Goal: Task Accomplishment & Management: Complete application form

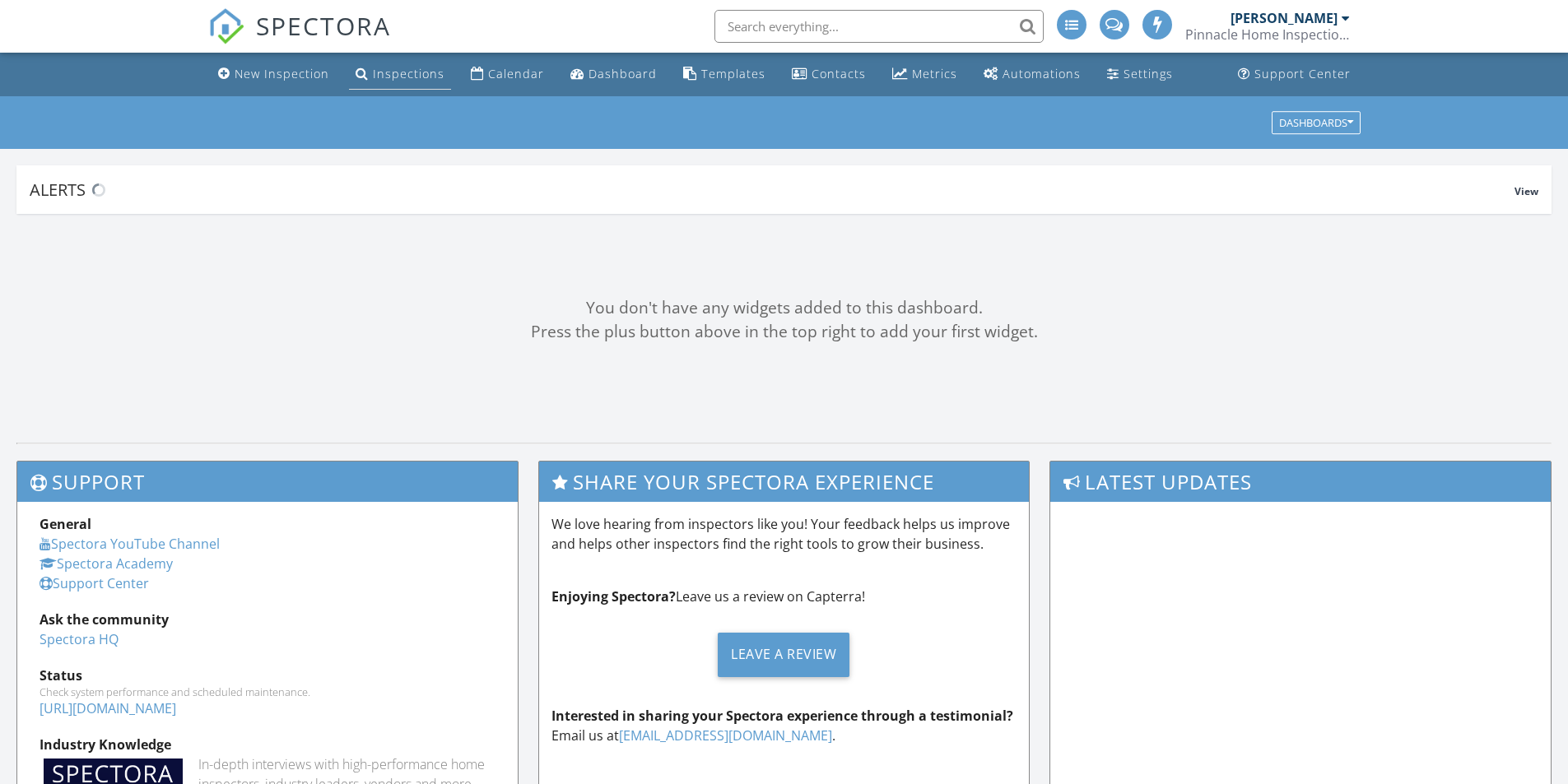
click at [399, 78] on div "Inspections" at bounding box center [408, 74] width 72 height 16
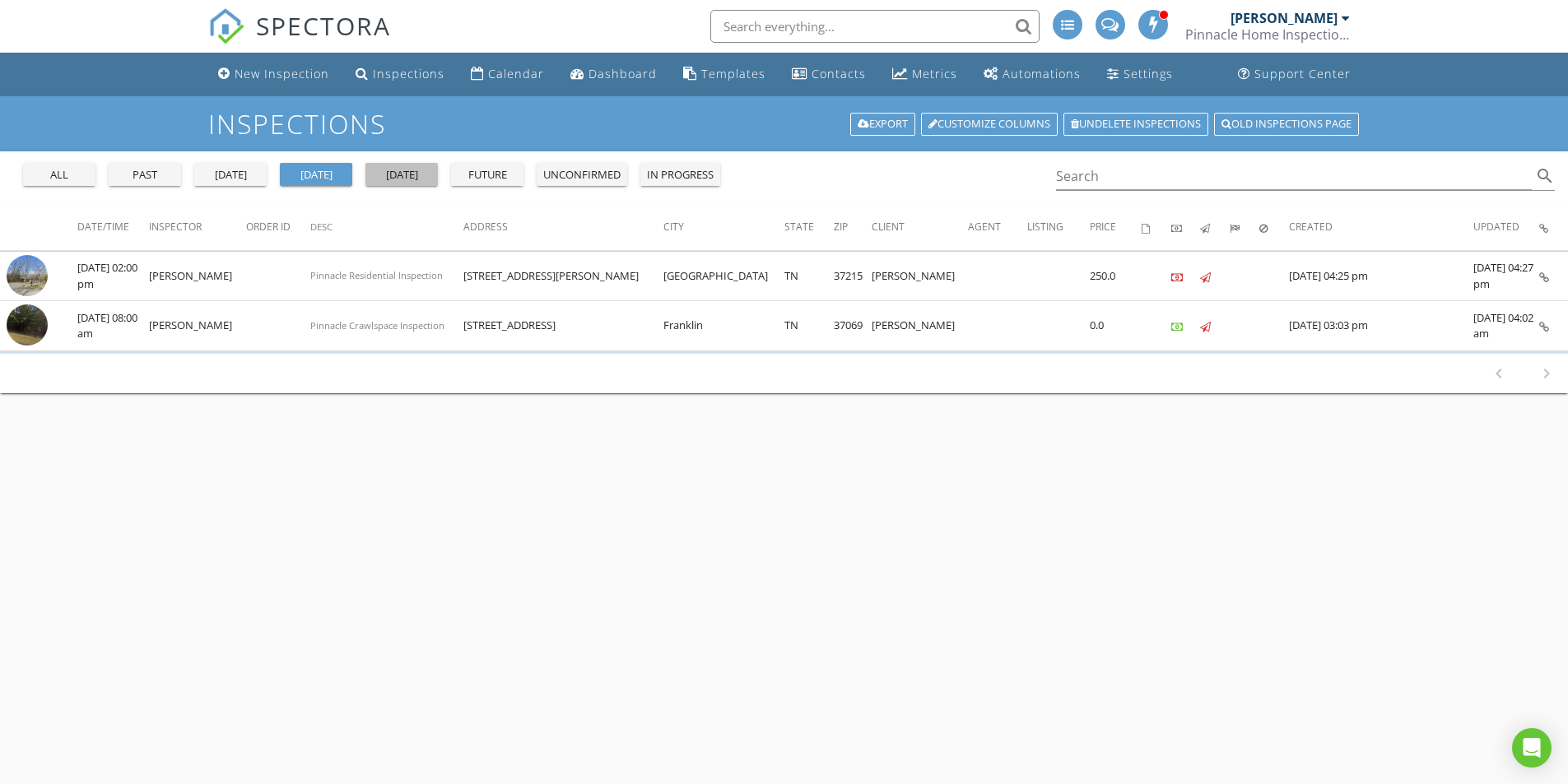
click at [397, 170] on div "tomorrow" at bounding box center [402, 175] width 59 height 16
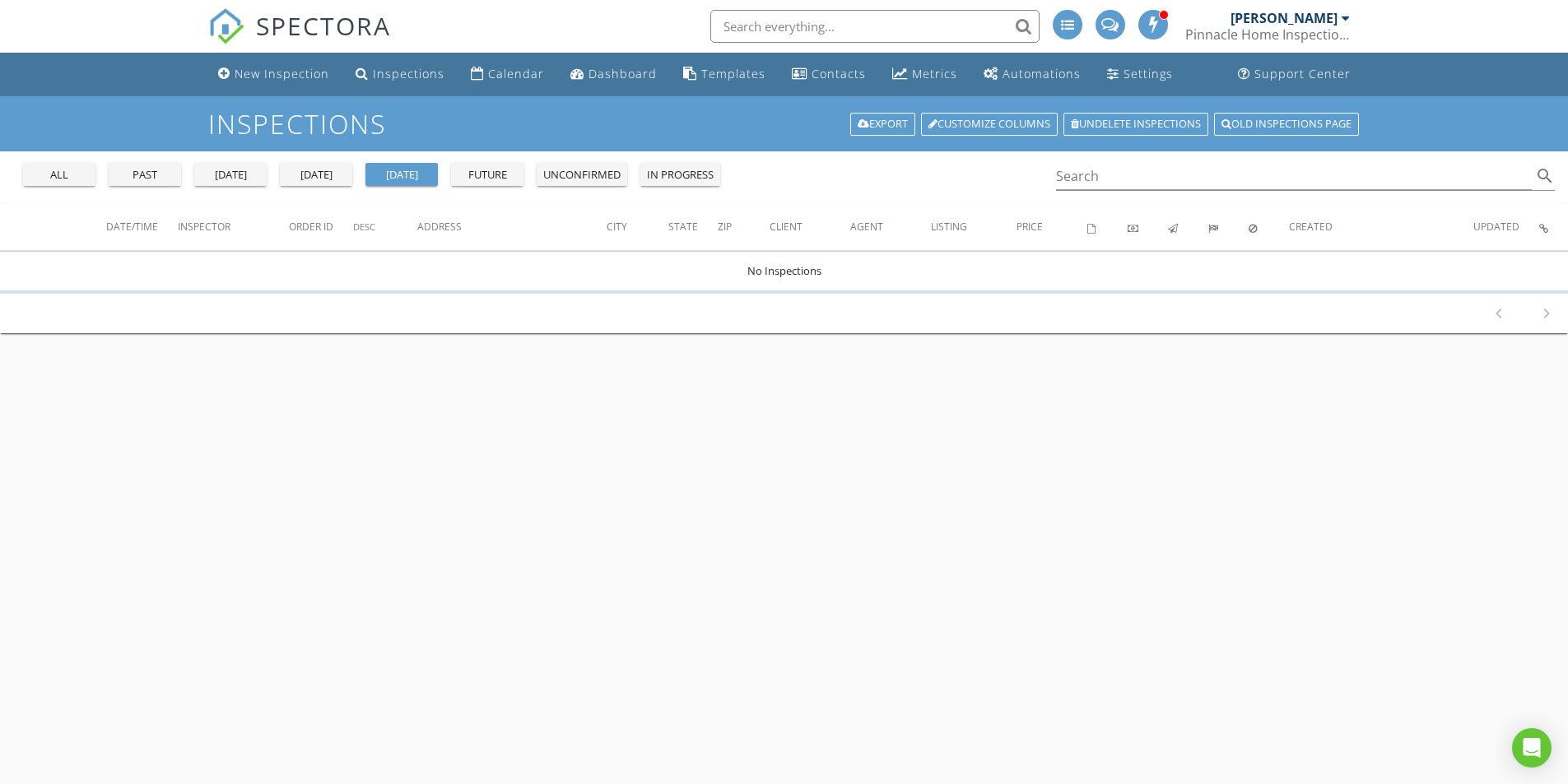
click at [488, 180] on div "future" at bounding box center [488, 175] width 59 height 16
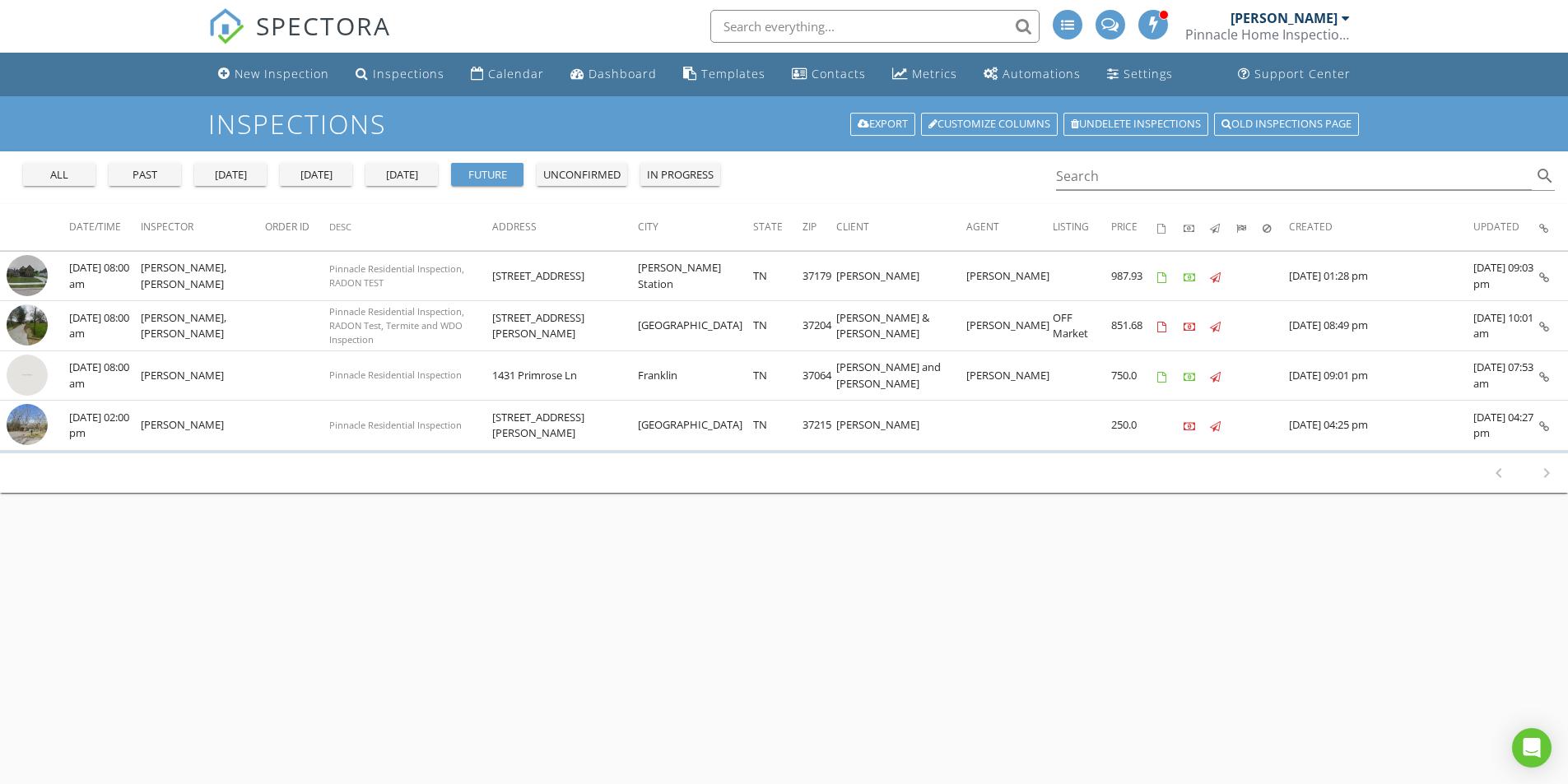
click at [310, 174] on div "today" at bounding box center [316, 175] width 59 height 16
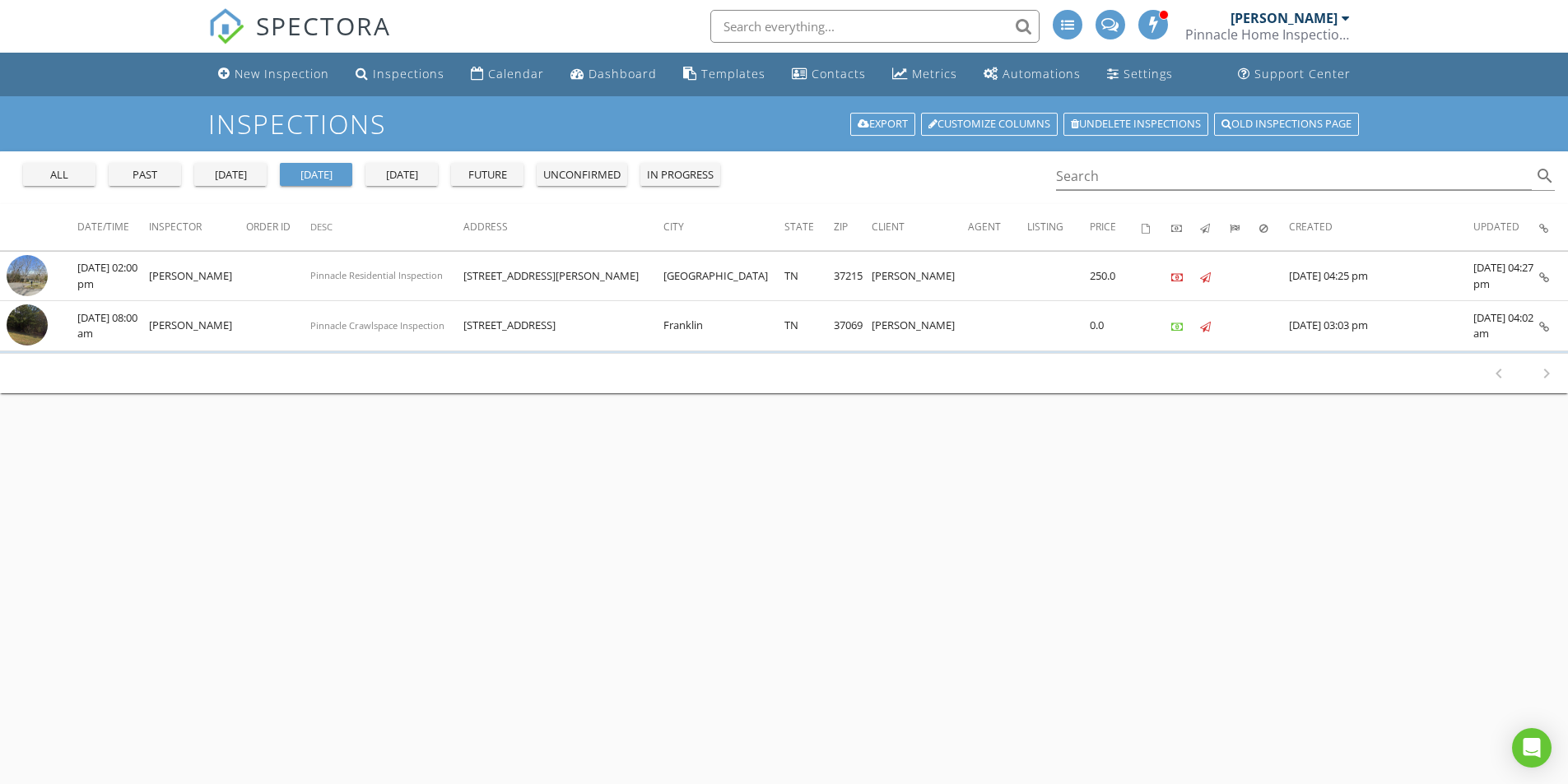
click at [407, 179] on div "tomorrow" at bounding box center [402, 175] width 59 height 16
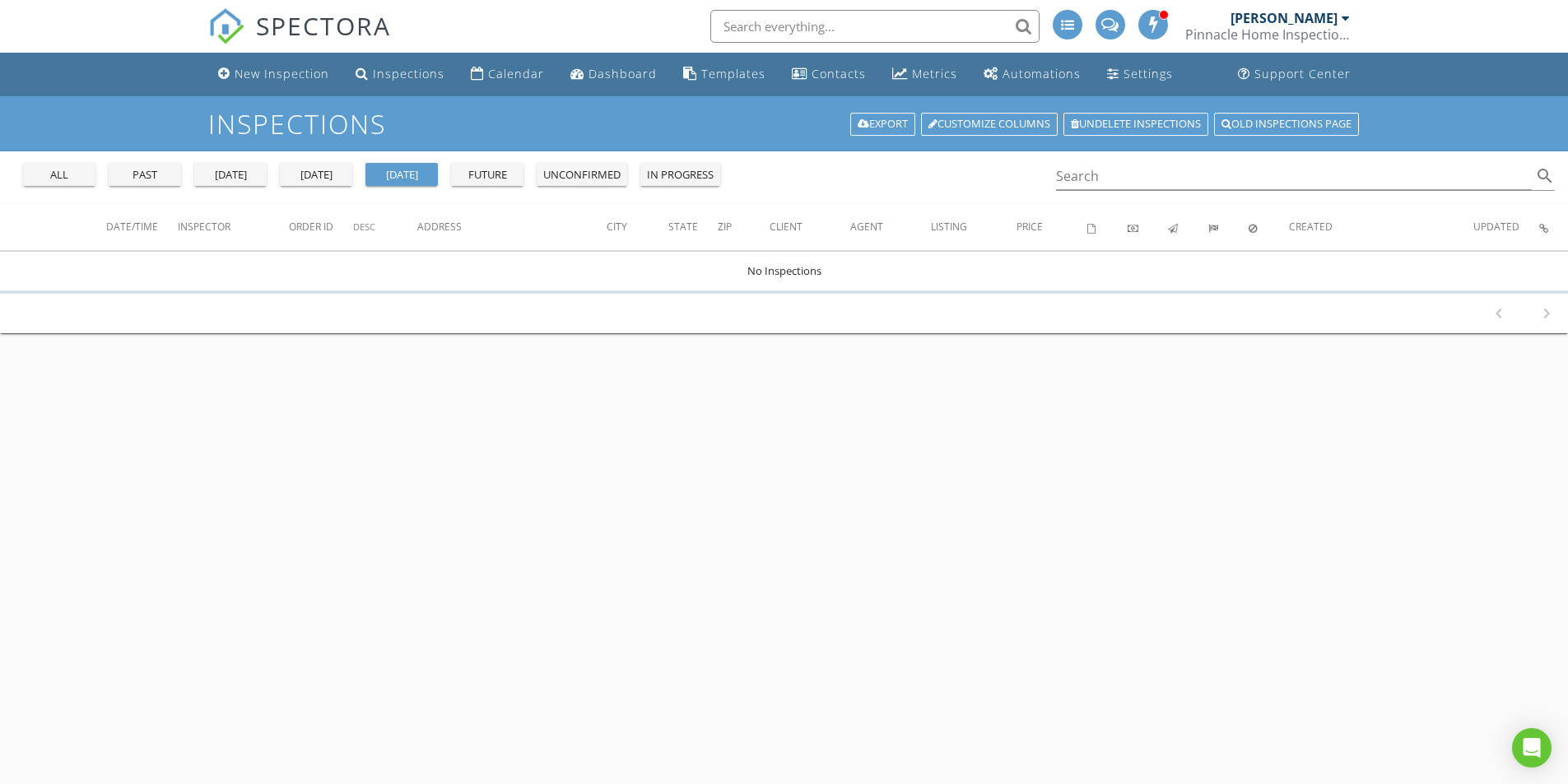
click at [491, 175] on div "future" at bounding box center [488, 175] width 59 height 16
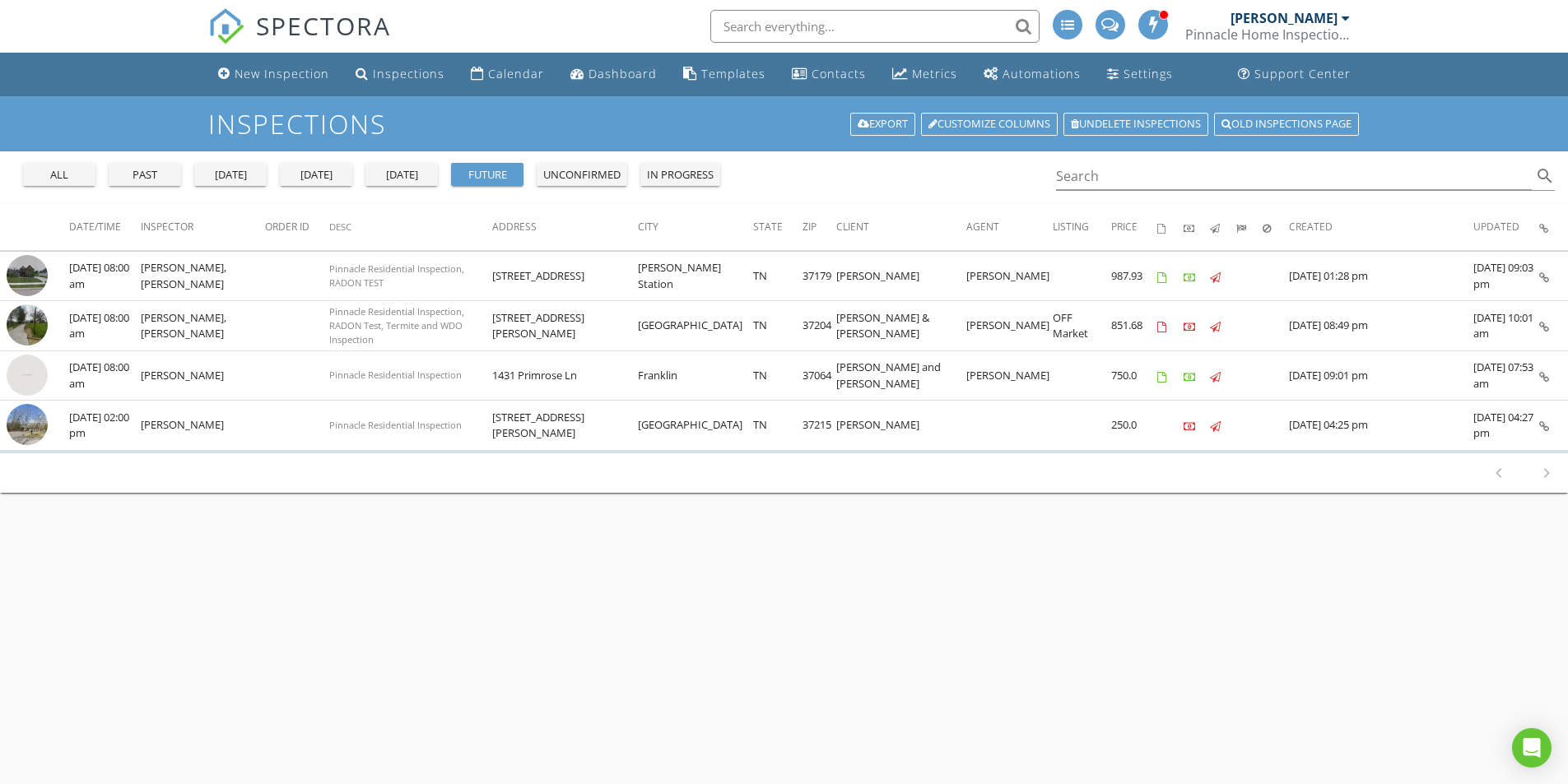
click at [297, 177] on div "today" at bounding box center [316, 175] width 59 height 16
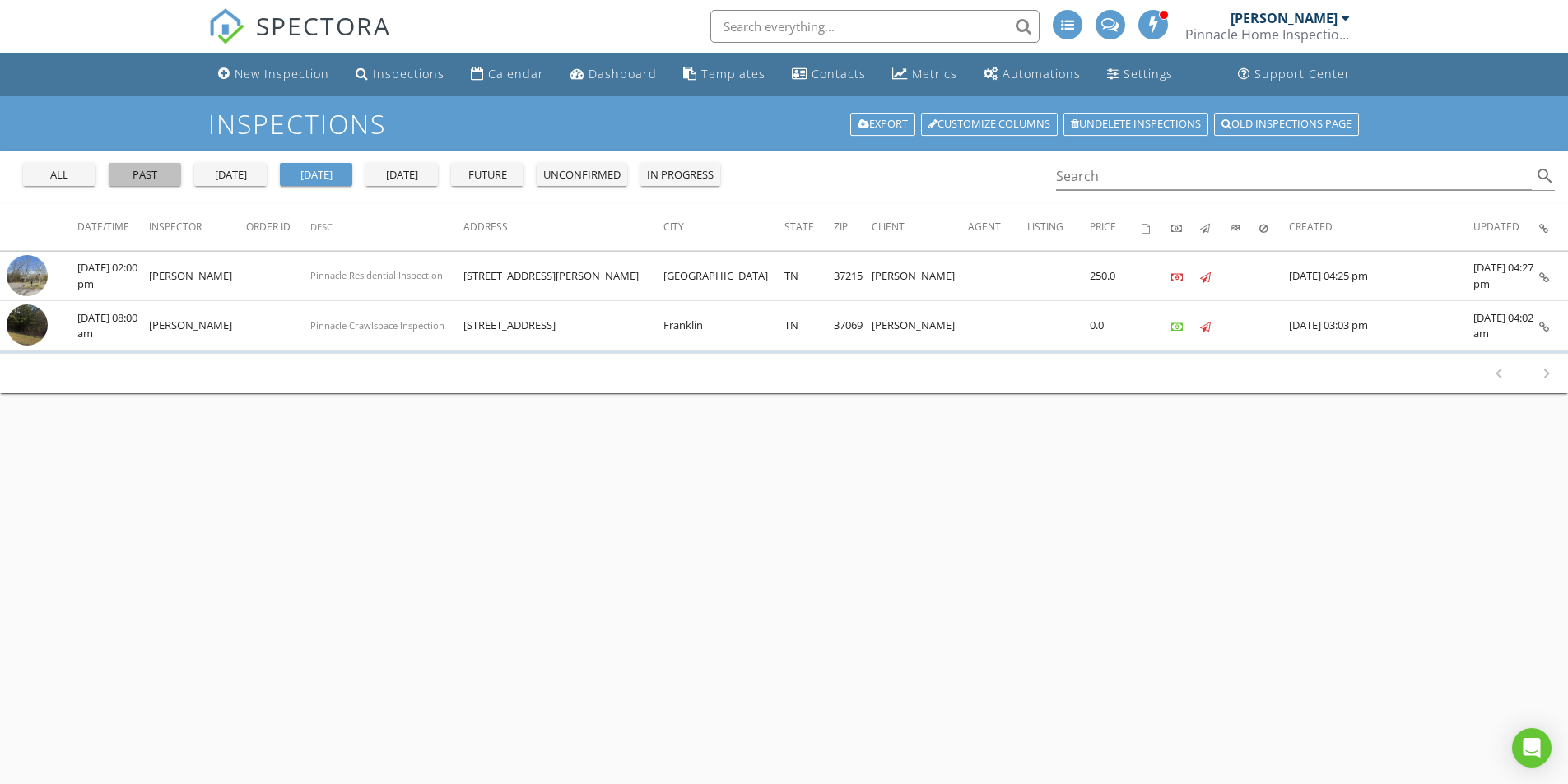
click at [149, 174] on div "past" at bounding box center [145, 175] width 59 height 16
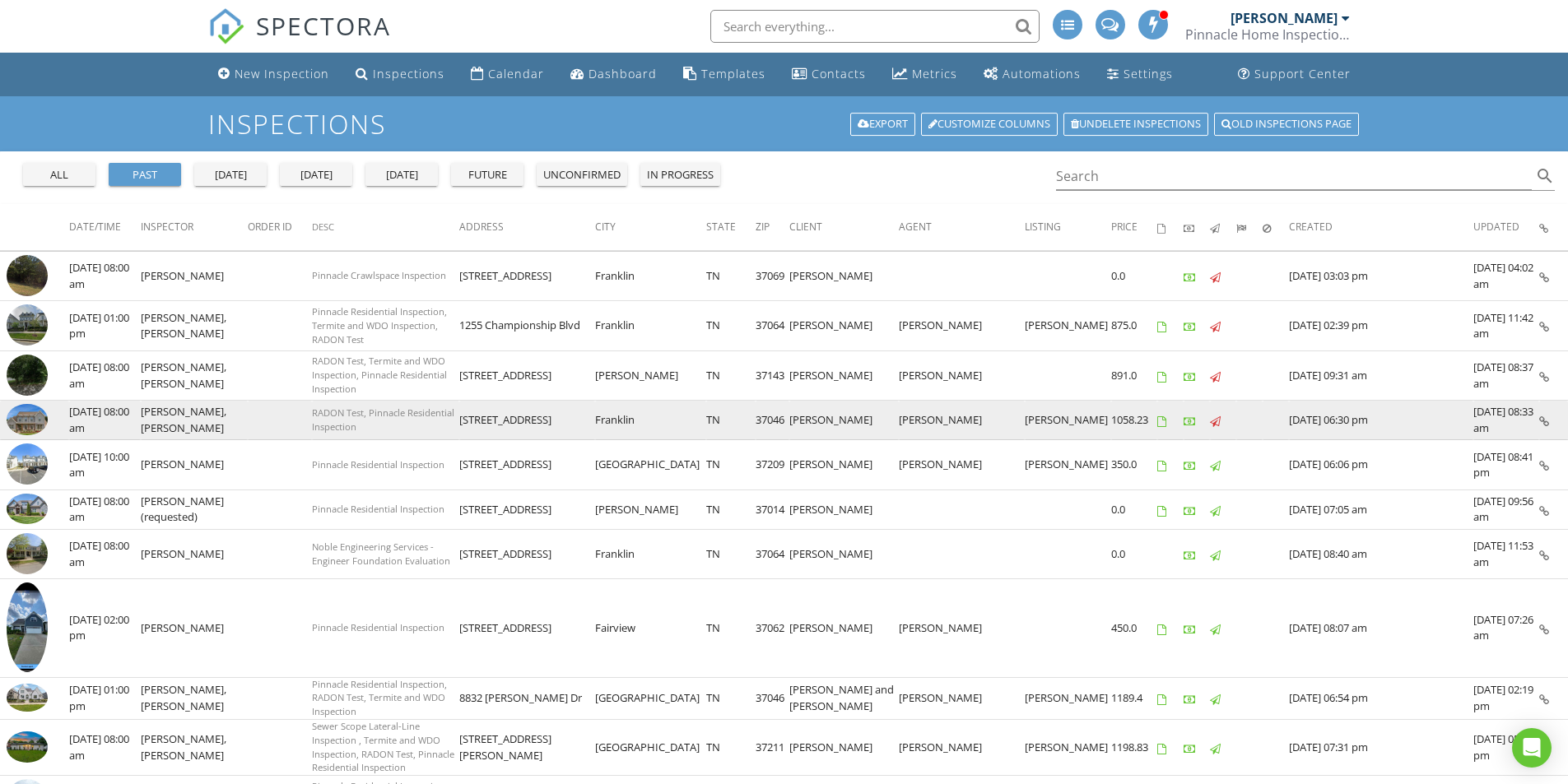
click at [30, 416] on img at bounding box center [27, 419] width 41 height 31
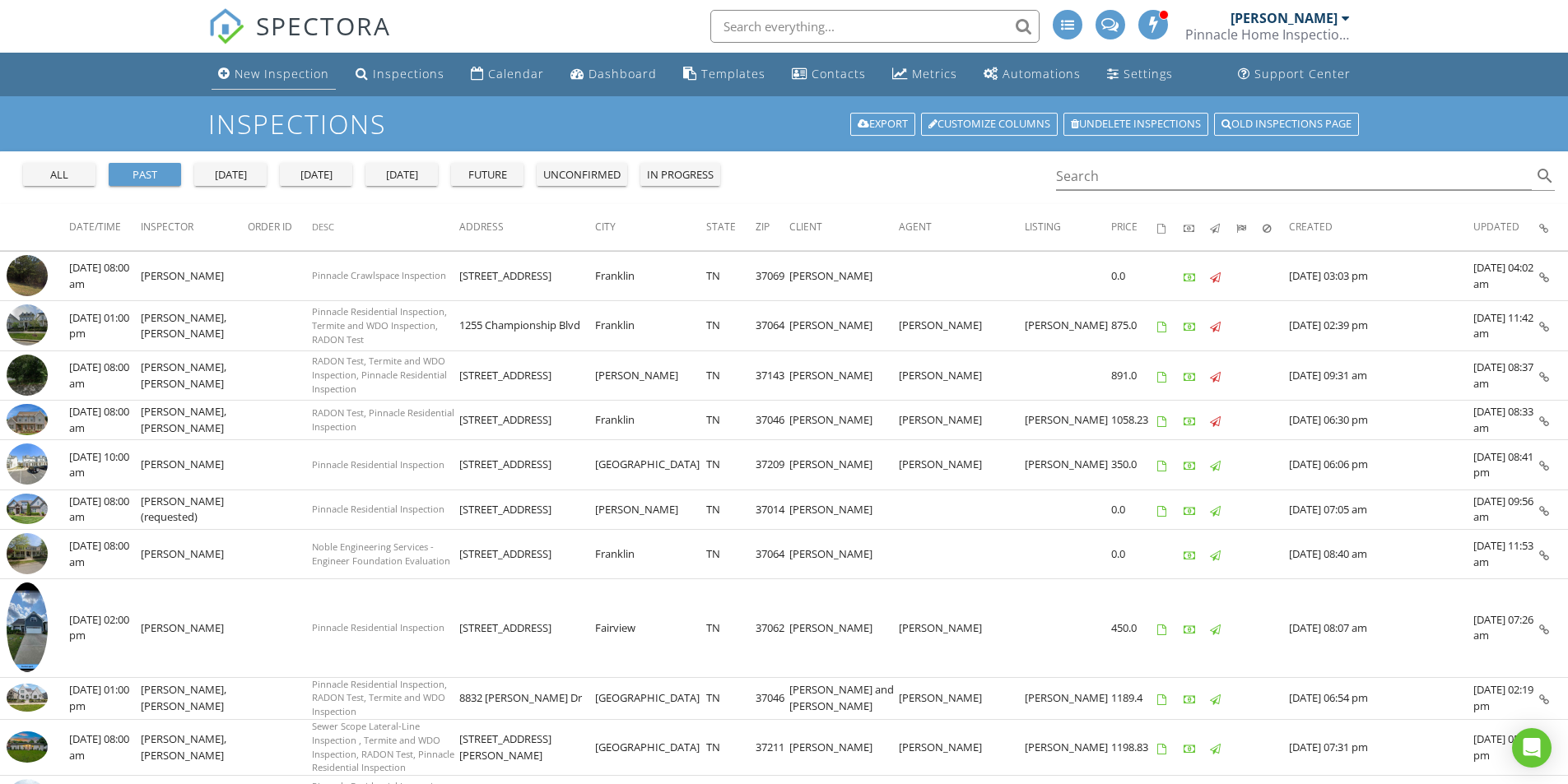
click at [267, 76] on div "New Inspection" at bounding box center [282, 74] width 95 height 16
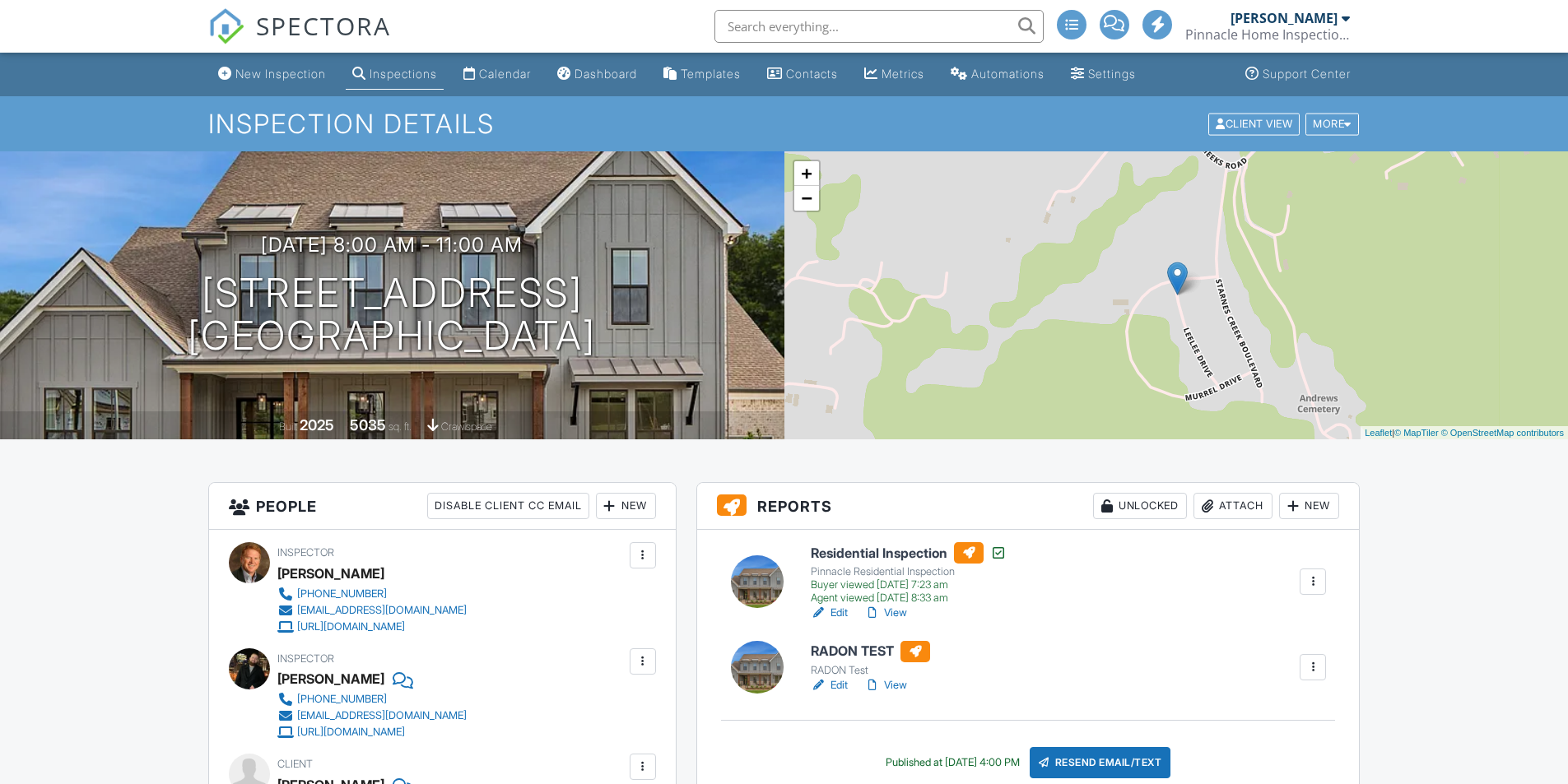
click at [845, 678] on link "Edit" at bounding box center [829, 685] width 37 height 16
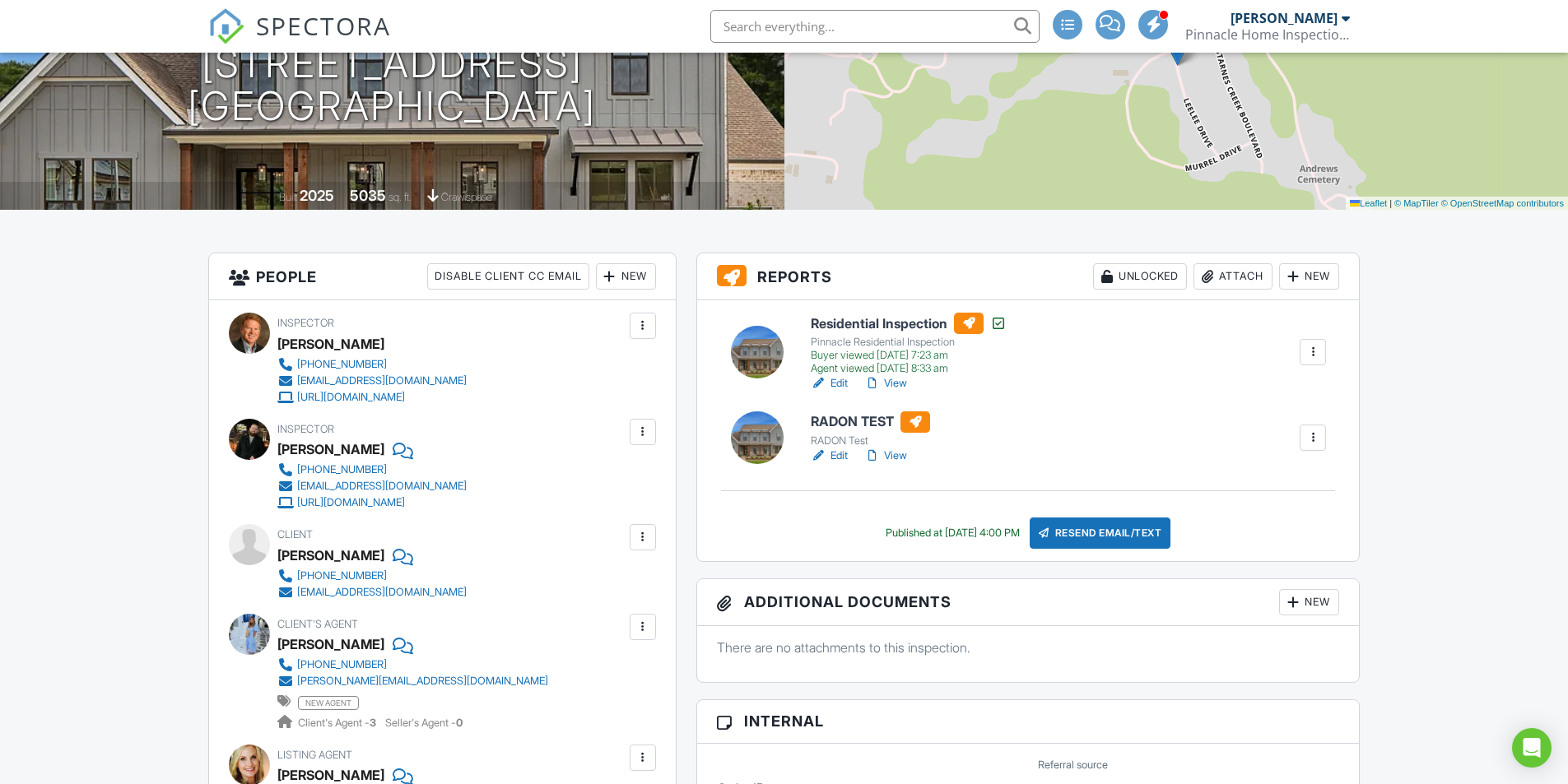
scroll to position [247, 0]
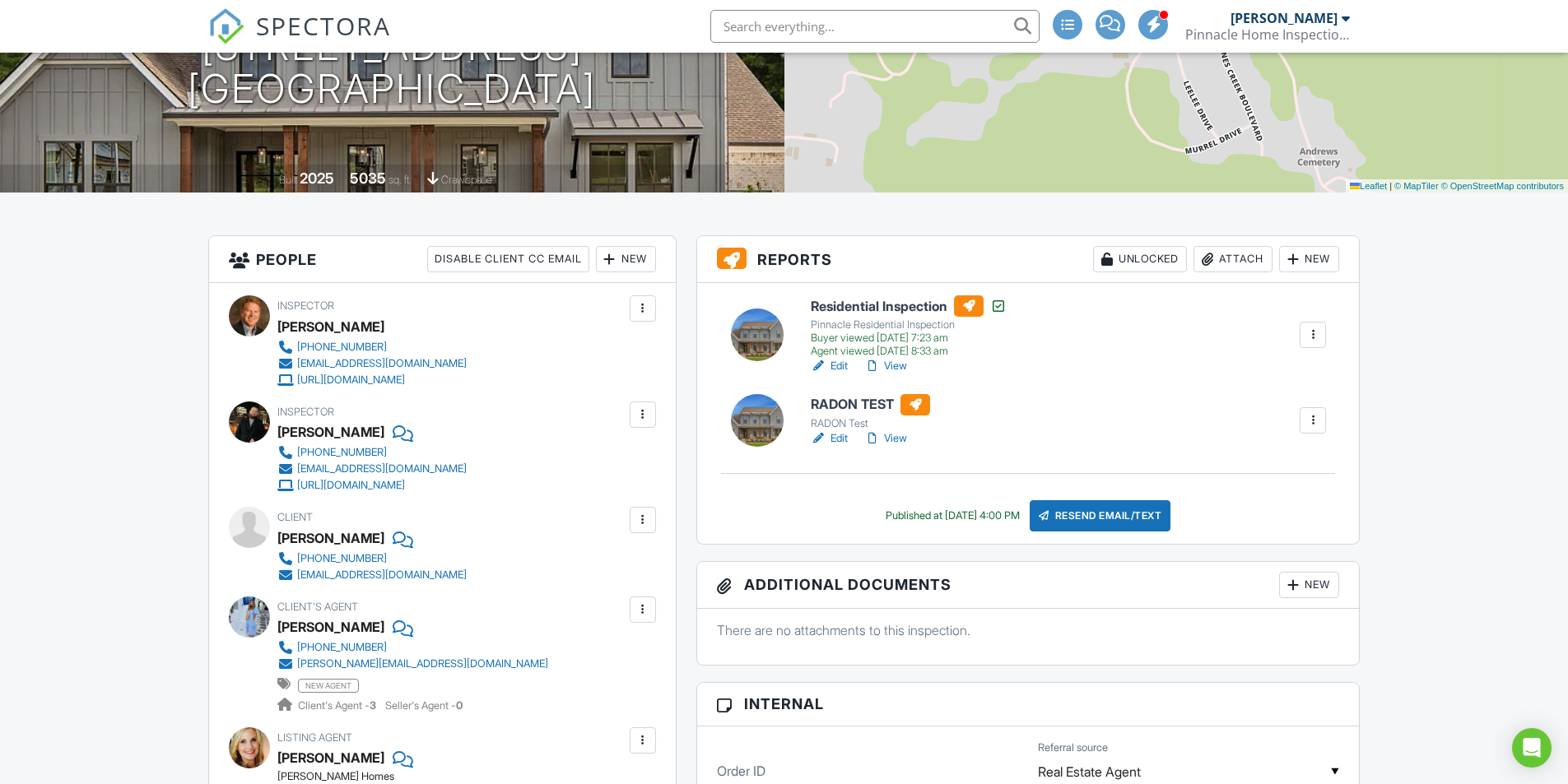
click at [842, 435] on link "Edit" at bounding box center [829, 438] width 37 height 16
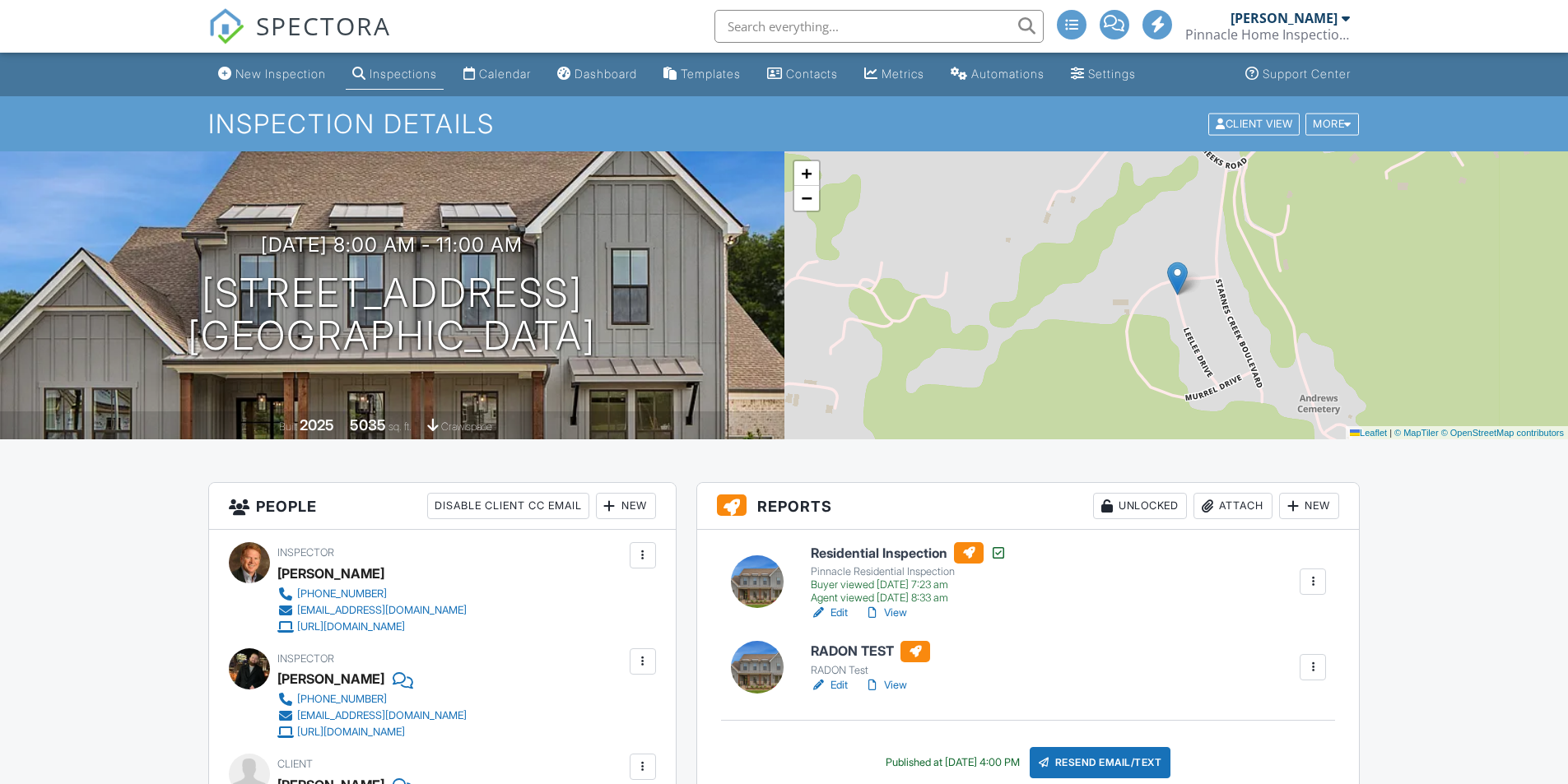
click at [1222, 503] on div "Attach" at bounding box center [1233, 505] width 79 height 26
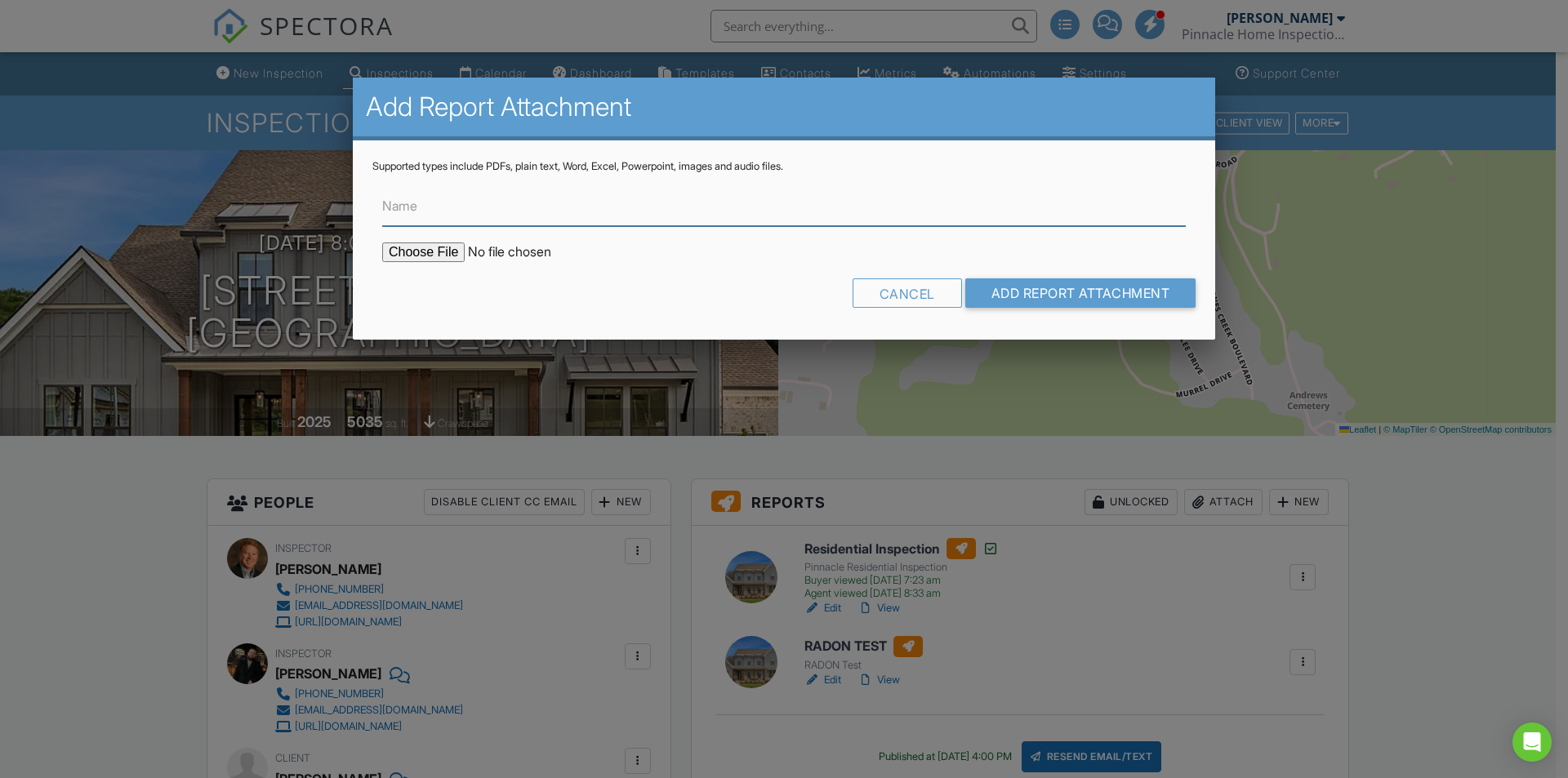
type input "C:\fakepath\7420 Leelee Dr..pdf"
click at [527, 215] on input "Name" at bounding box center [784, 206] width 803 height 40
type input "Radon Detail Report"
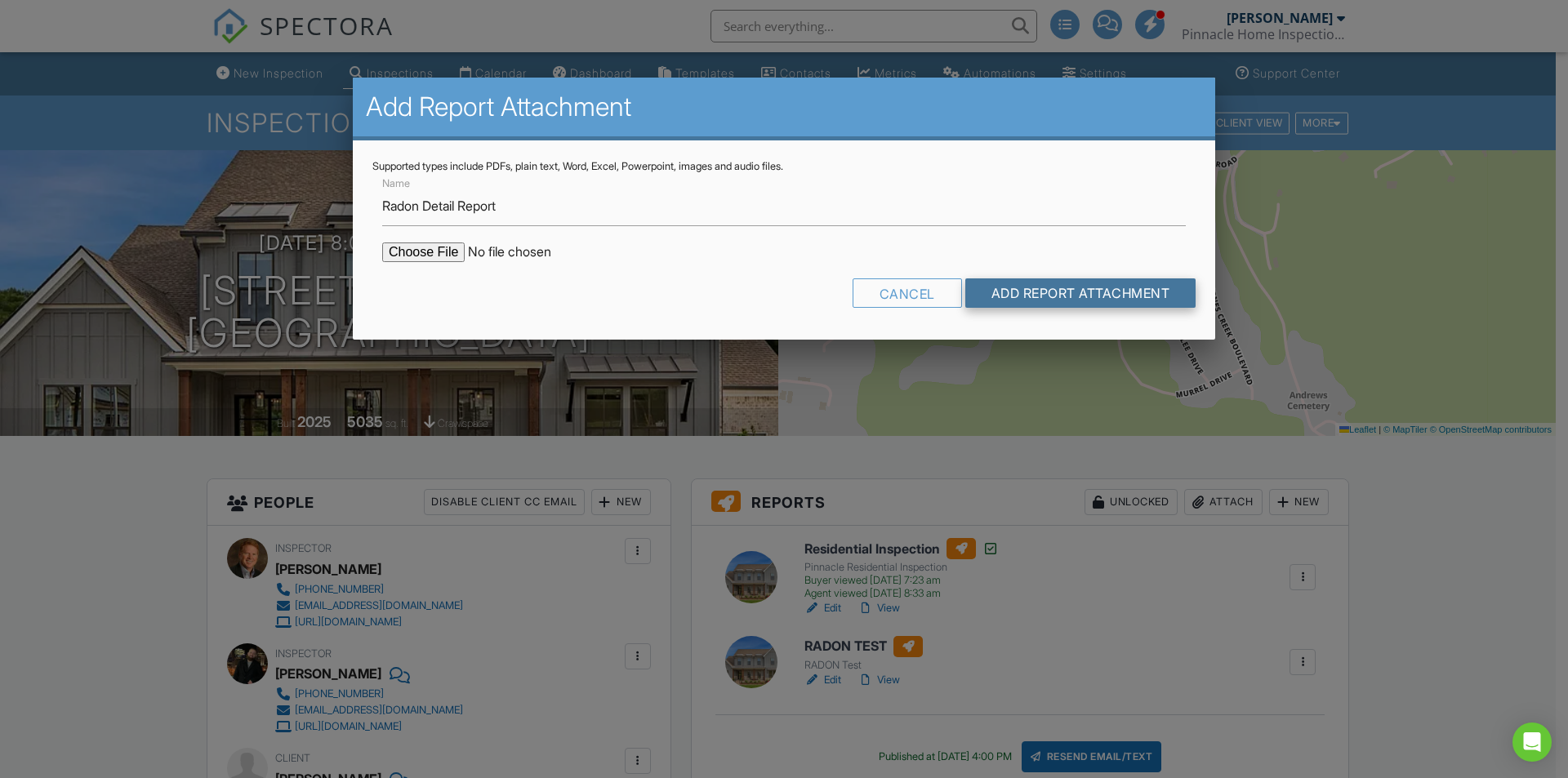
click at [1084, 298] on input "Add Report Attachment" at bounding box center [1081, 293] width 231 height 29
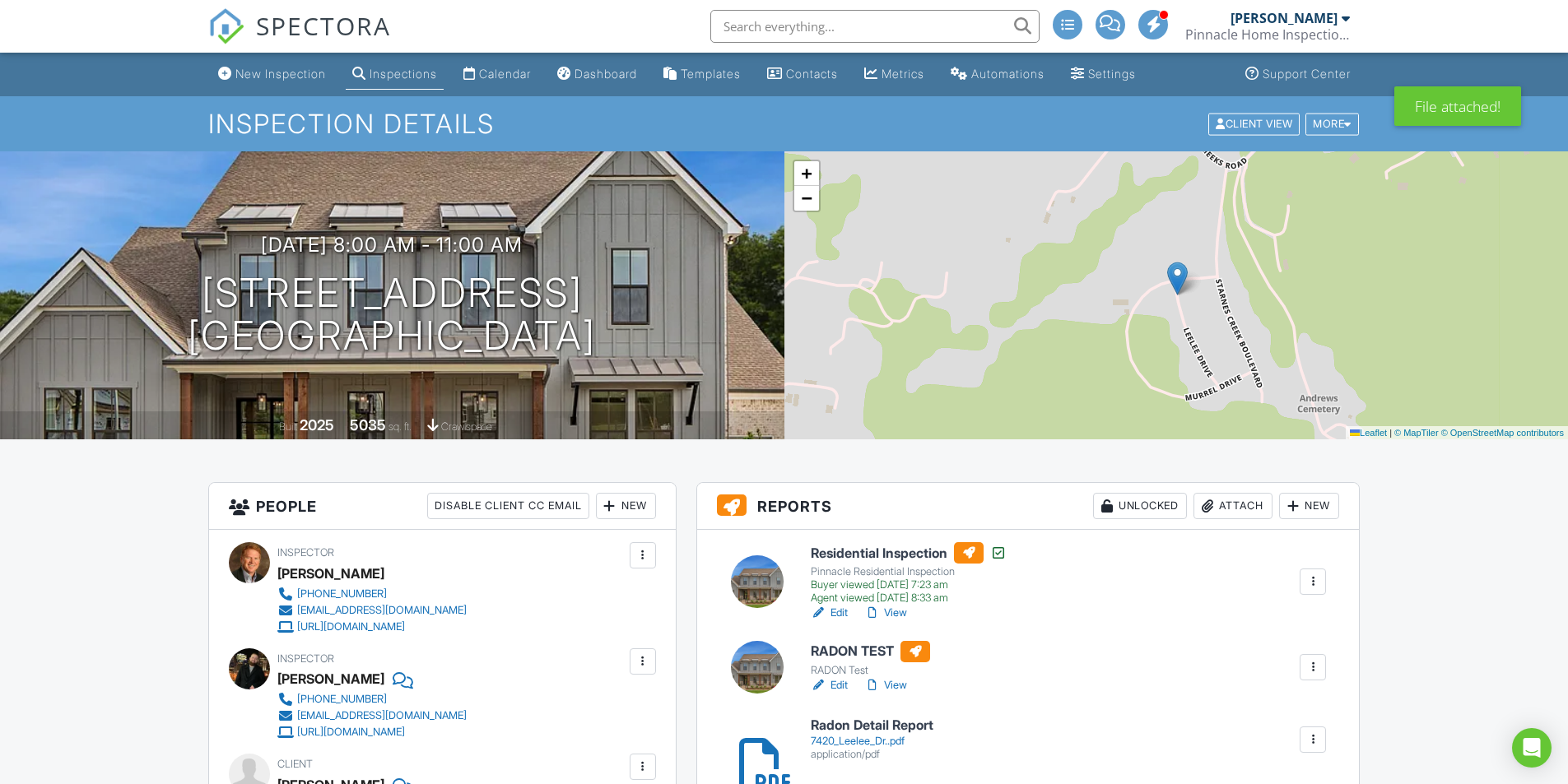
click at [407, 74] on div "Inspections" at bounding box center [403, 74] width 68 height 14
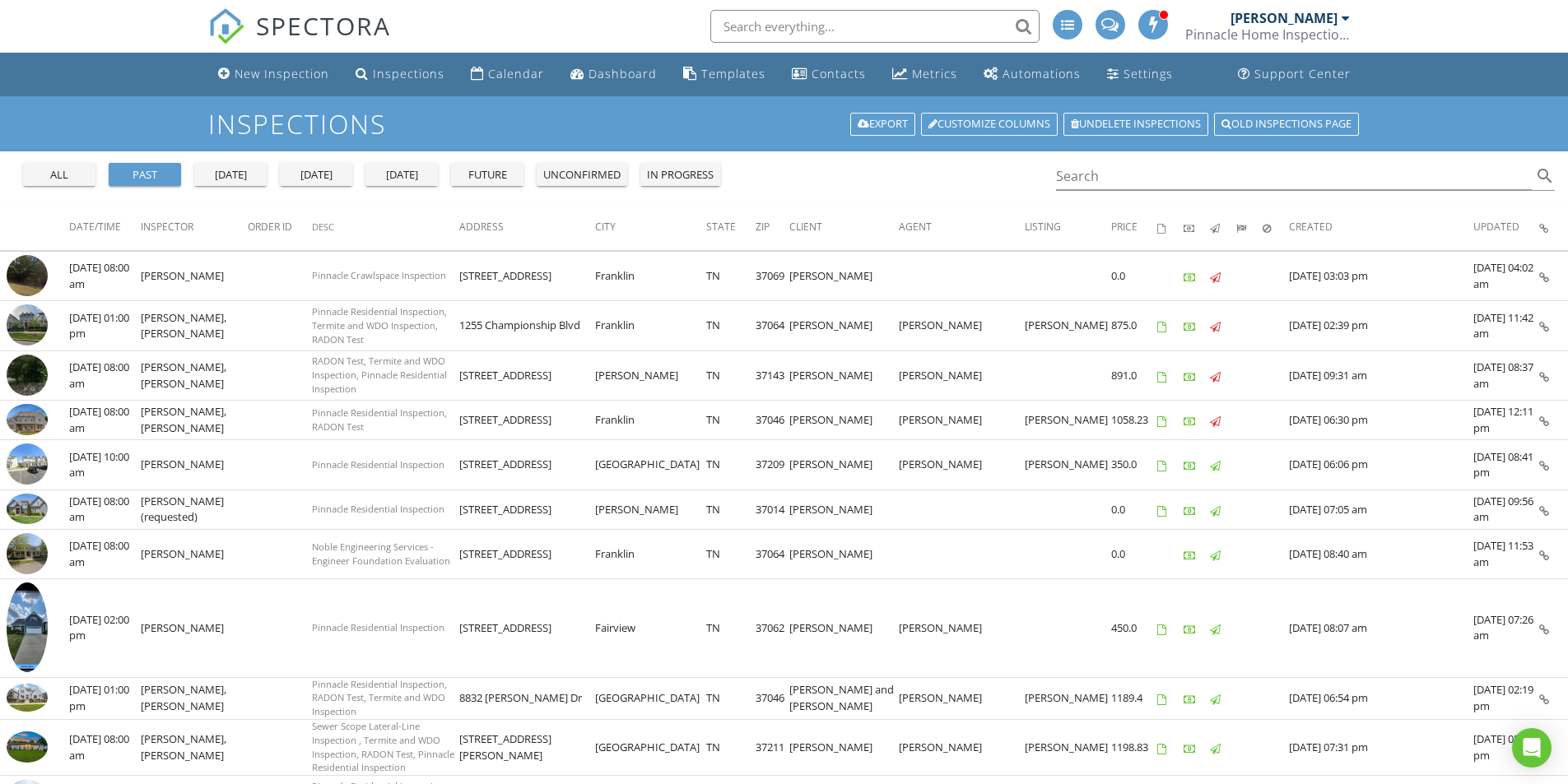
click at [232, 177] on div "yesterday" at bounding box center [231, 175] width 59 height 16
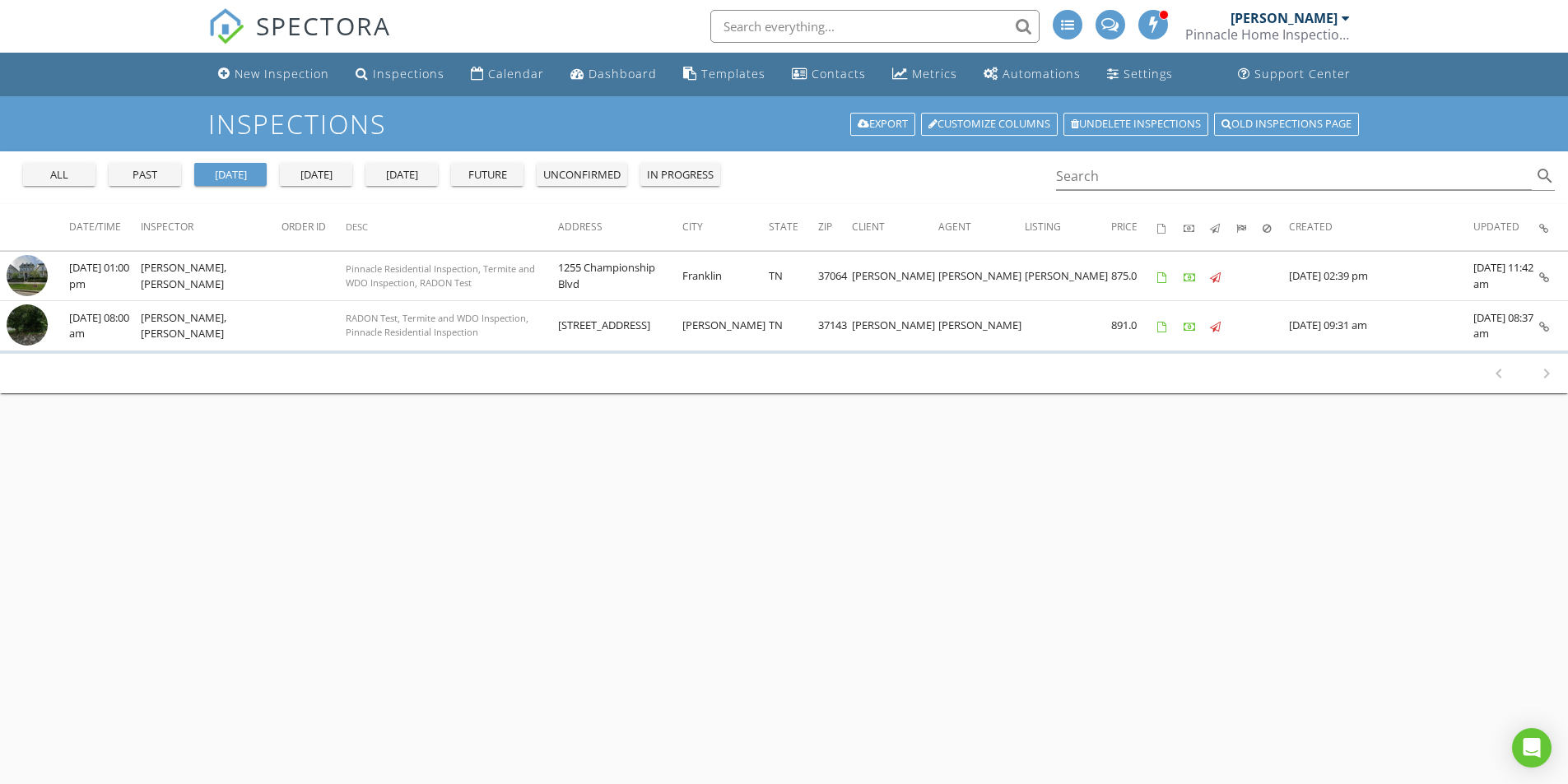
click at [149, 167] on div "past" at bounding box center [145, 175] width 59 height 16
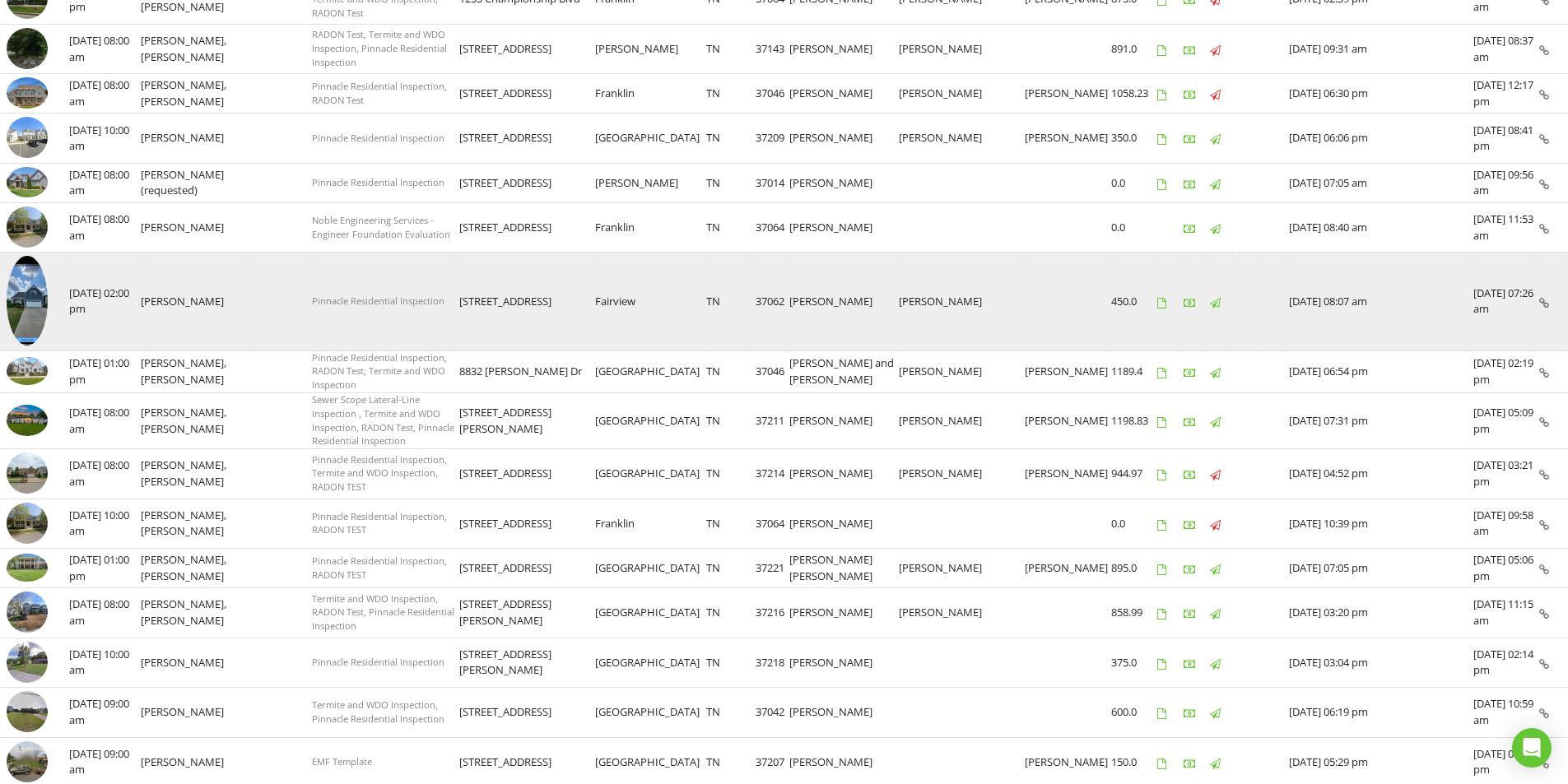
scroll to position [329, 0]
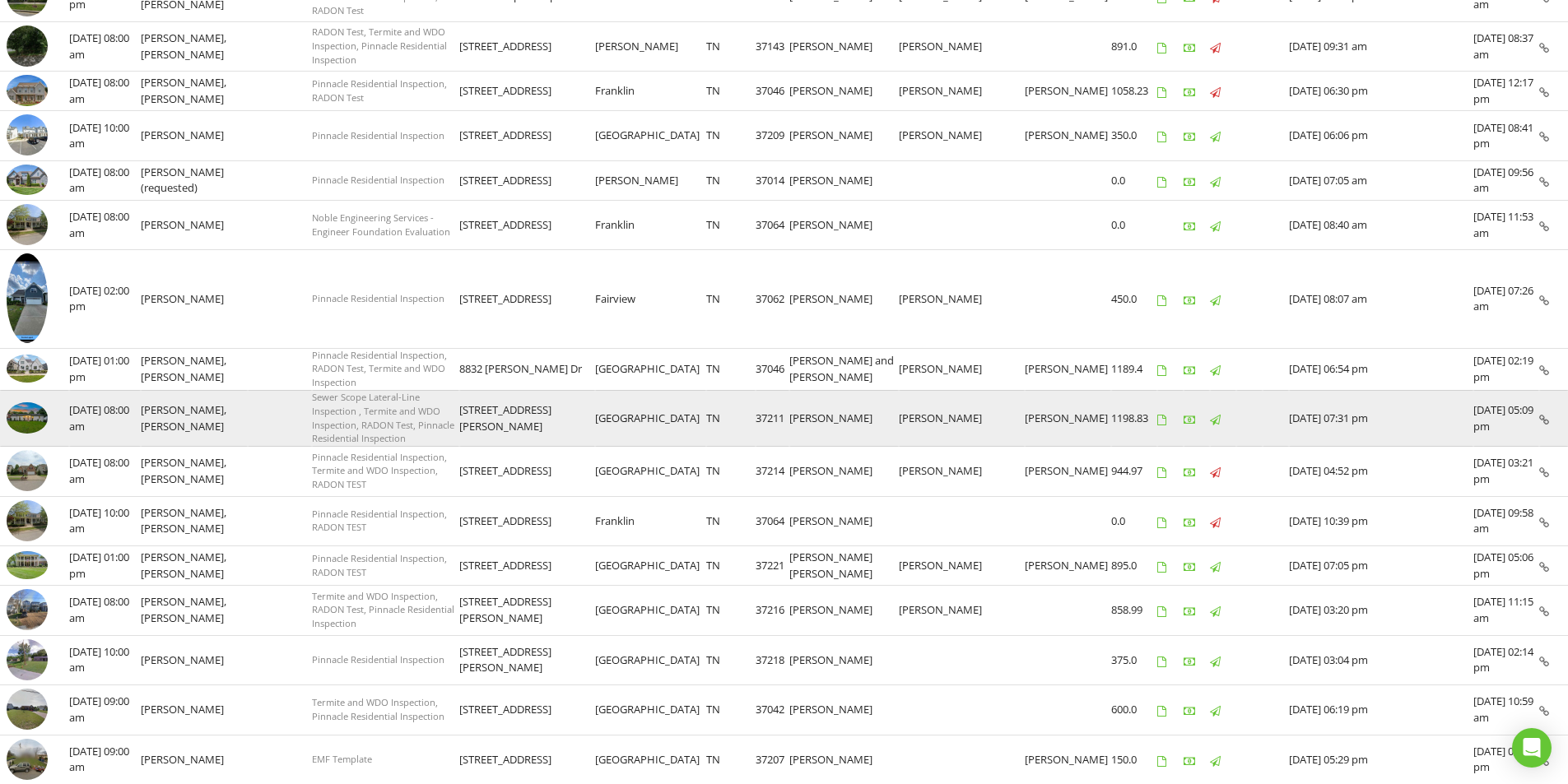
click at [30, 407] on img at bounding box center [27, 417] width 41 height 31
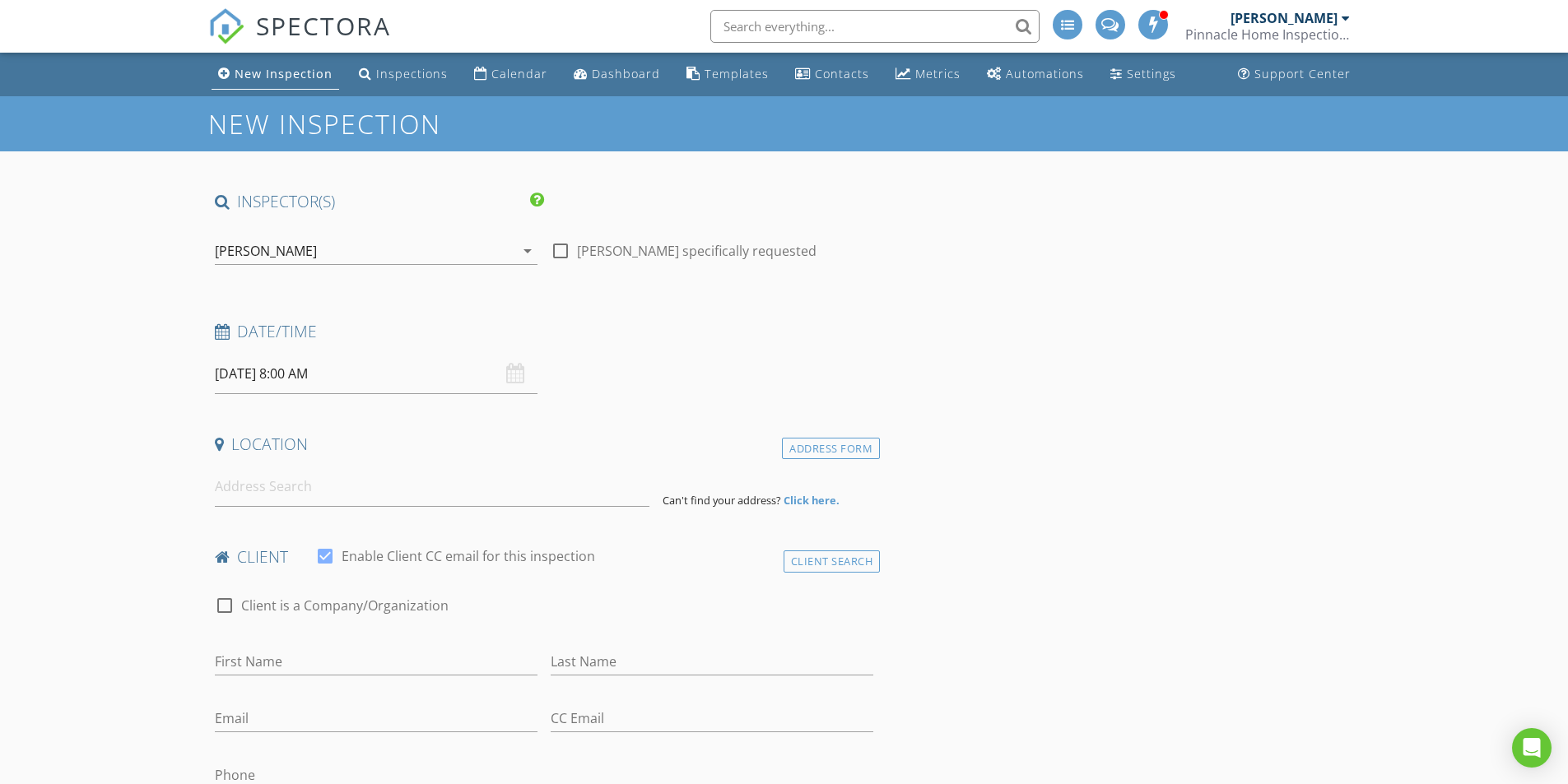
click at [332, 378] on input "[DATE] 8:00 AM" at bounding box center [376, 374] width 323 height 41
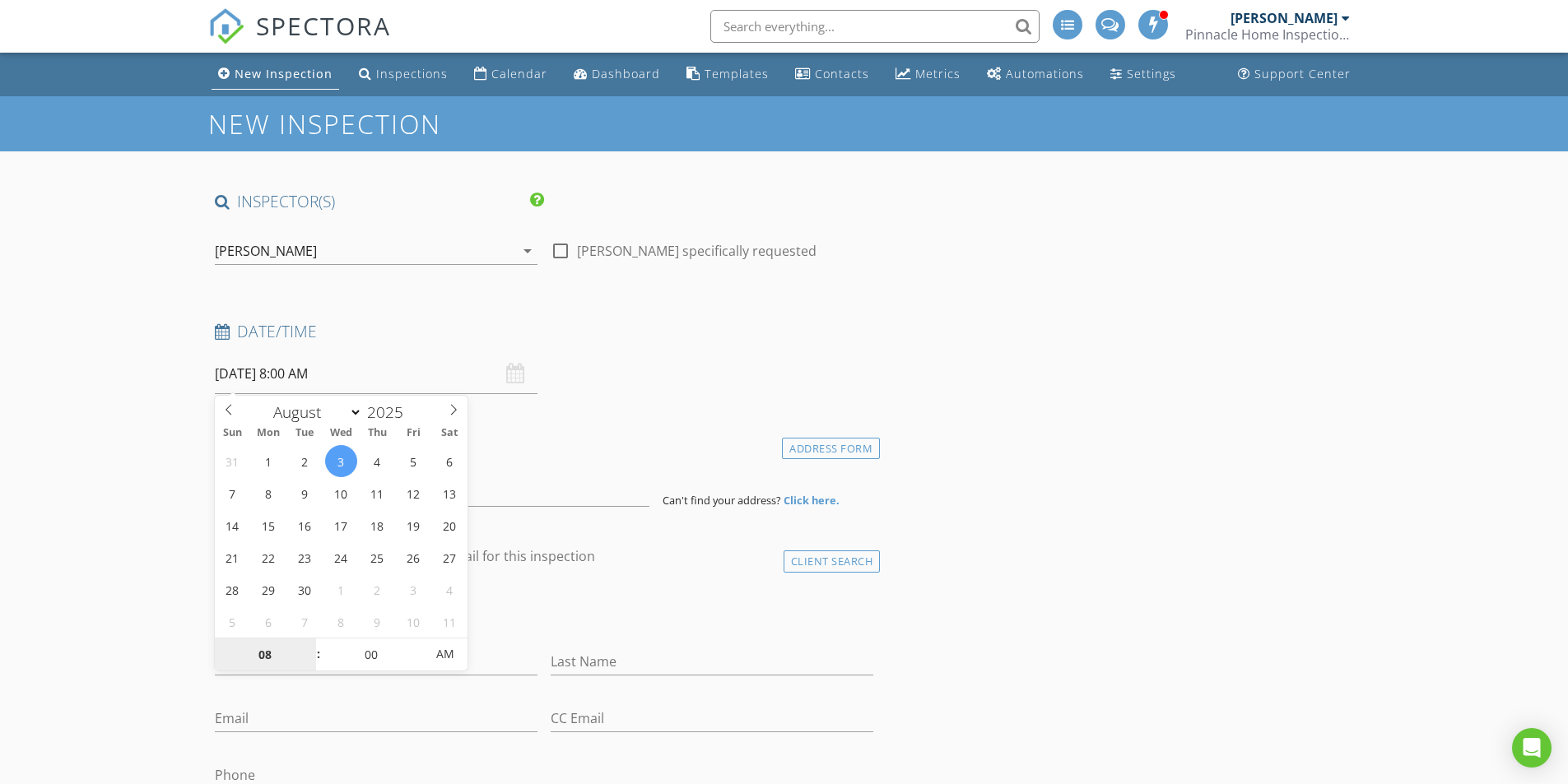
type input "[DATE] 8:00 AM"
select select "8"
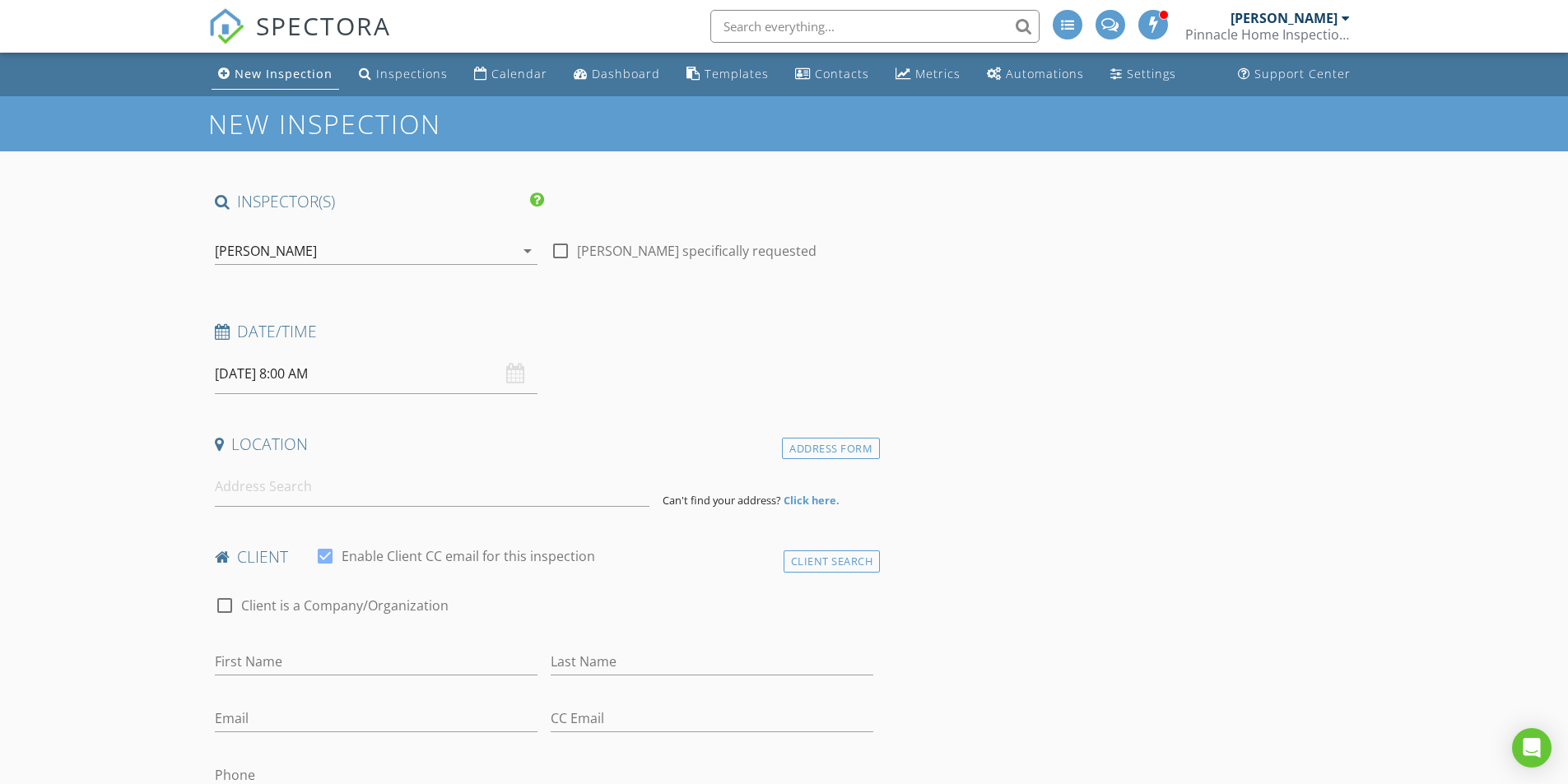
click at [322, 492] on input at bounding box center [432, 487] width 434 height 41
click at [267, 487] on input "3104 stgadium ct" at bounding box center [432, 487] width 434 height 41
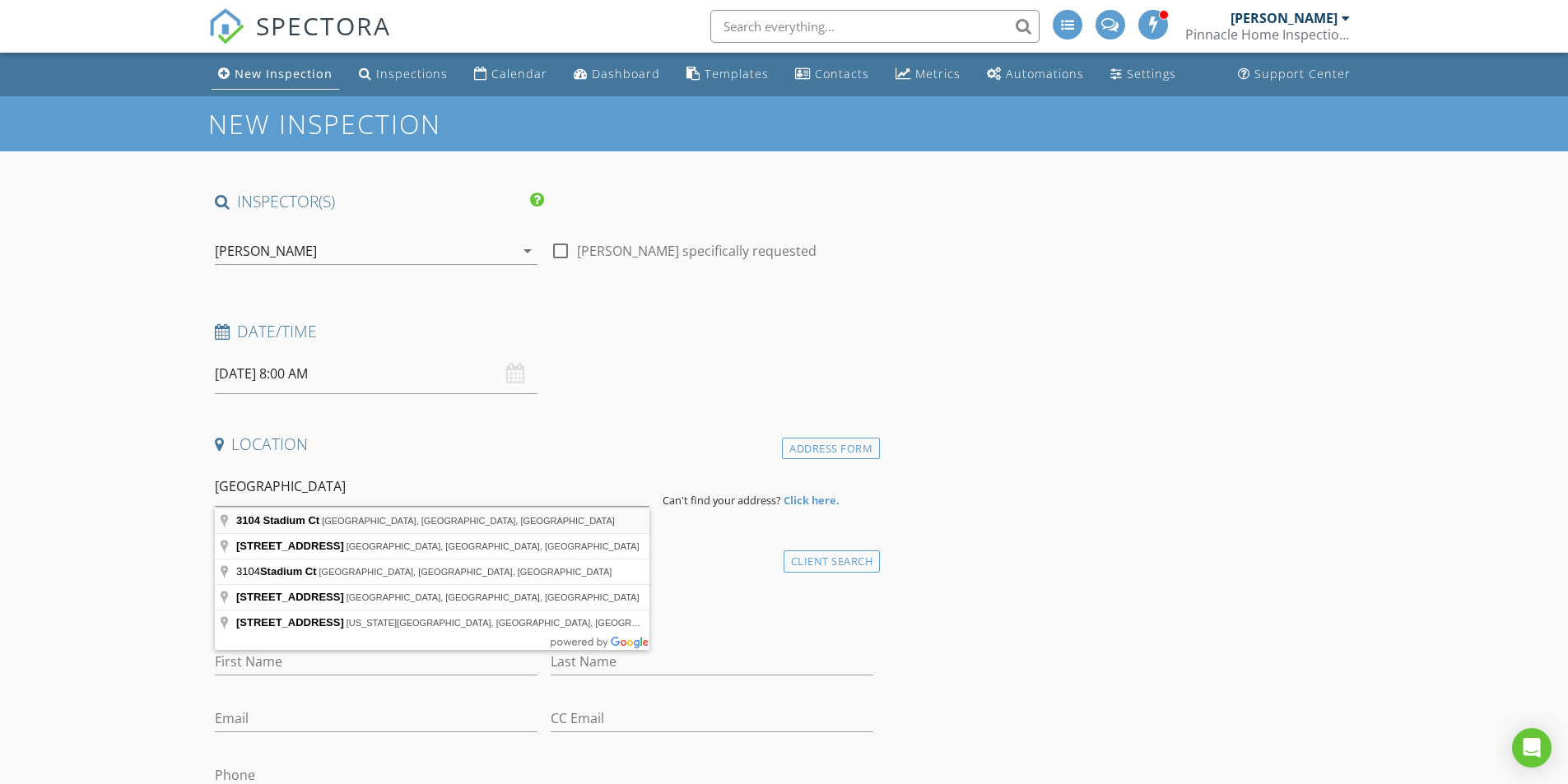
type input "3104 Stadium Ct, Franklin, TN, USA"
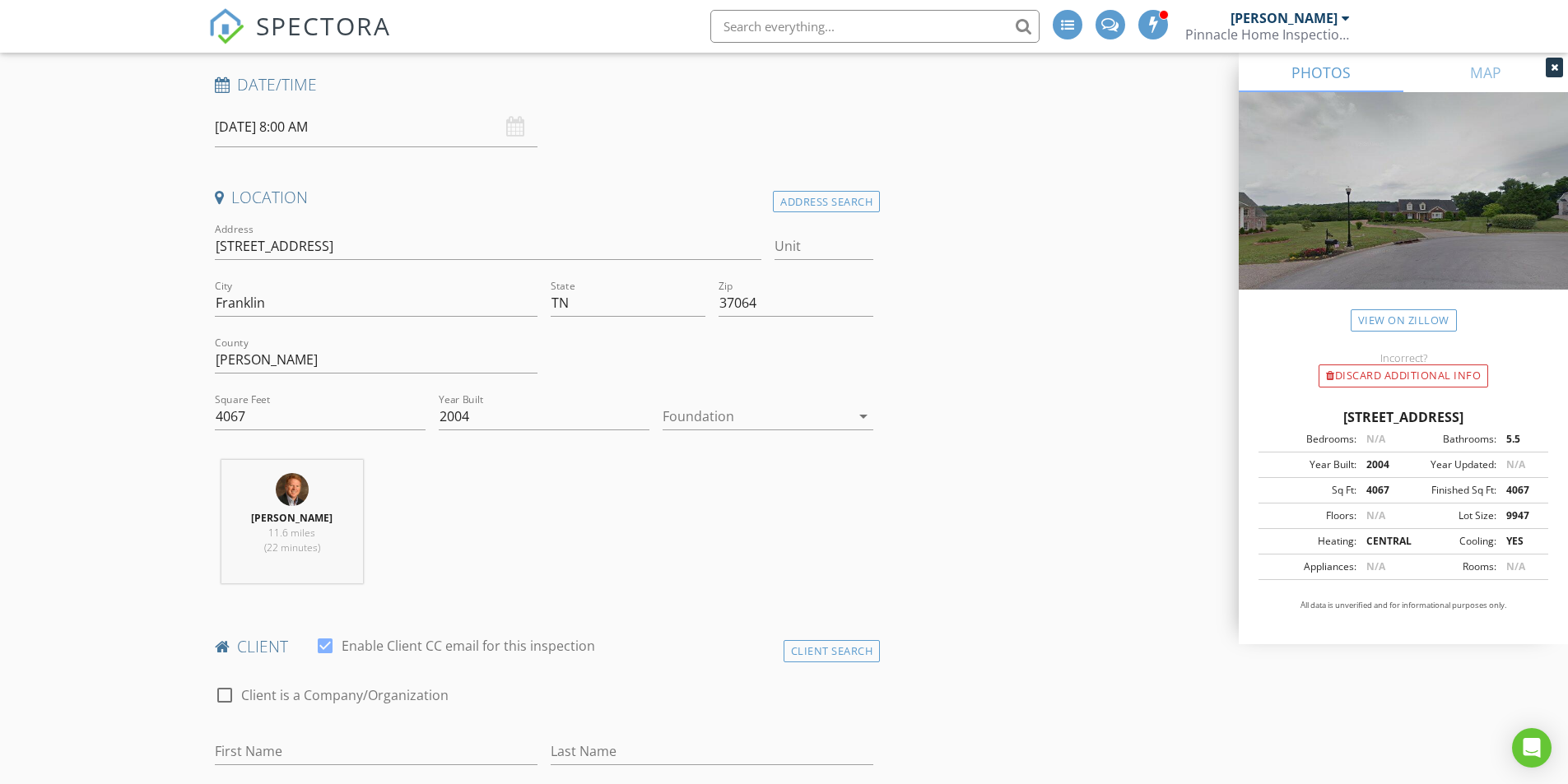
scroll to position [329, 0]
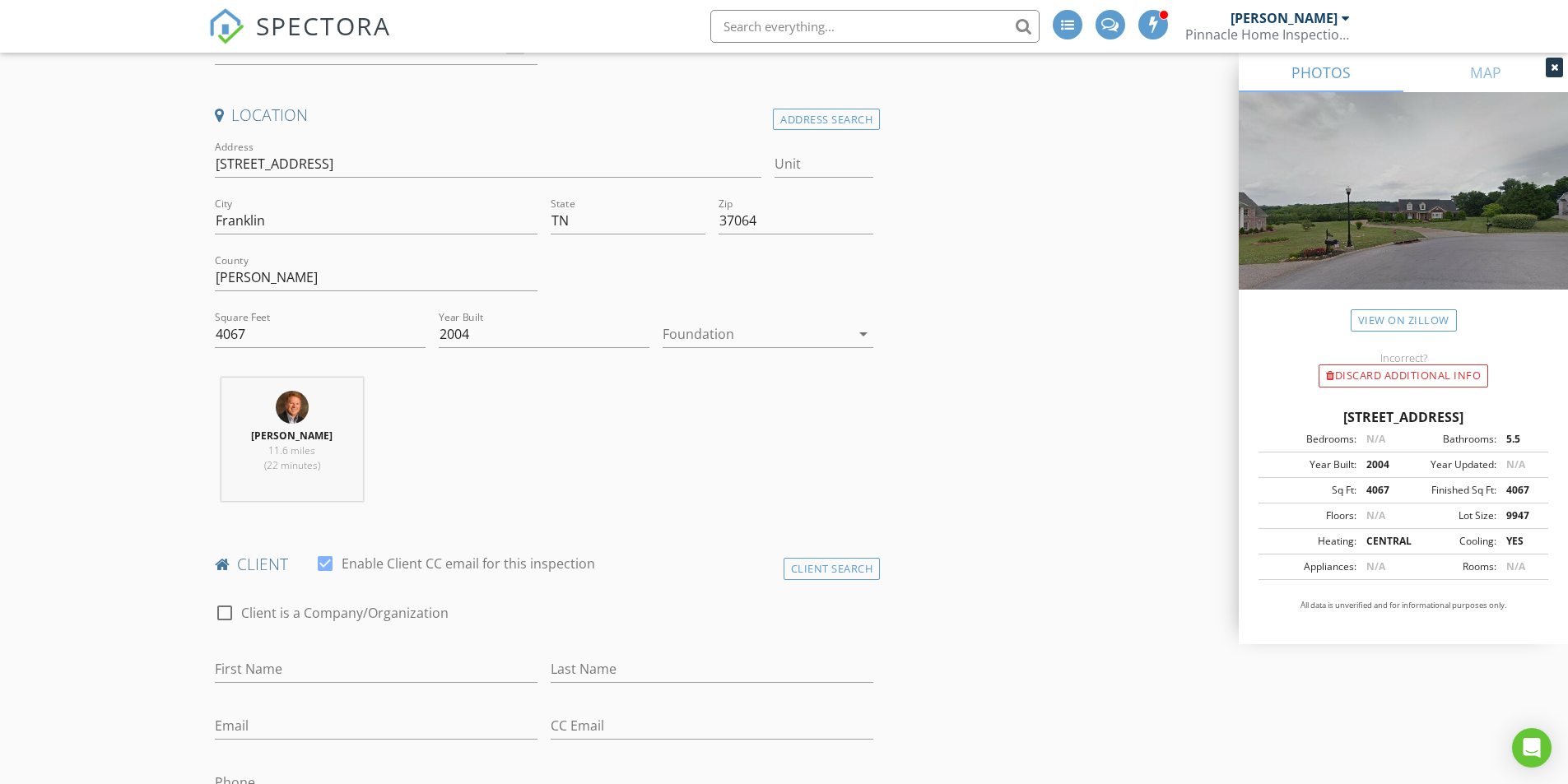
click at [733, 333] on div at bounding box center [757, 334] width 188 height 26
click at [724, 459] on div "Crawlspace" at bounding box center [768, 459] width 184 height 19
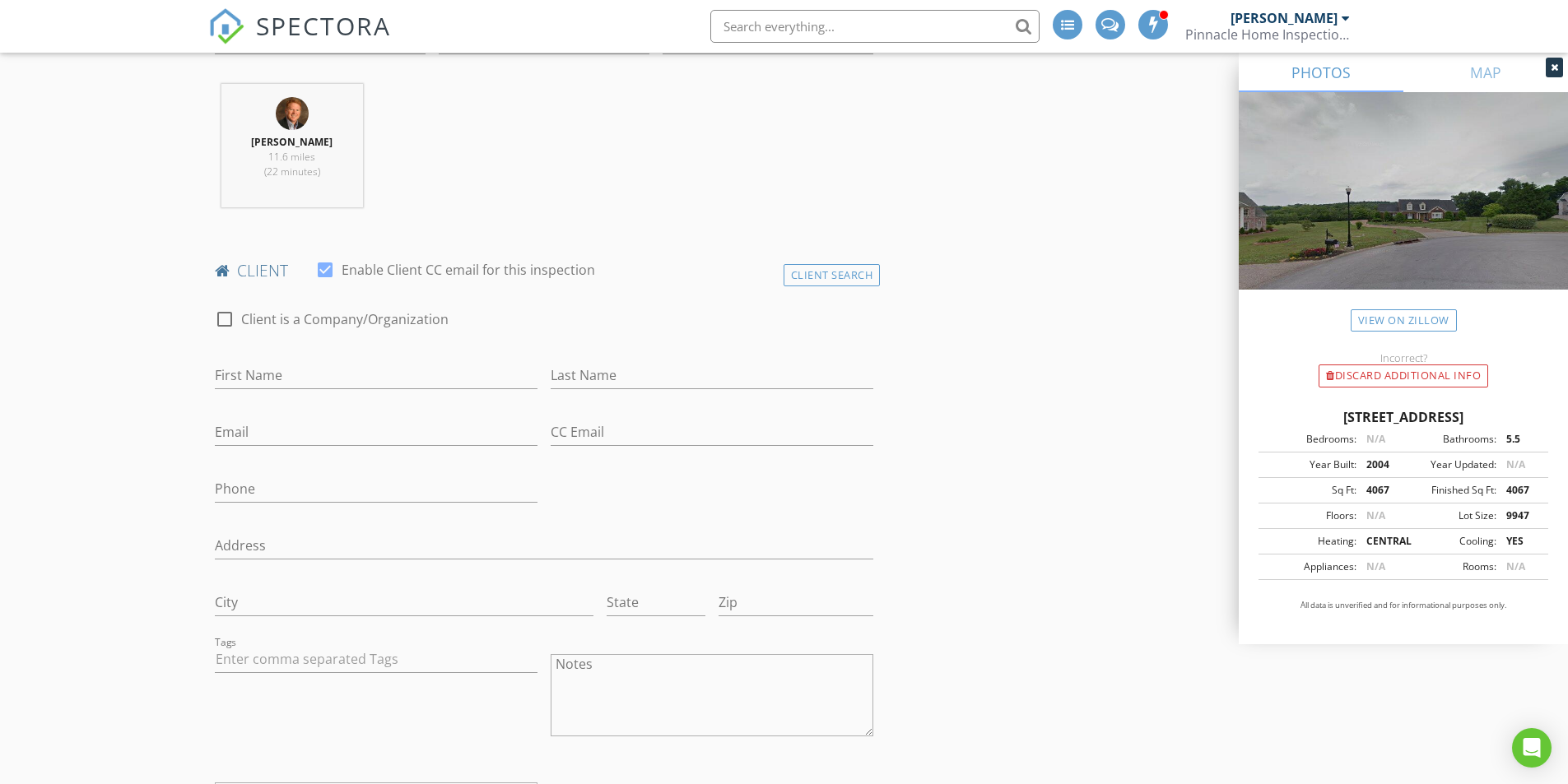
scroll to position [576, 0]
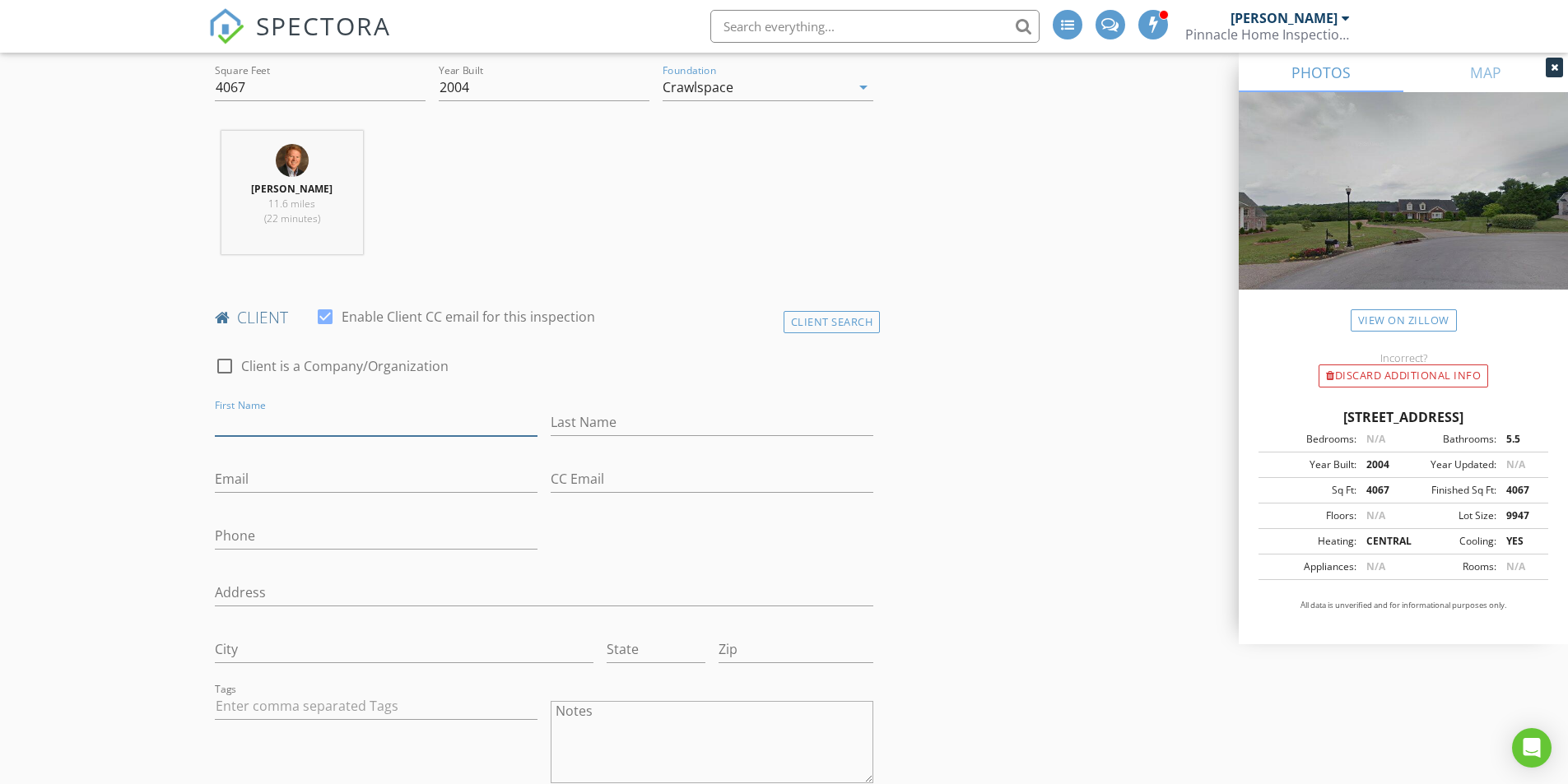
click at [305, 419] on input "First Name" at bounding box center [376, 422] width 323 height 27
type input "Don"
type input "[PERSON_NAME]"
click at [313, 482] on input "Email" at bounding box center [376, 479] width 323 height 27
type input "dmcdonald1962@icloud.com"
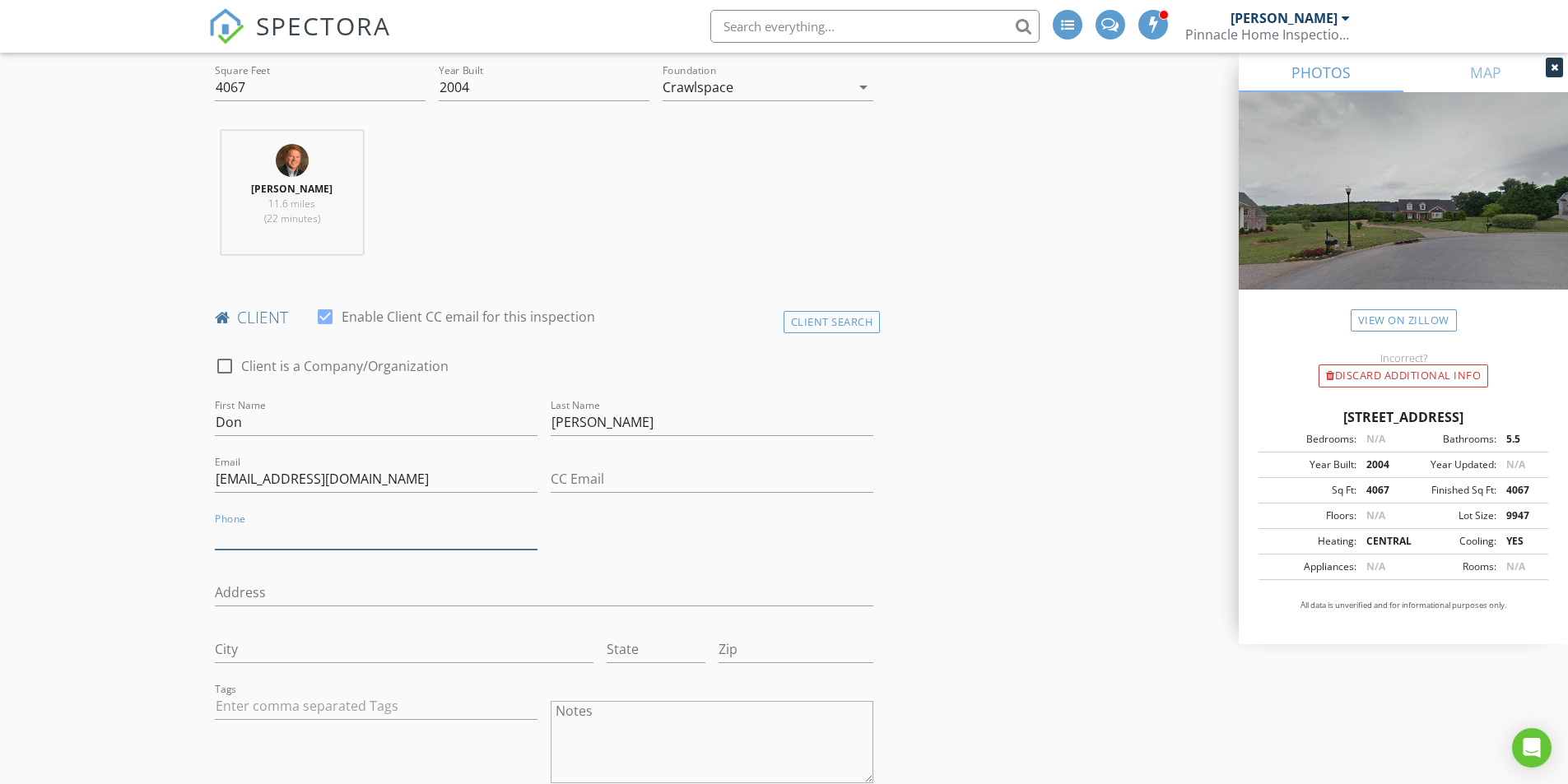
click at [295, 539] on input "Phone" at bounding box center [376, 536] width 323 height 27
click at [298, 534] on input "Phone" at bounding box center [376, 536] width 323 height 27
type input "615-316-7470"
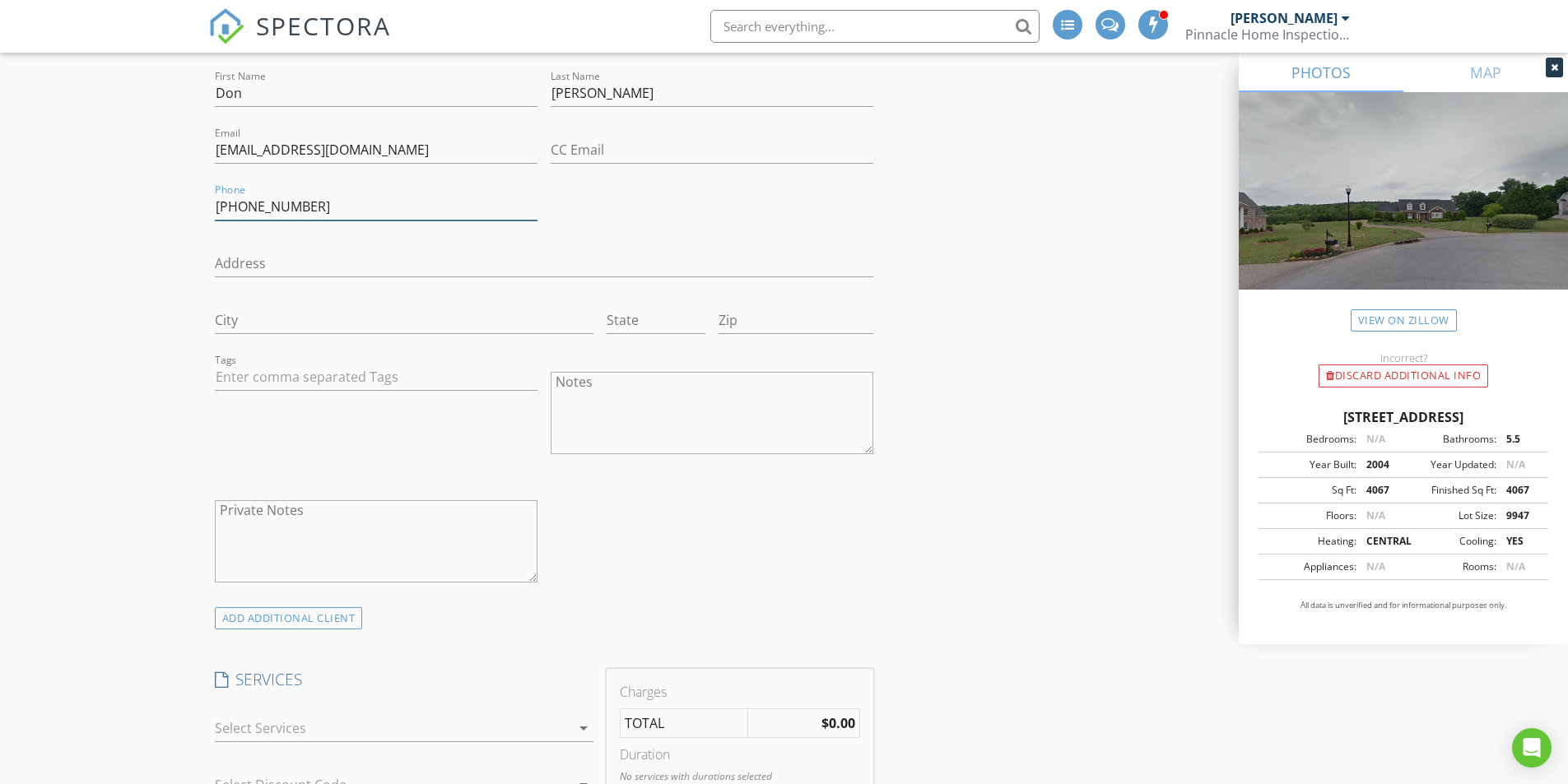
drag, startPoint x: 338, startPoint y: 206, endPoint x: 142, endPoint y: 204, distance: 196.0
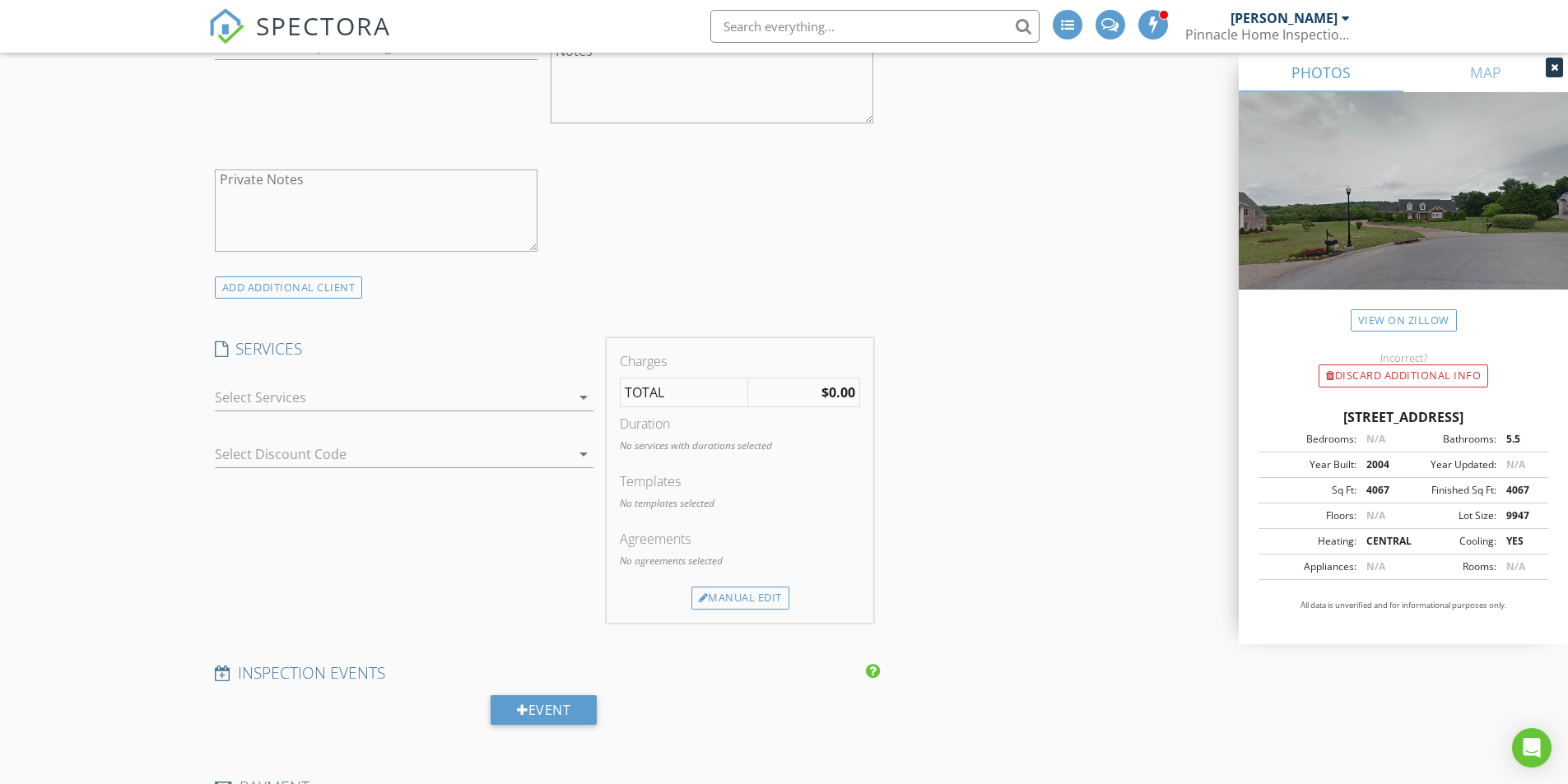
scroll to position [1316, 0]
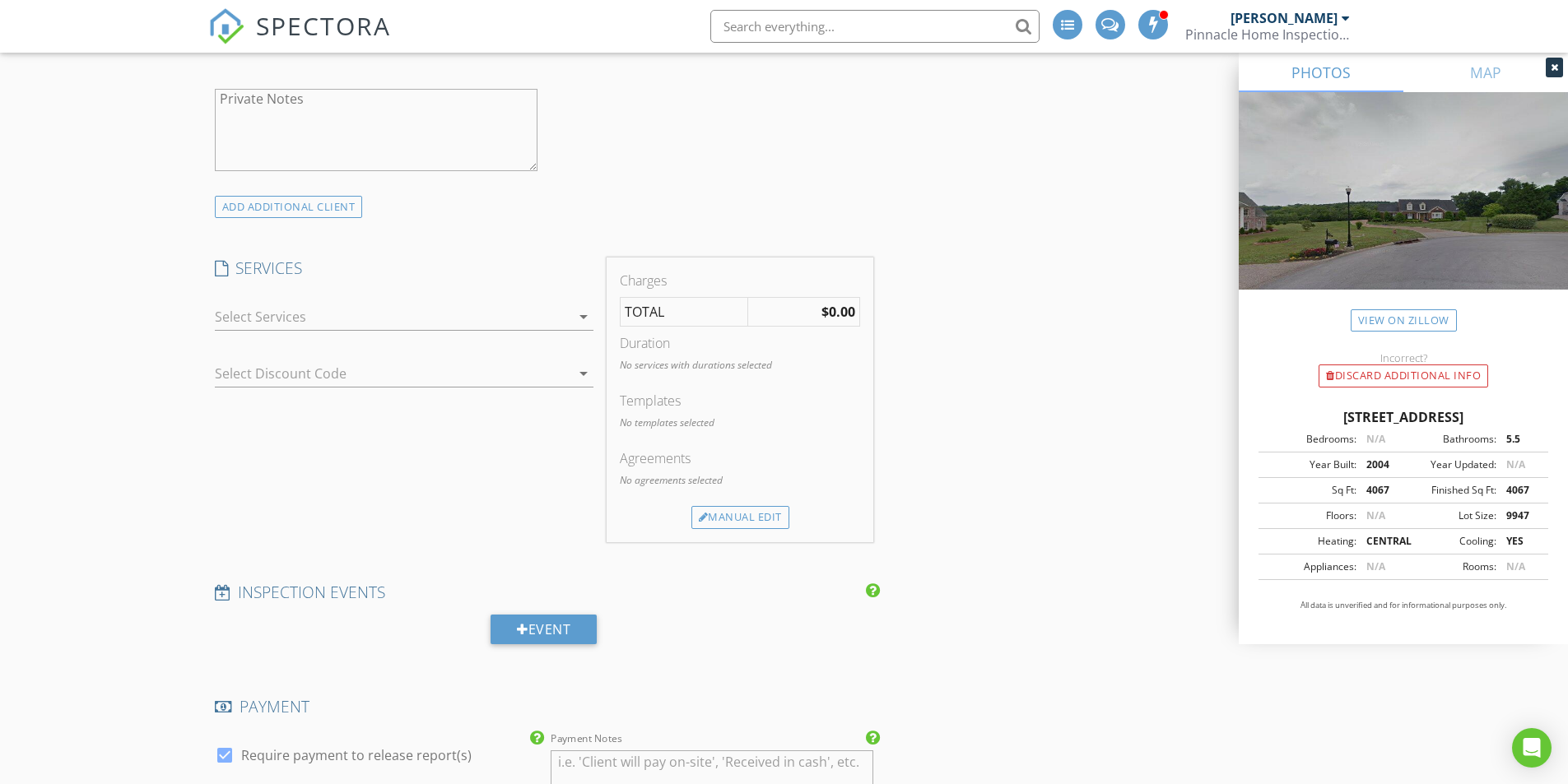
click at [337, 316] on div at bounding box center [392, 316] width 356 height 26
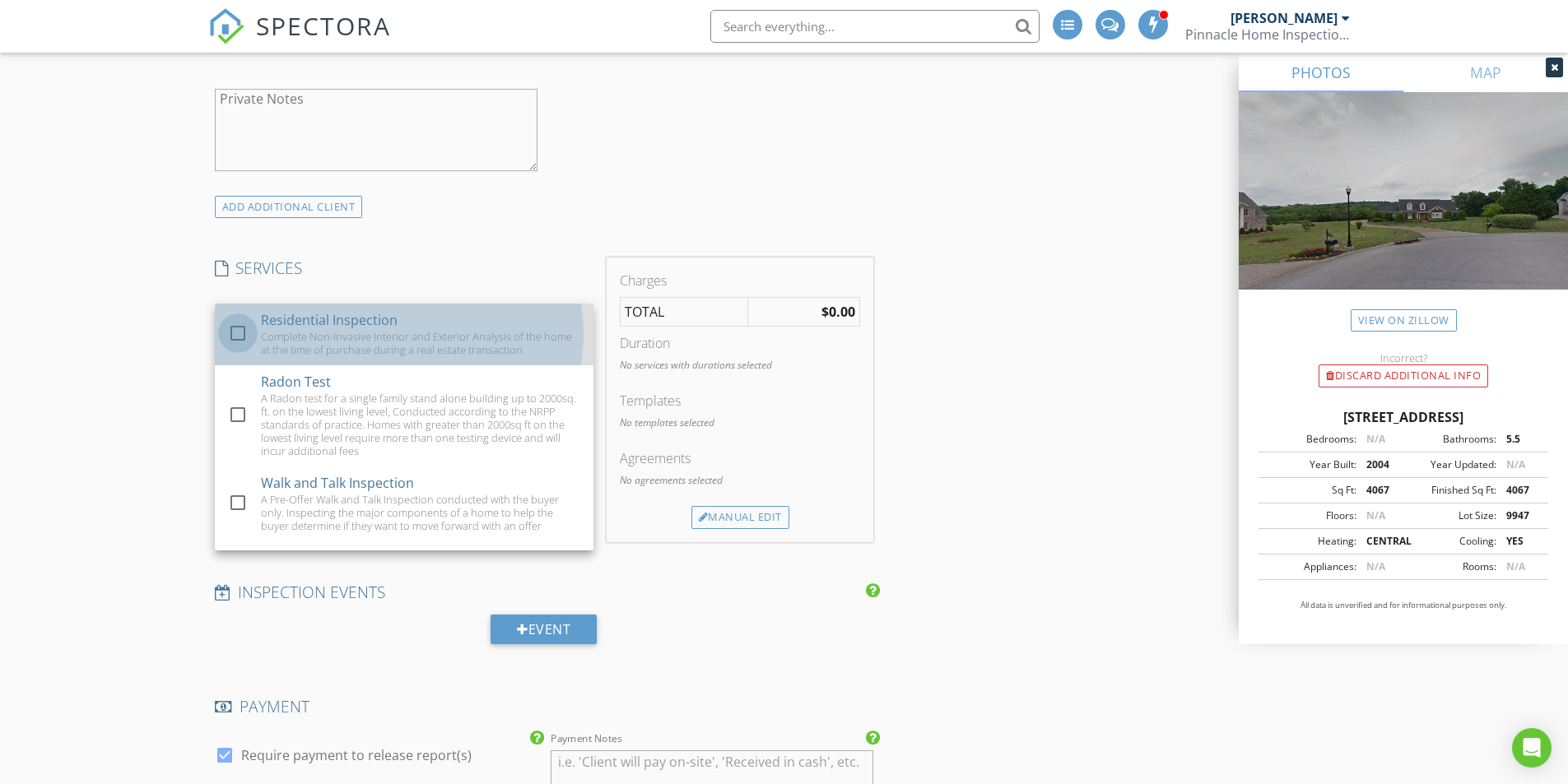
click at [239, 331] on div at bounding box center [238, 333] width 28 height 28
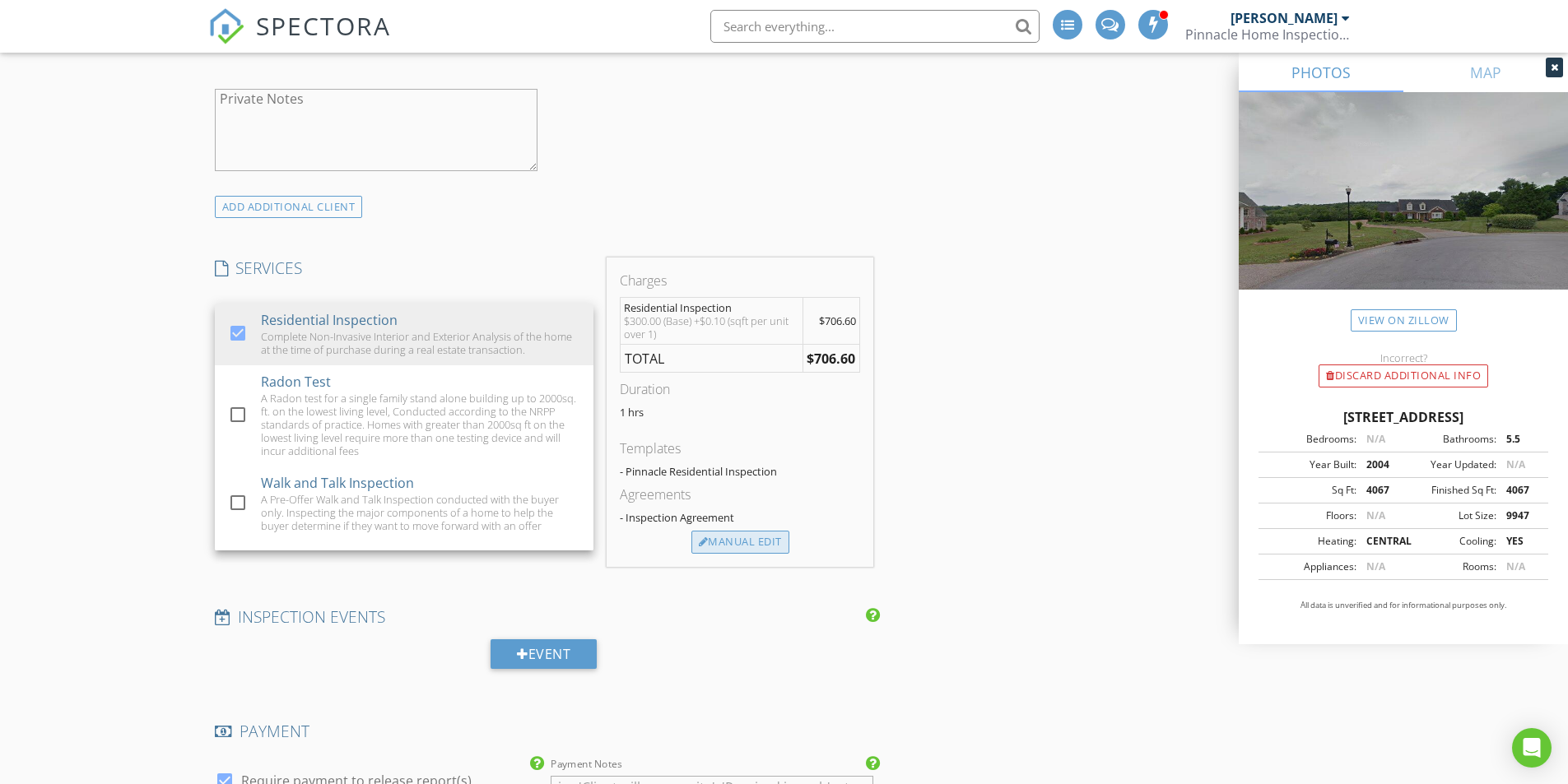
click at [751, 544] on div "Manual Edit" at bounding box center [740, 542] width 98 height 23
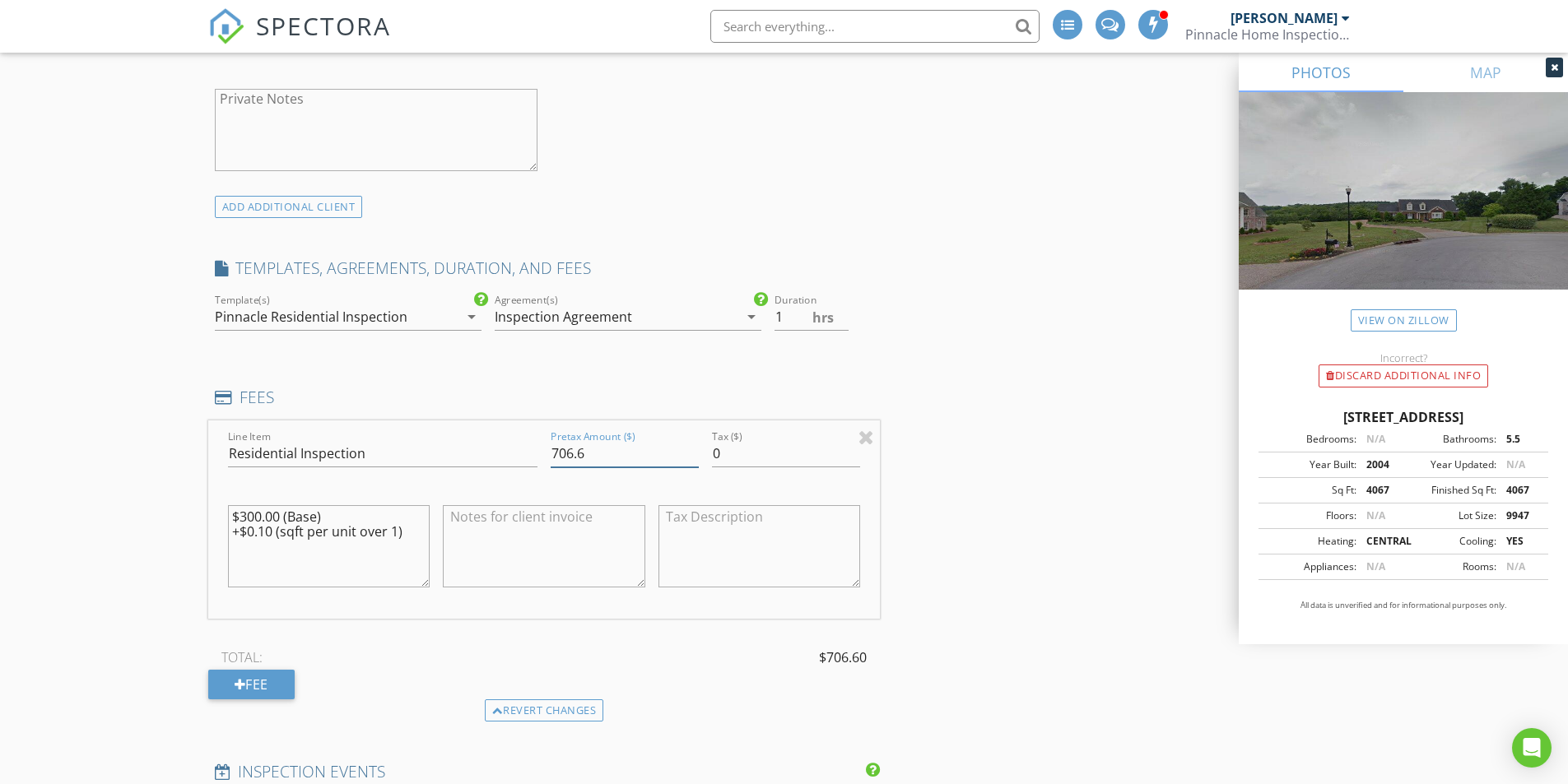
drag, startPoint x: 617, startPoint y: 453, endPoint x: 453, endPoint y: 452, distance: 164.0
click at [453, 452] on div "Line Item Residential Inspection Pretax Amount ($) 706.6 Tax ($) 0 $300.00 (Bas…" at bounding box center [544, 520] width 673 height 199
type input "250"
click at [142, 459] on div "New Inspection INSPECTOR(S) check_box Nick Proia PRIMARY check_box_outline_blan…" at bounding box center [784, 634] width 1568 height 3708
click at [352, 317] on div "Pinnacle Residential Inspection" at bounding box center [311, 317] width 193 height 15
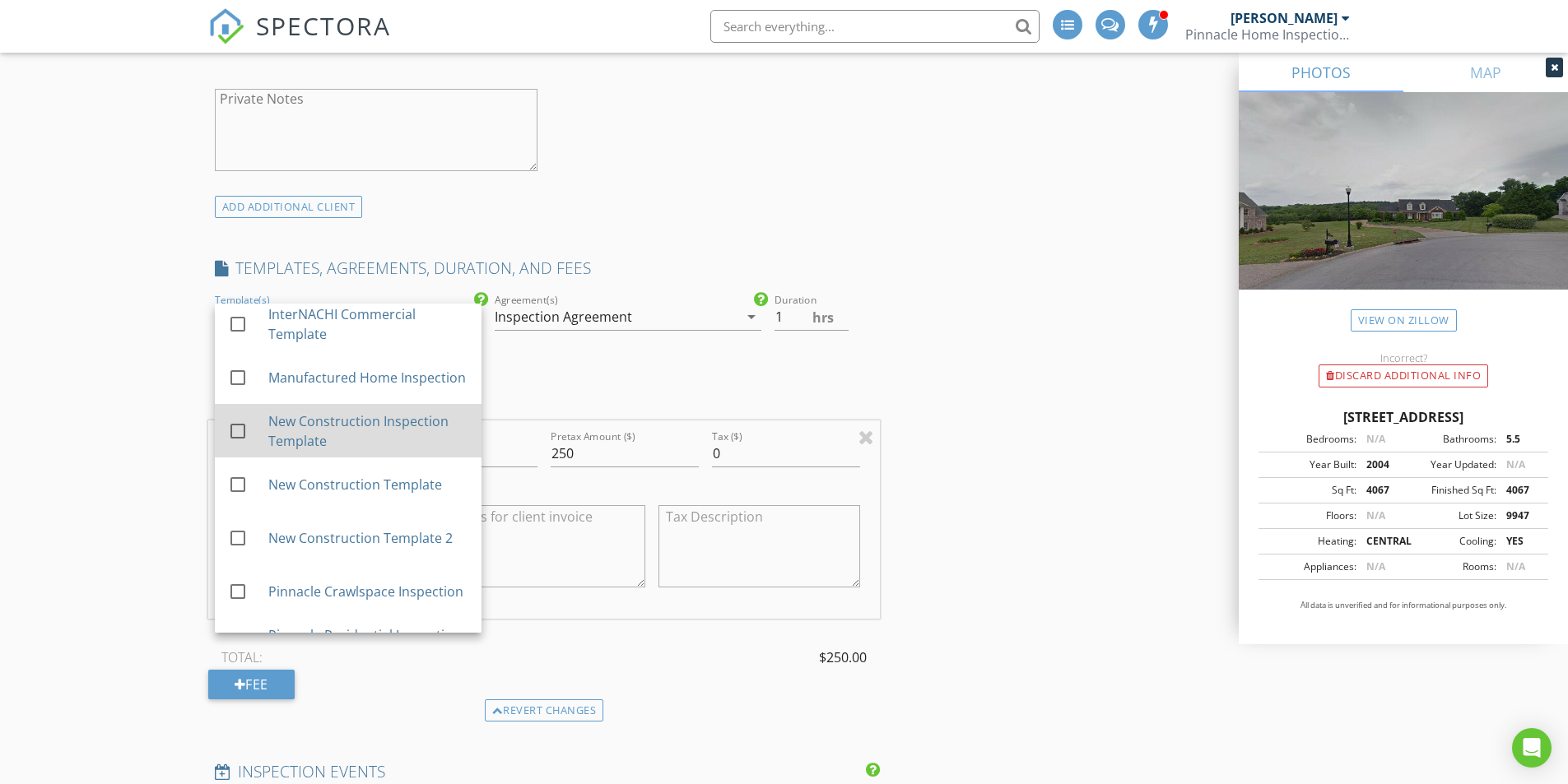
scroll to position [247, 0]
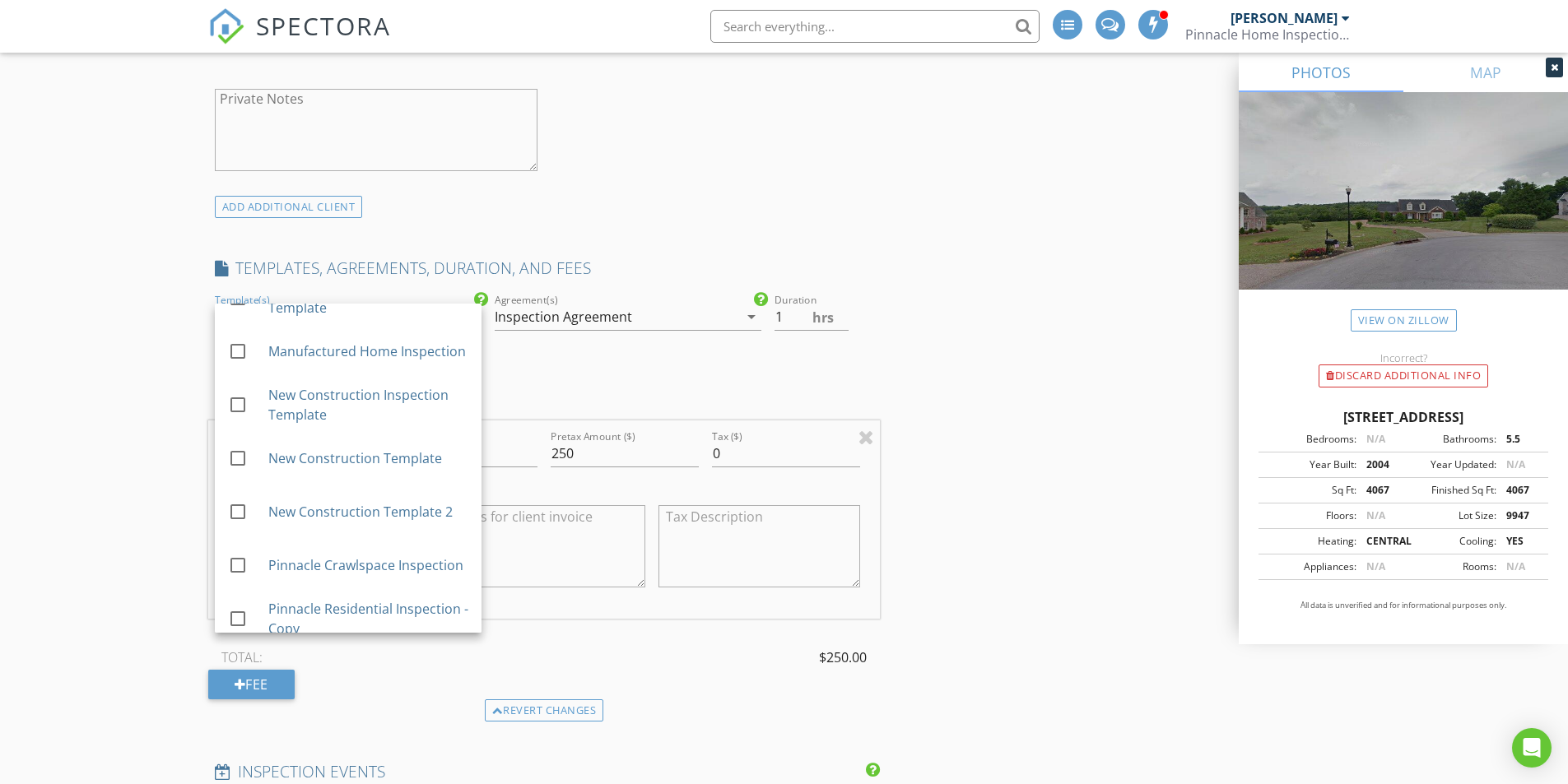
click at [111, 417] on div "New Inspection INSPECTOR(S) check_box Nick Proia PRIMARY check_box_outline_blan…" at bounding box center [784, 634] width 1568 height 3708
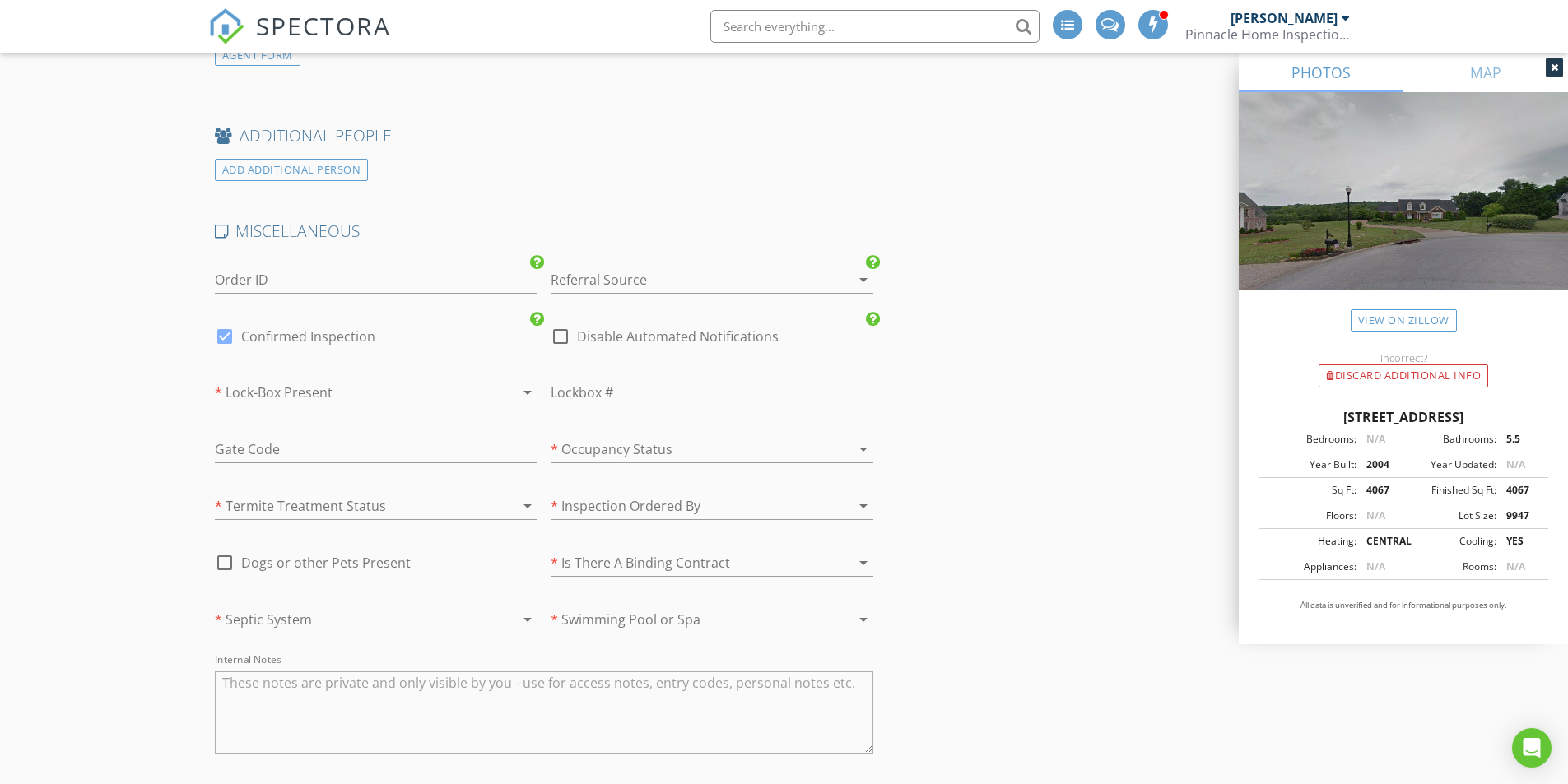
scroll to position [2715, 0]
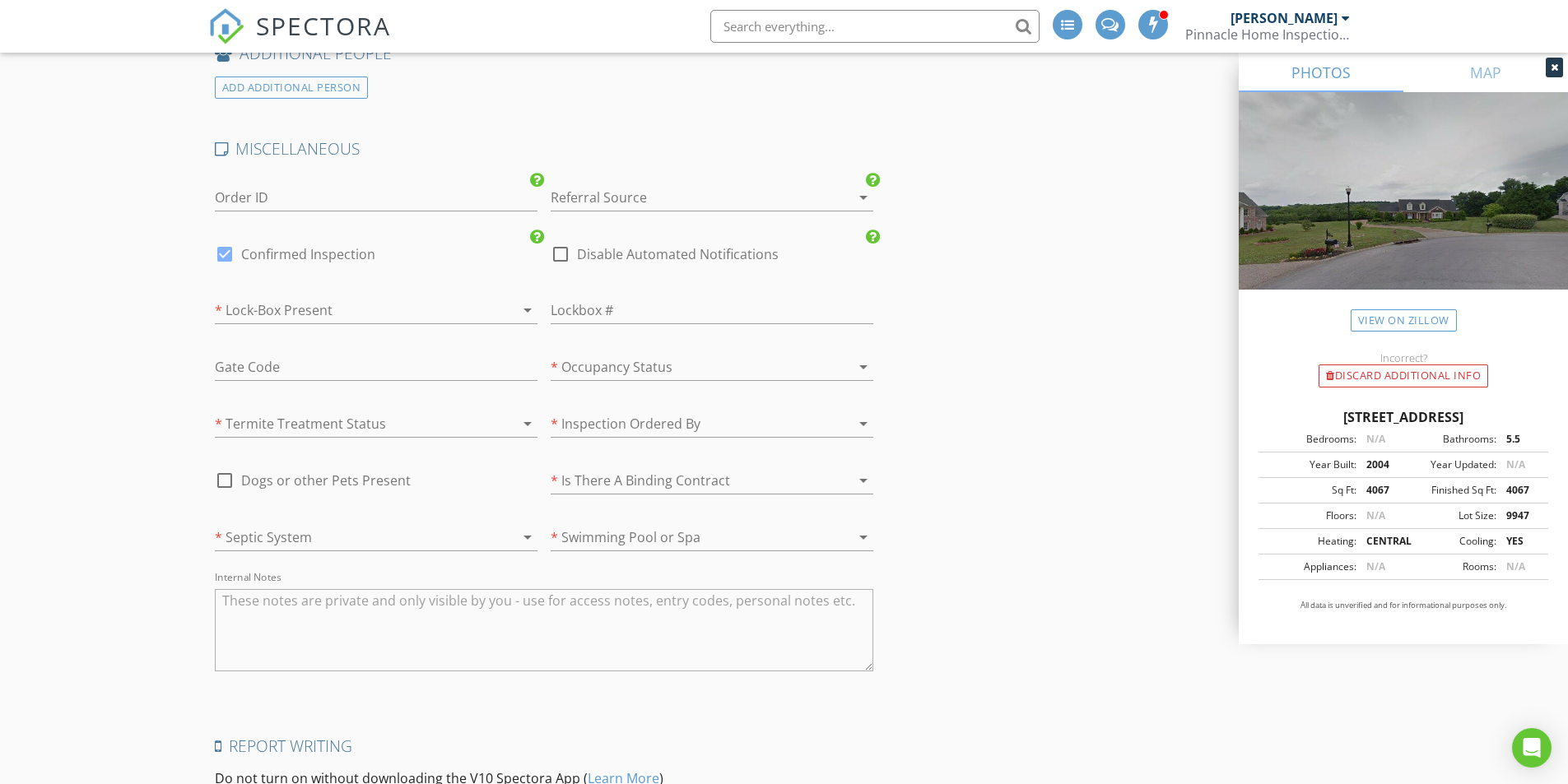
click at [336, 302] on div at bounding box center [352, 310] width 276 height 26
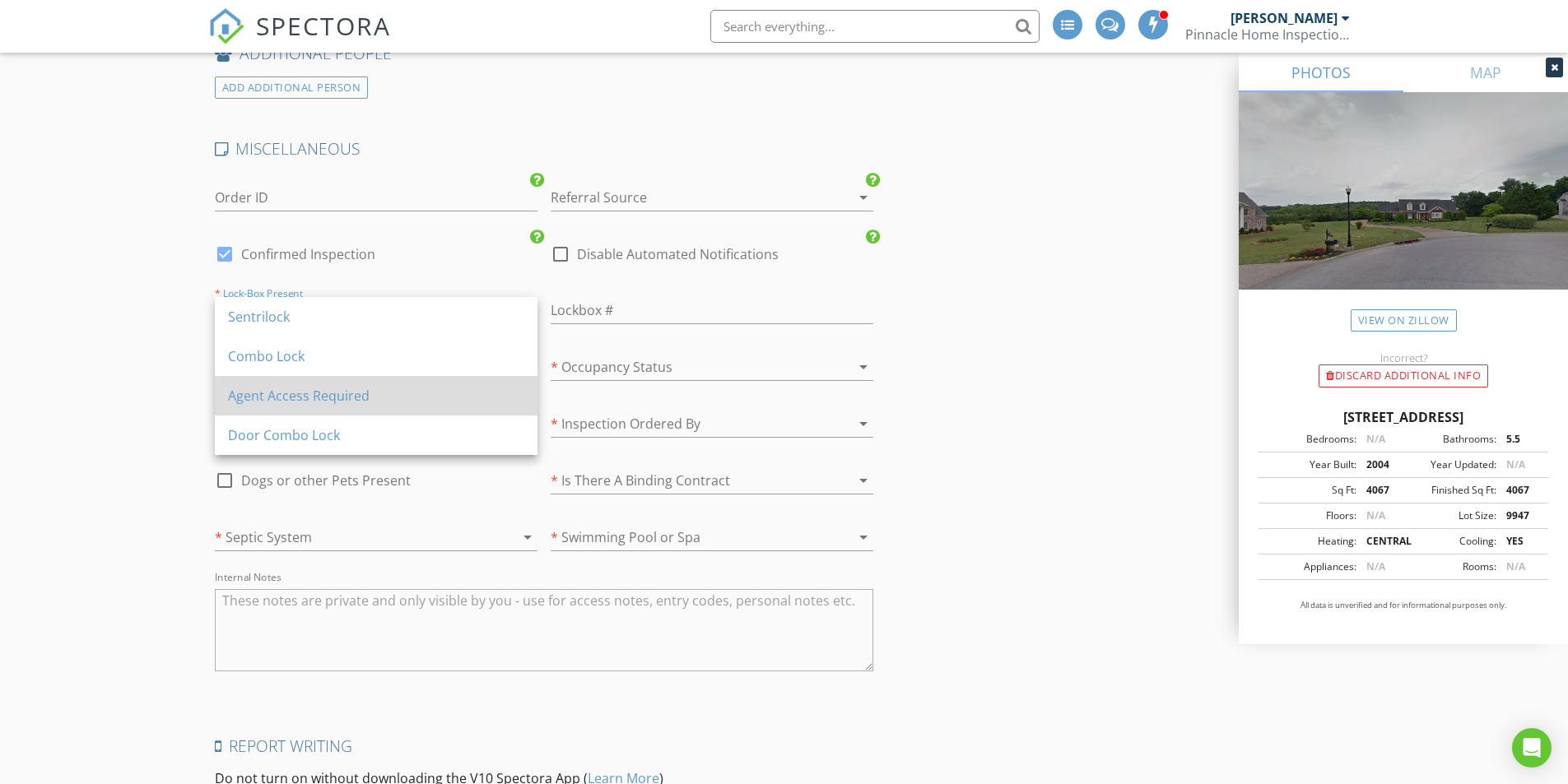
click at [333, 395] on div "Agent Access Required" at bounding box center [376, 395] width 297 height 19
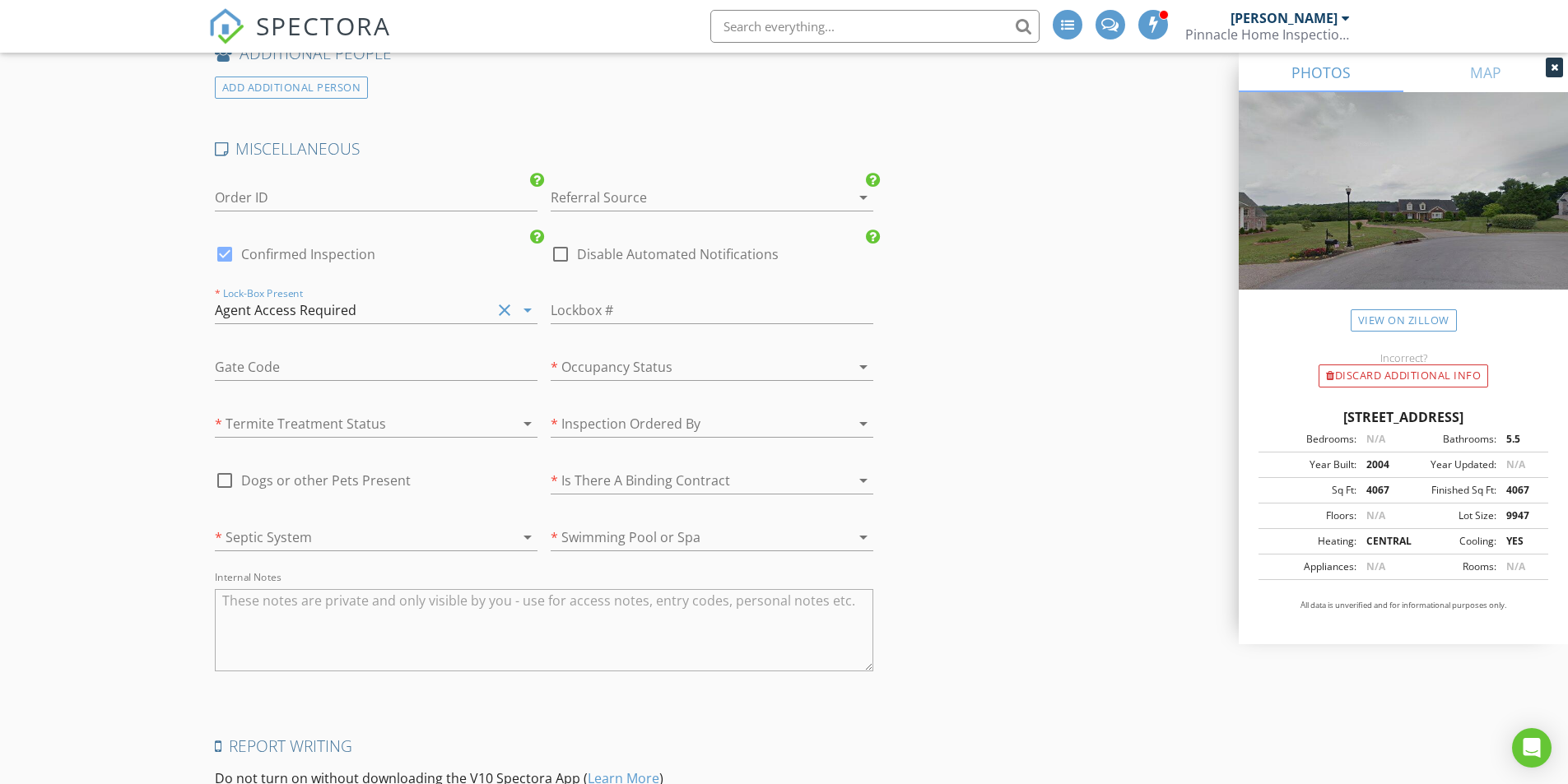
click at [334, 425] on div at bounding box center [352, 423] width 276 height 26
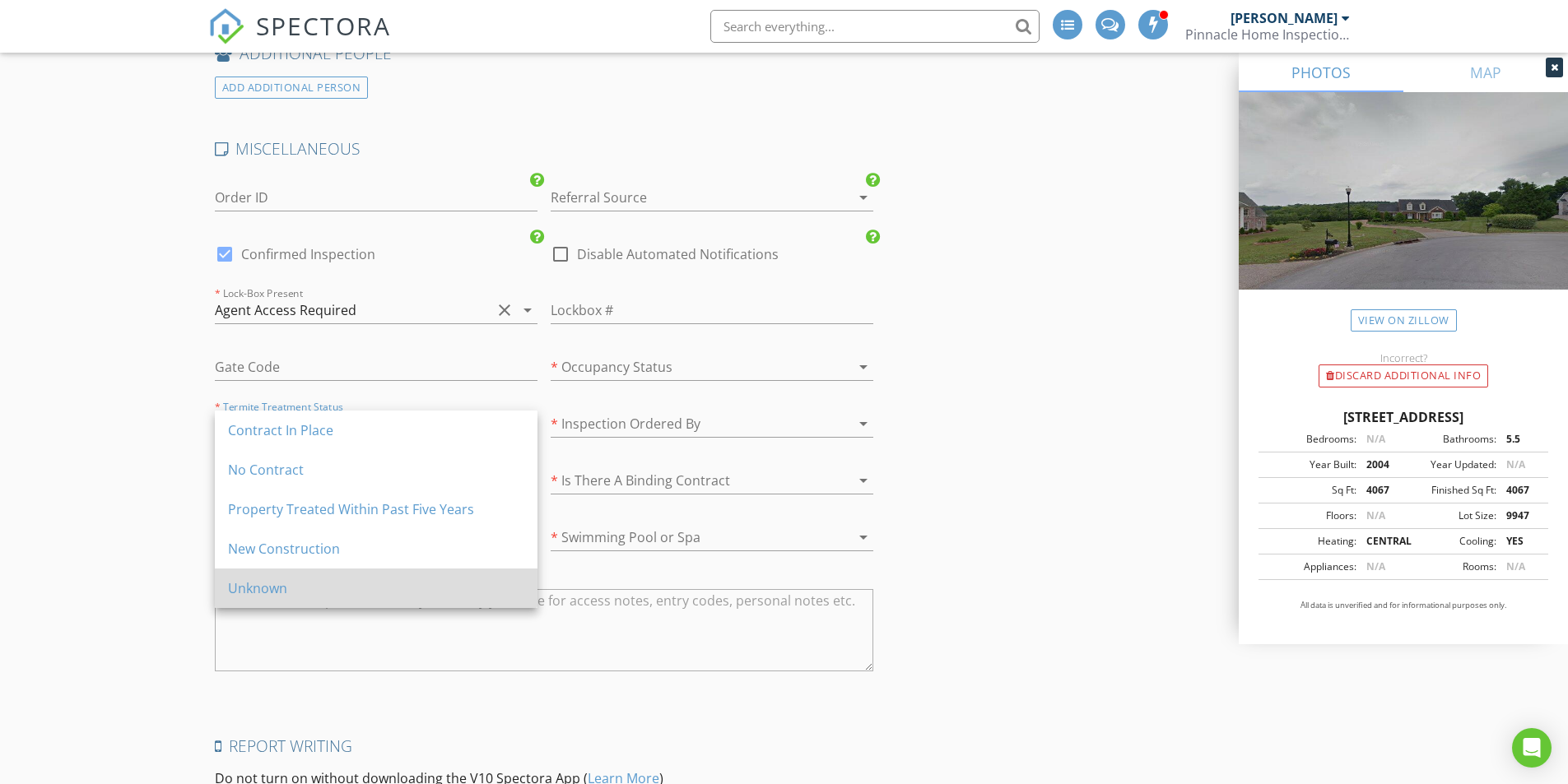
click at [309, 587] on div "Unknown" at bounding box center [376, 588] width 297 height 19
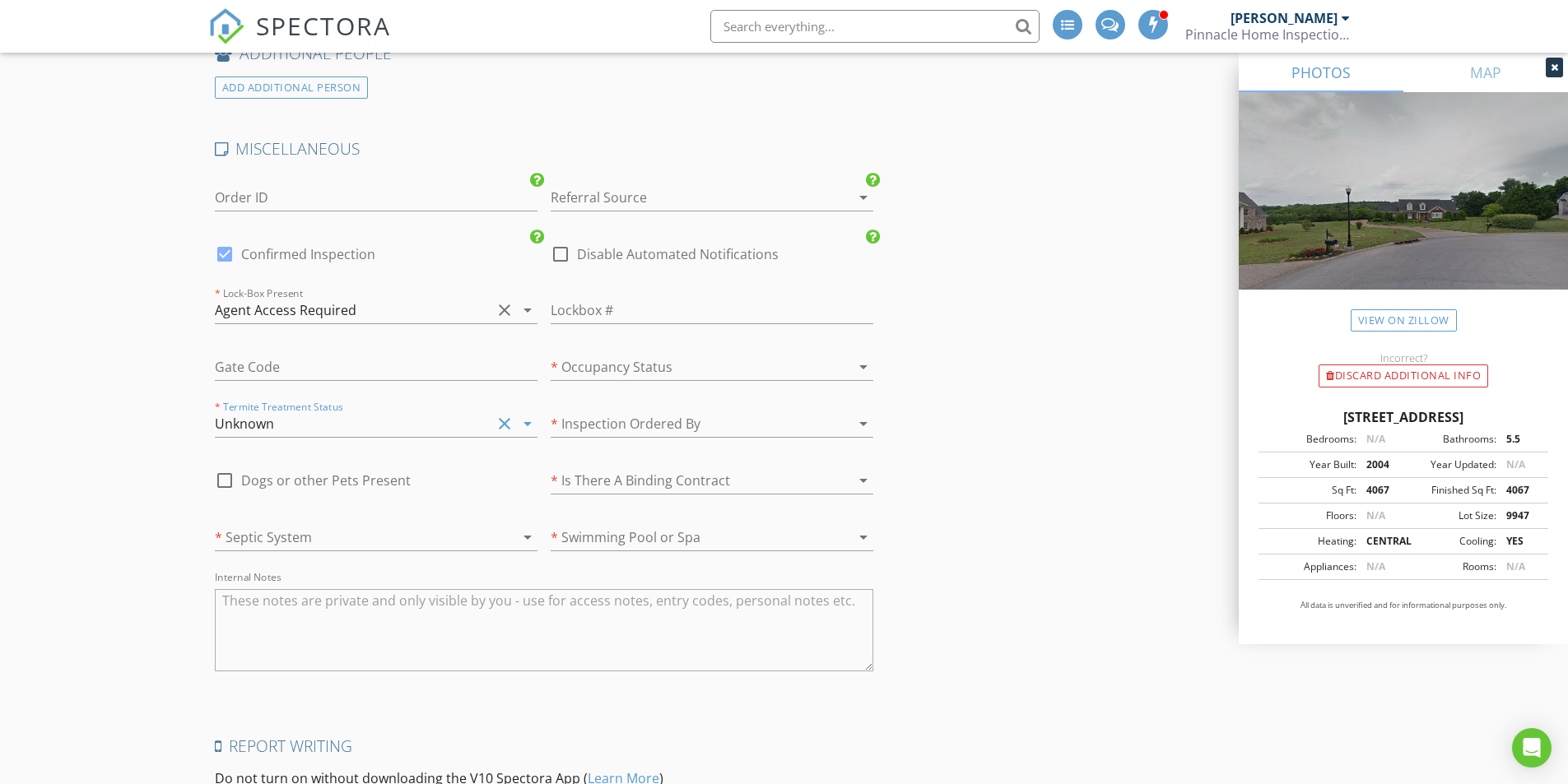
click at [323, 530] on div at bounding box center [352, 536] width 276 height 26
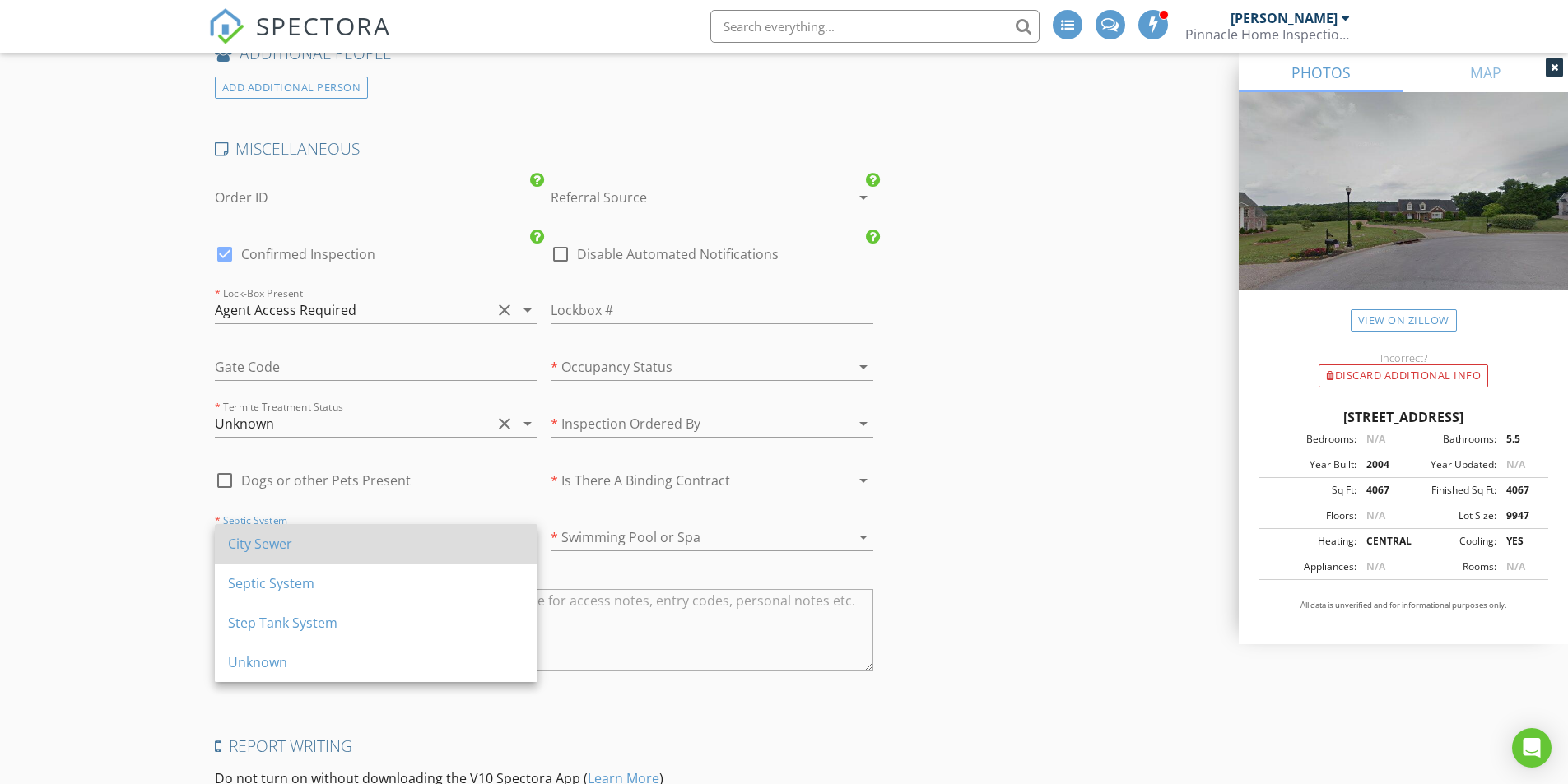
click at [323, 542] on div "City Sewer" at bounding box center [376, 543] width 297 height 19
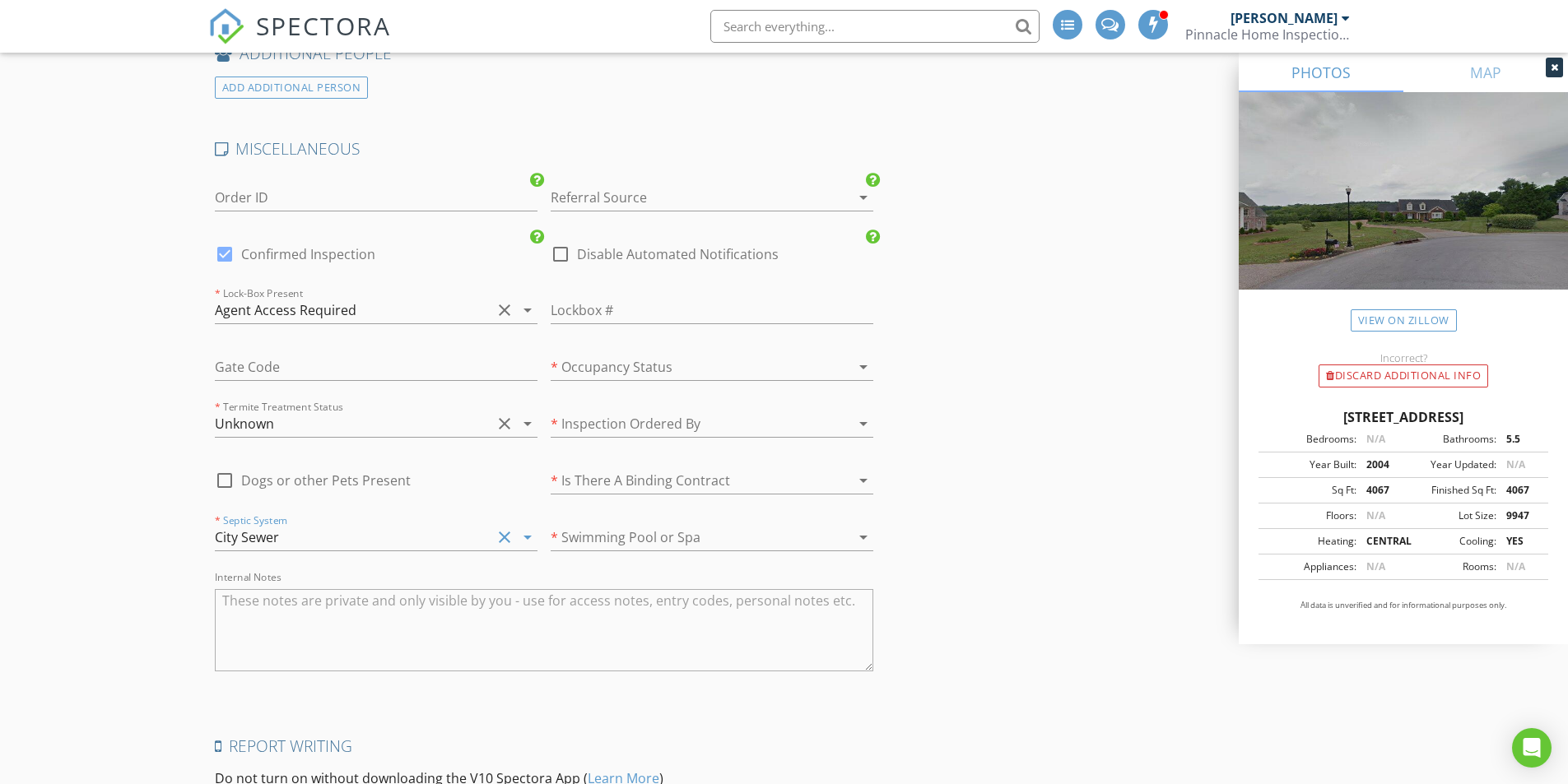
click at [609, 529] on div at bounding box center [689, 536] width 276 height 26
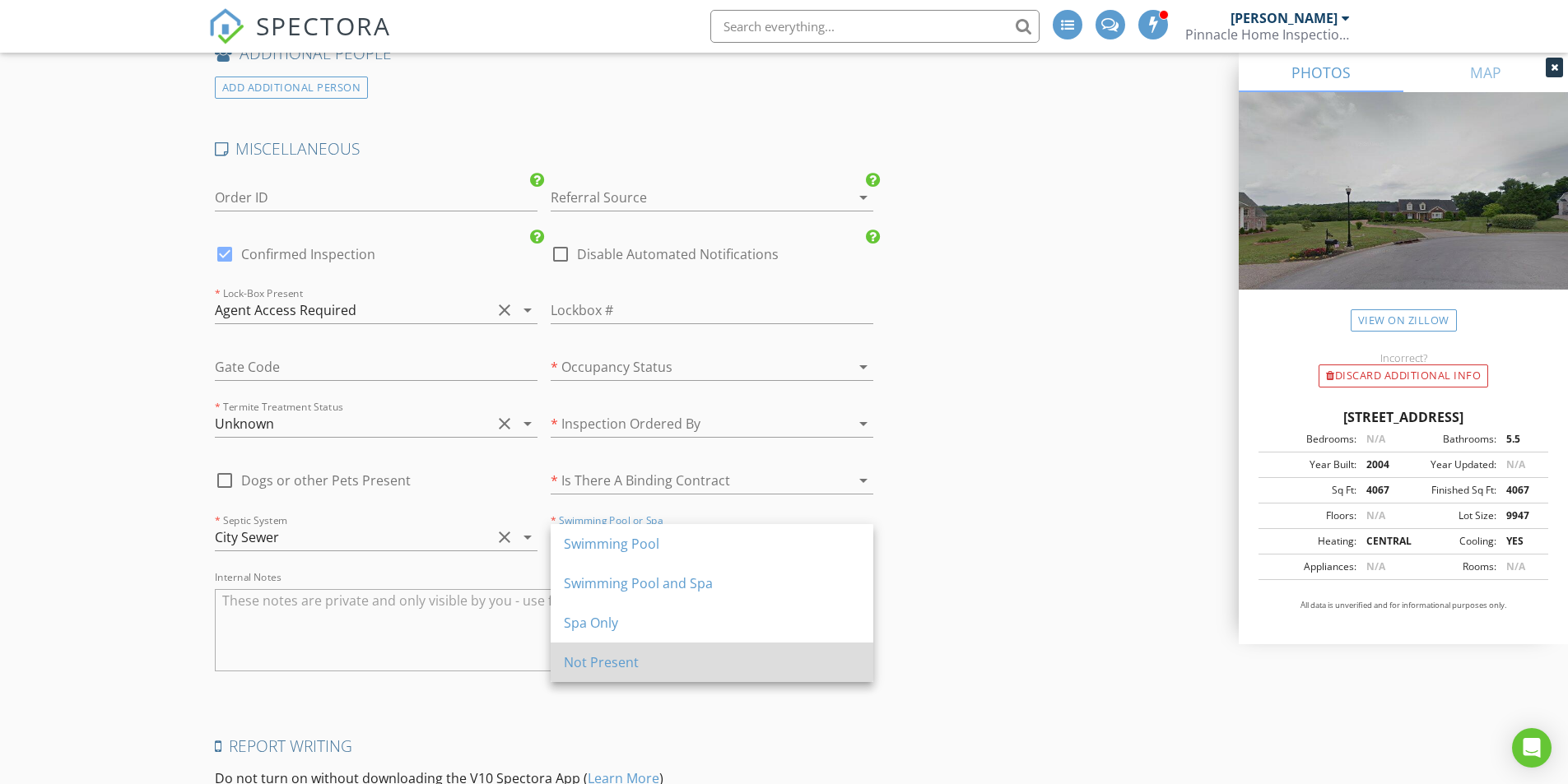
click at [622, 656] on div "Not Present" at bounding box center [712, 662] width 297 height 19
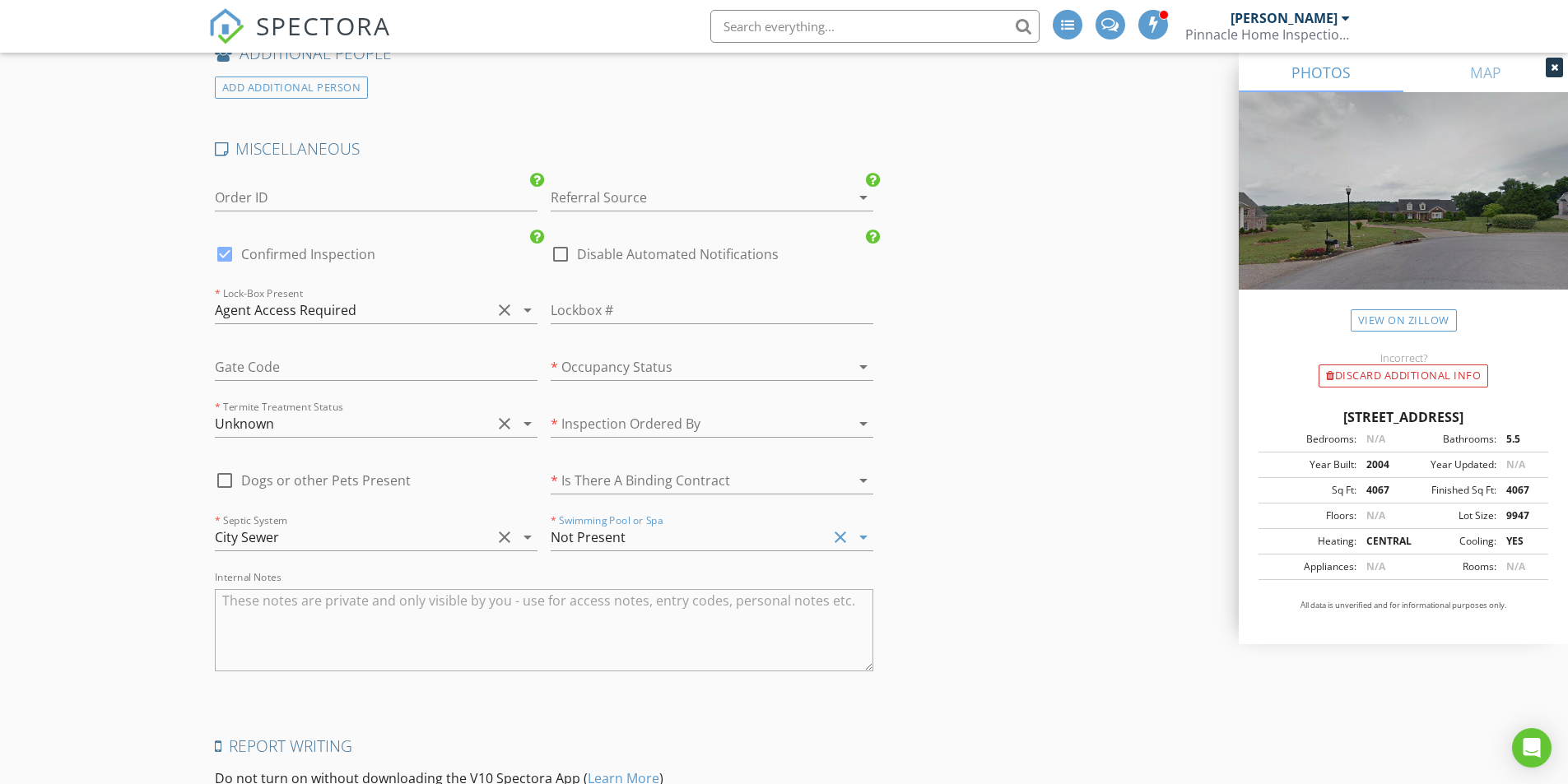
click at [634, 474] on div at bounding box center [689, 480] width 276 height 26
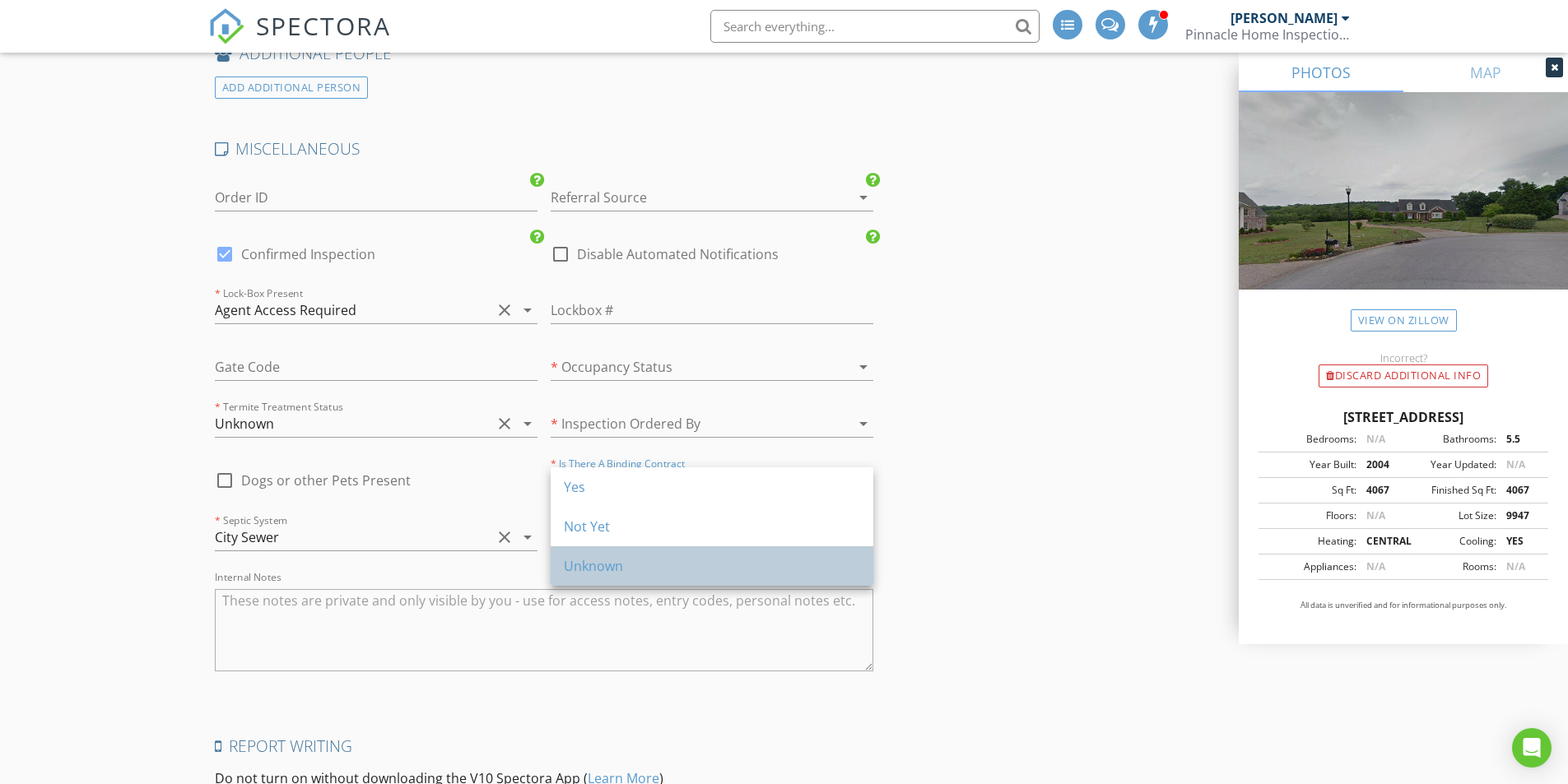
click at [631, 564] on div "Unknown" at bounding box center [712, 565] width 297 height 19
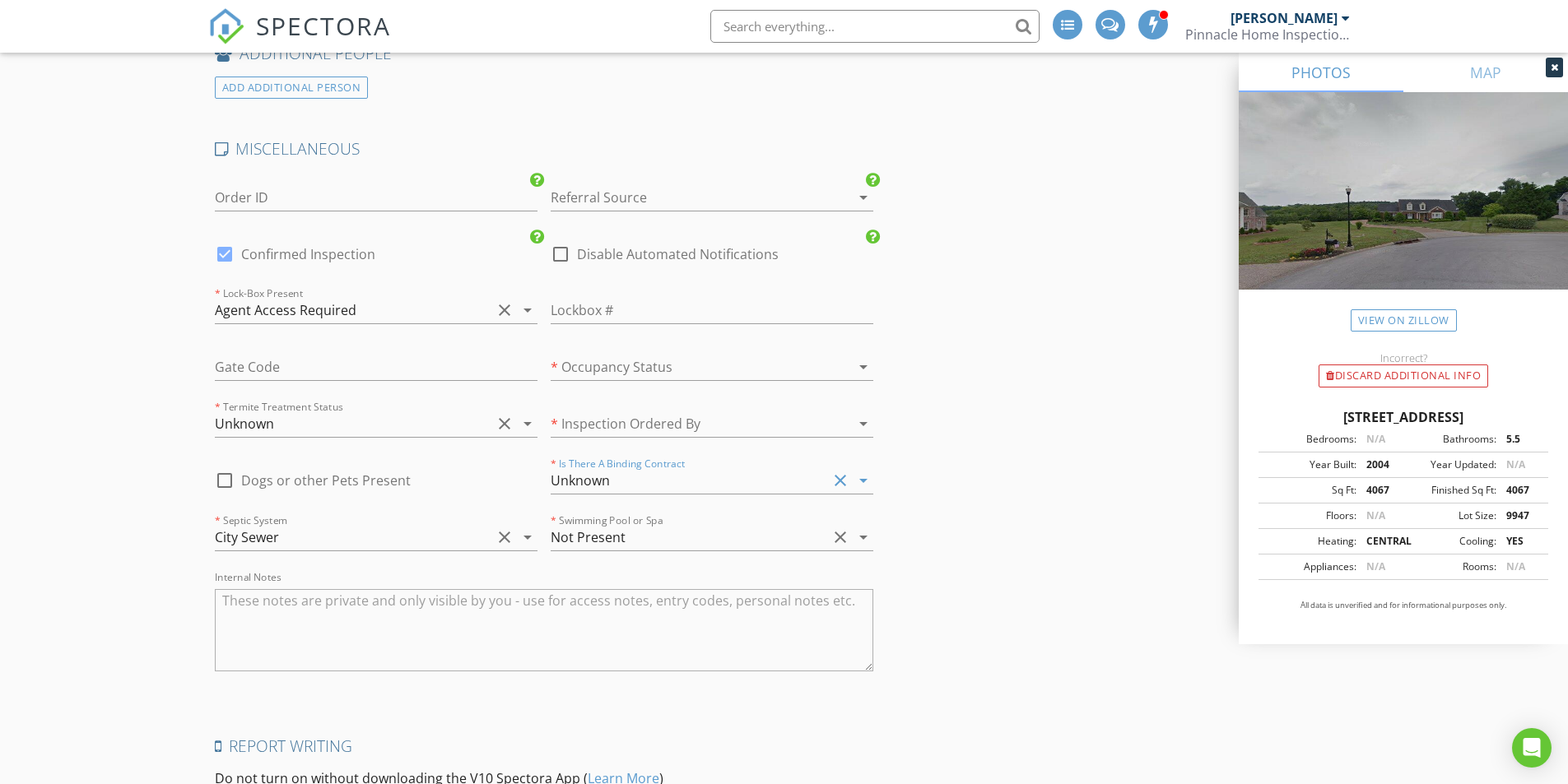
click at [641, 416] on div at bounding box center [689, 423] width 276 height 26
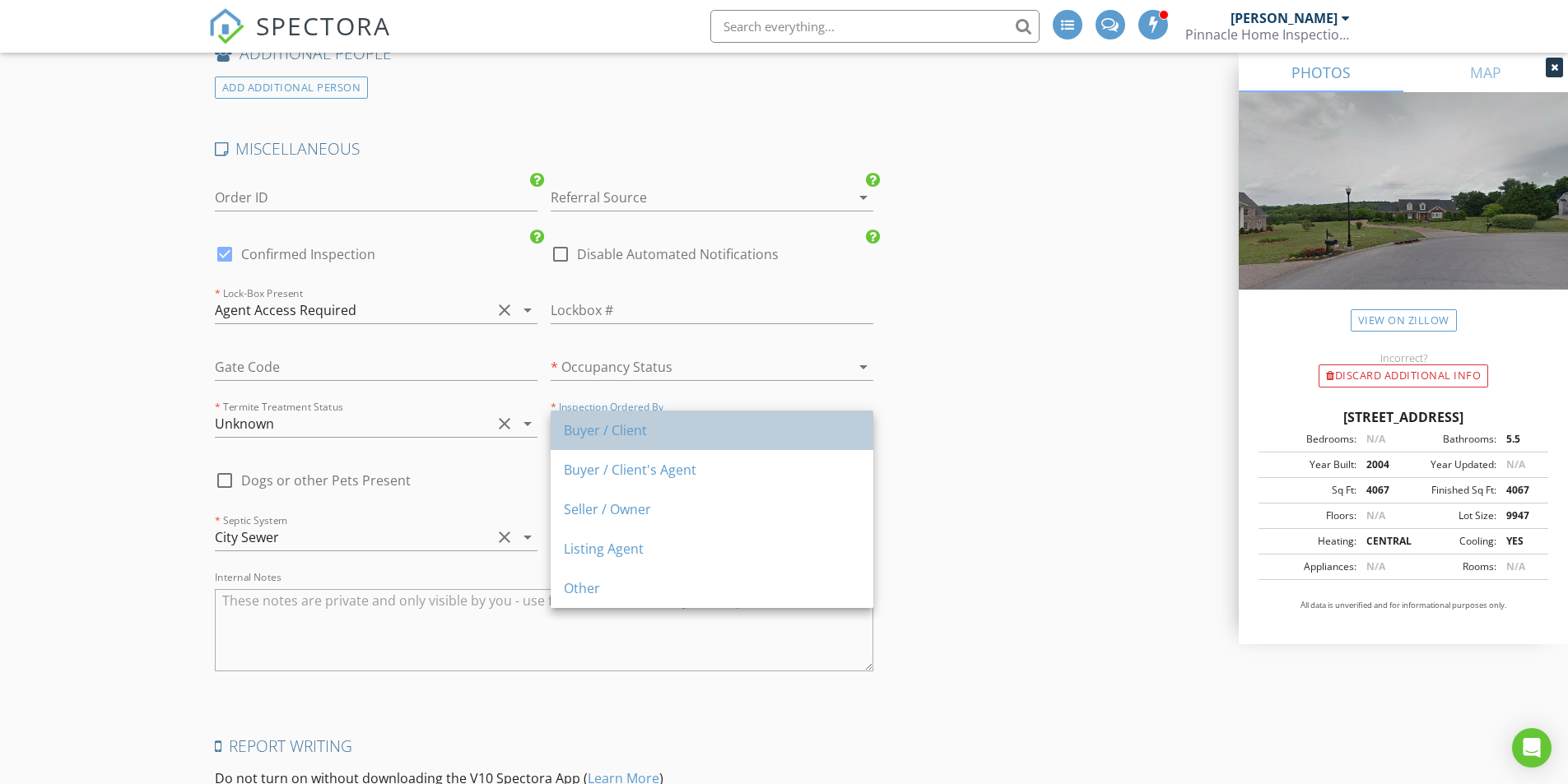
click at [638, 428] on div "Buyer / Client" at bounding box center [712, 430] width 297 height 19
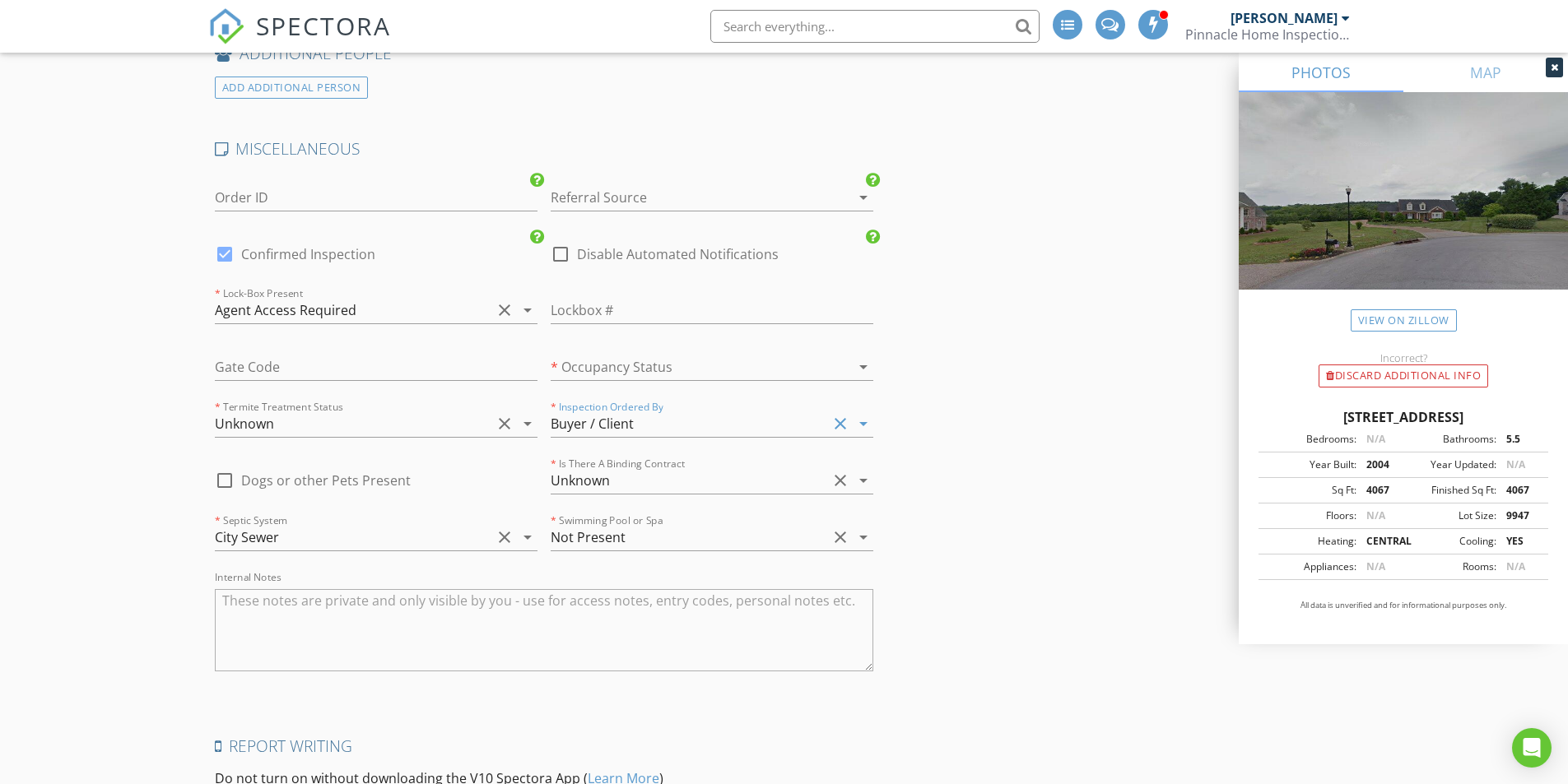
click at [643, 363] on div at bounding box center [689, 367] width 276 height 26
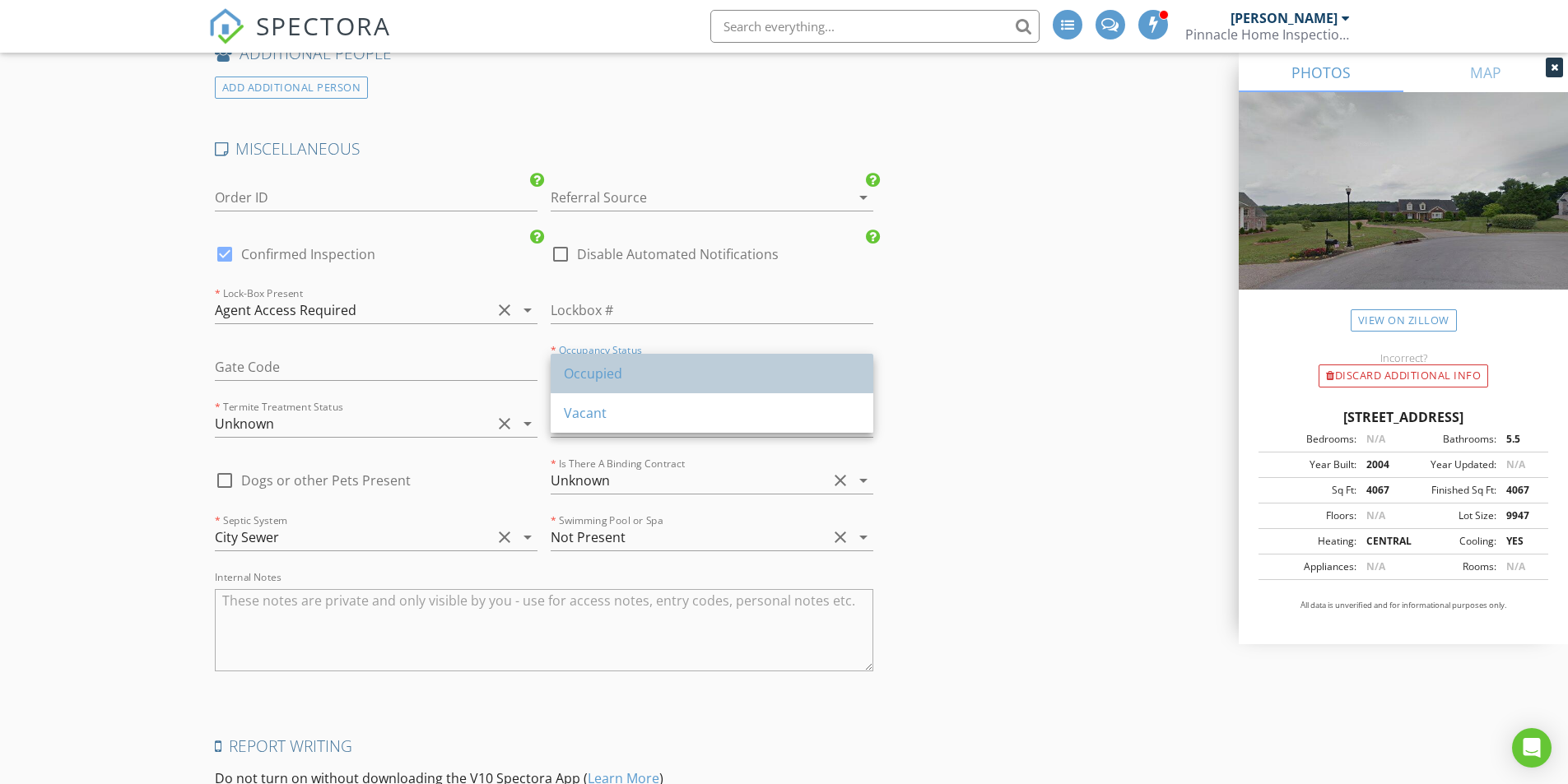
click at [643, 365] on div "Occupied" at bounding box center [712, 373] width 297 height 19
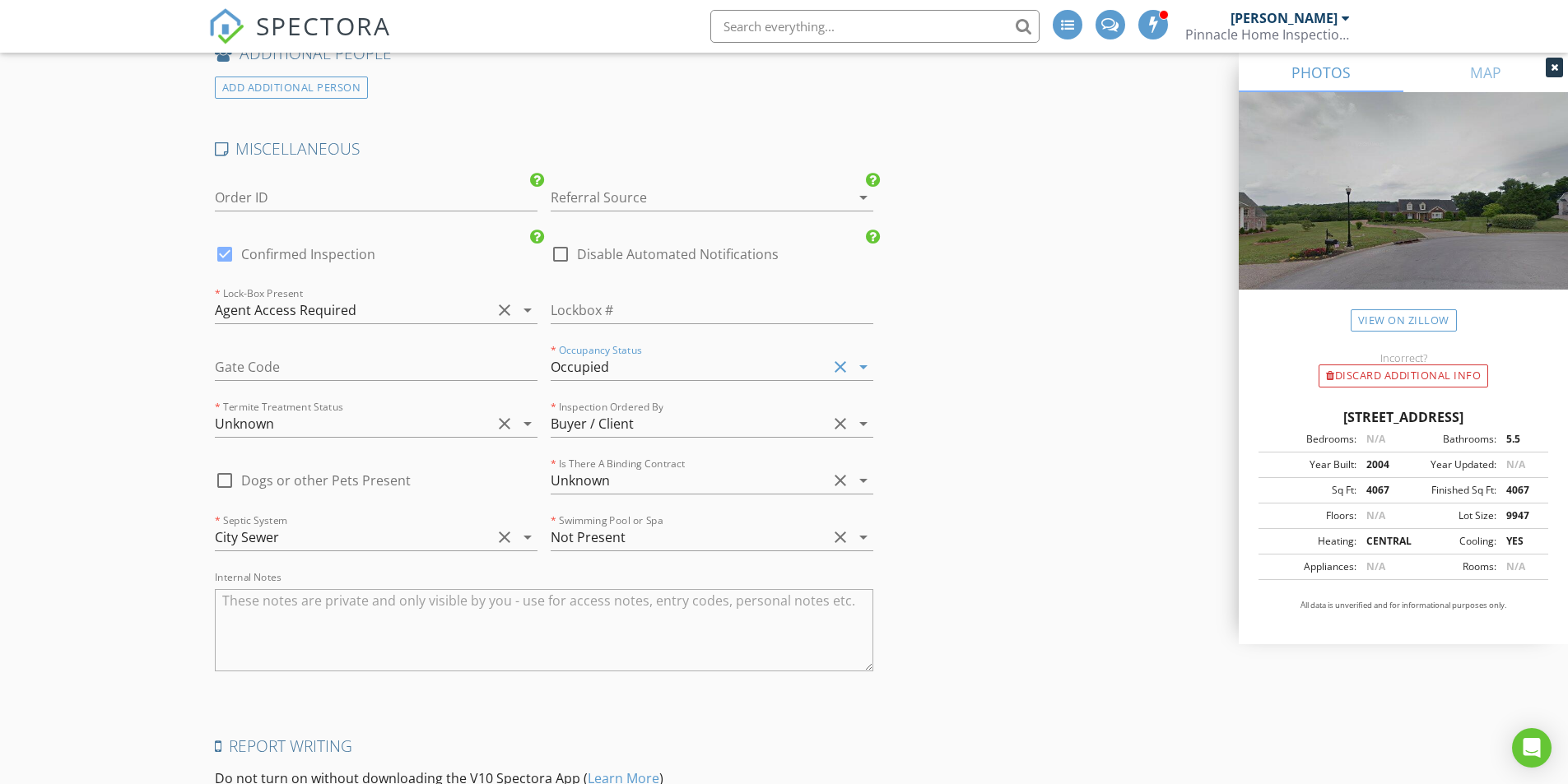
click at [647, 199] on div at bounding box center [689, 197] width 276 height 26
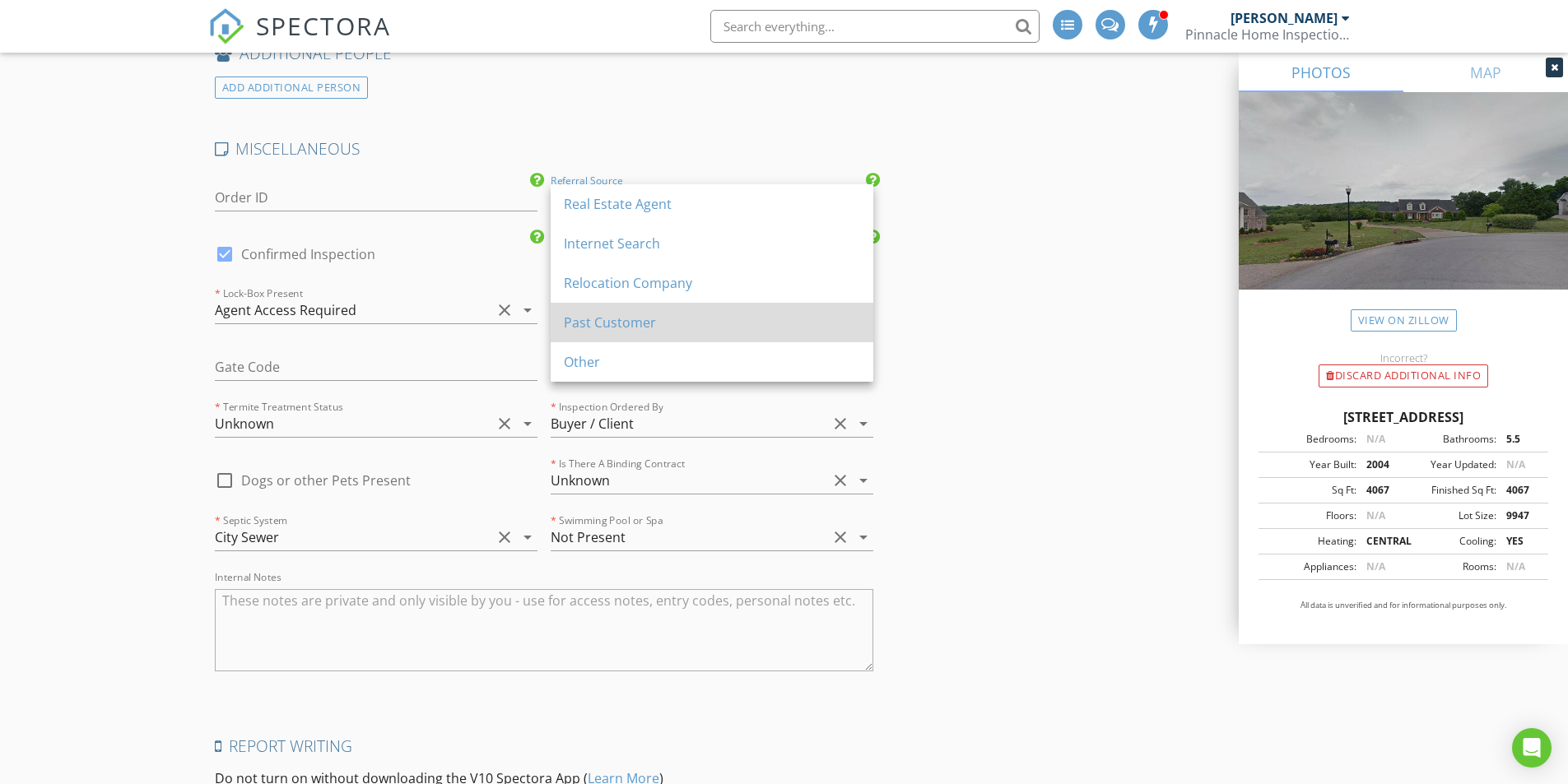
click at [603, 321] on div "Past Customer" at bounding box center [712, 322] width 297 height 19
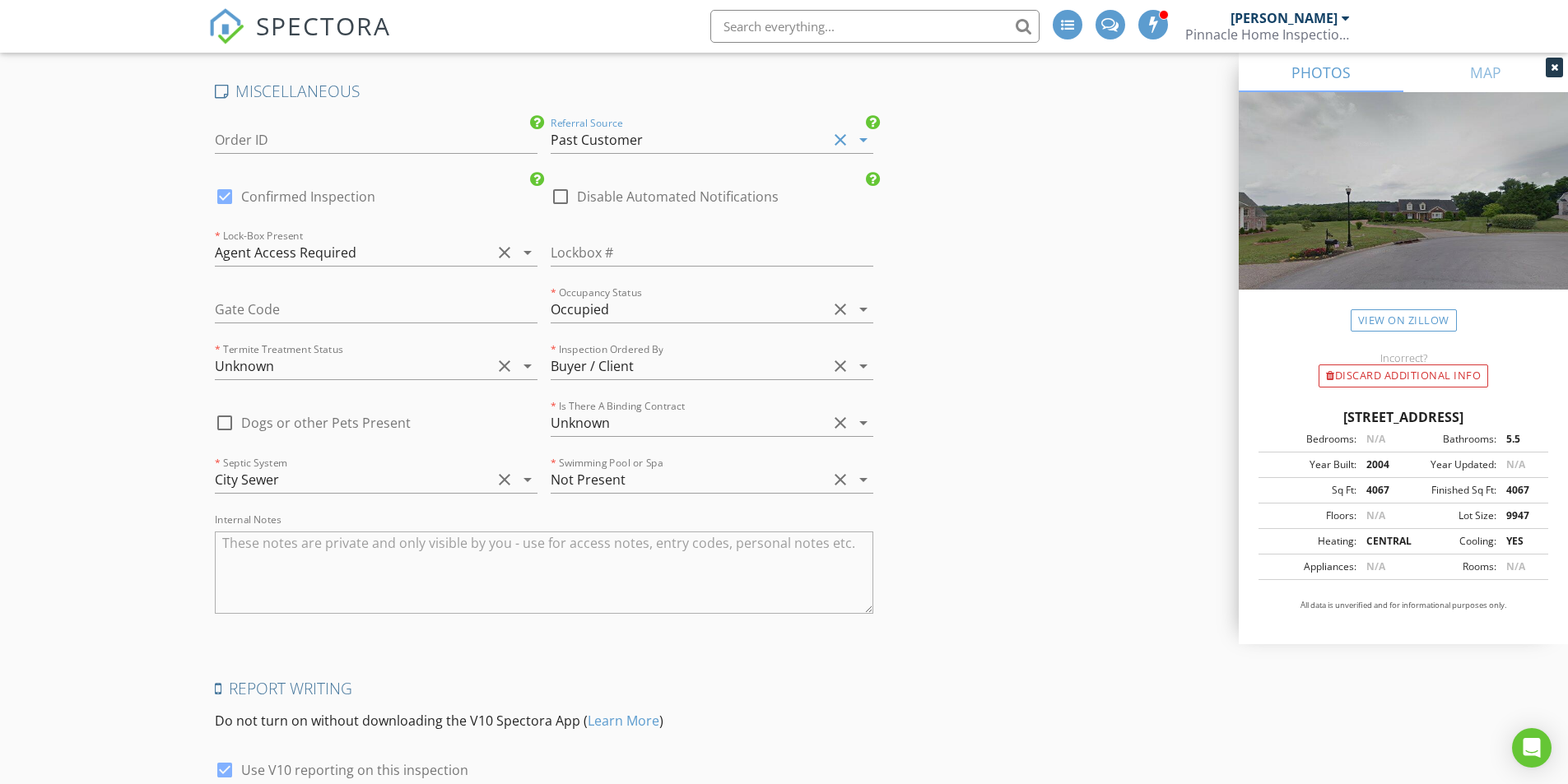
scroll to position [3019, 0]
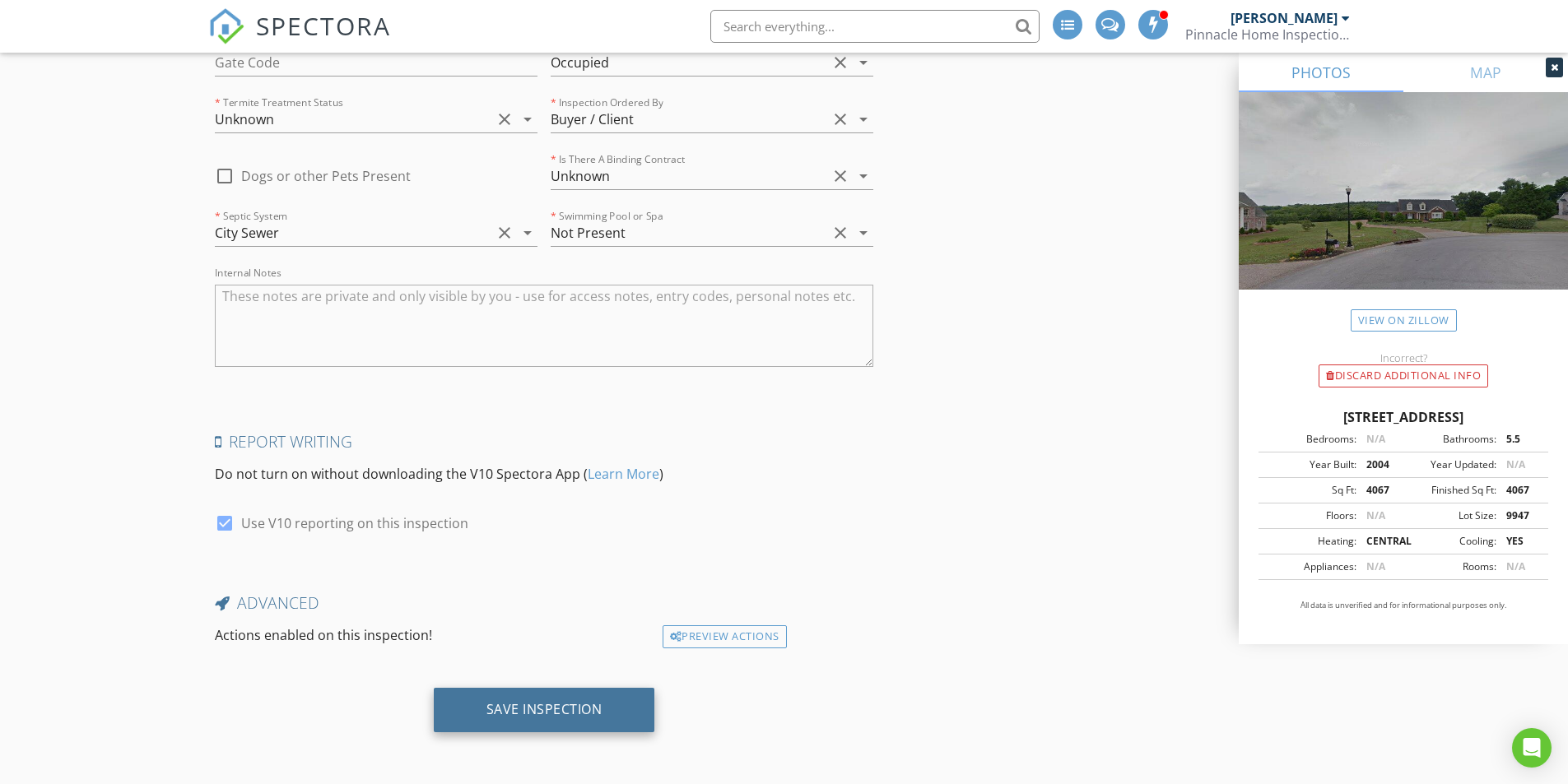
click at [530, 710] on div "Save Inspection" at bounding box center [544, 709] width 116 height 16
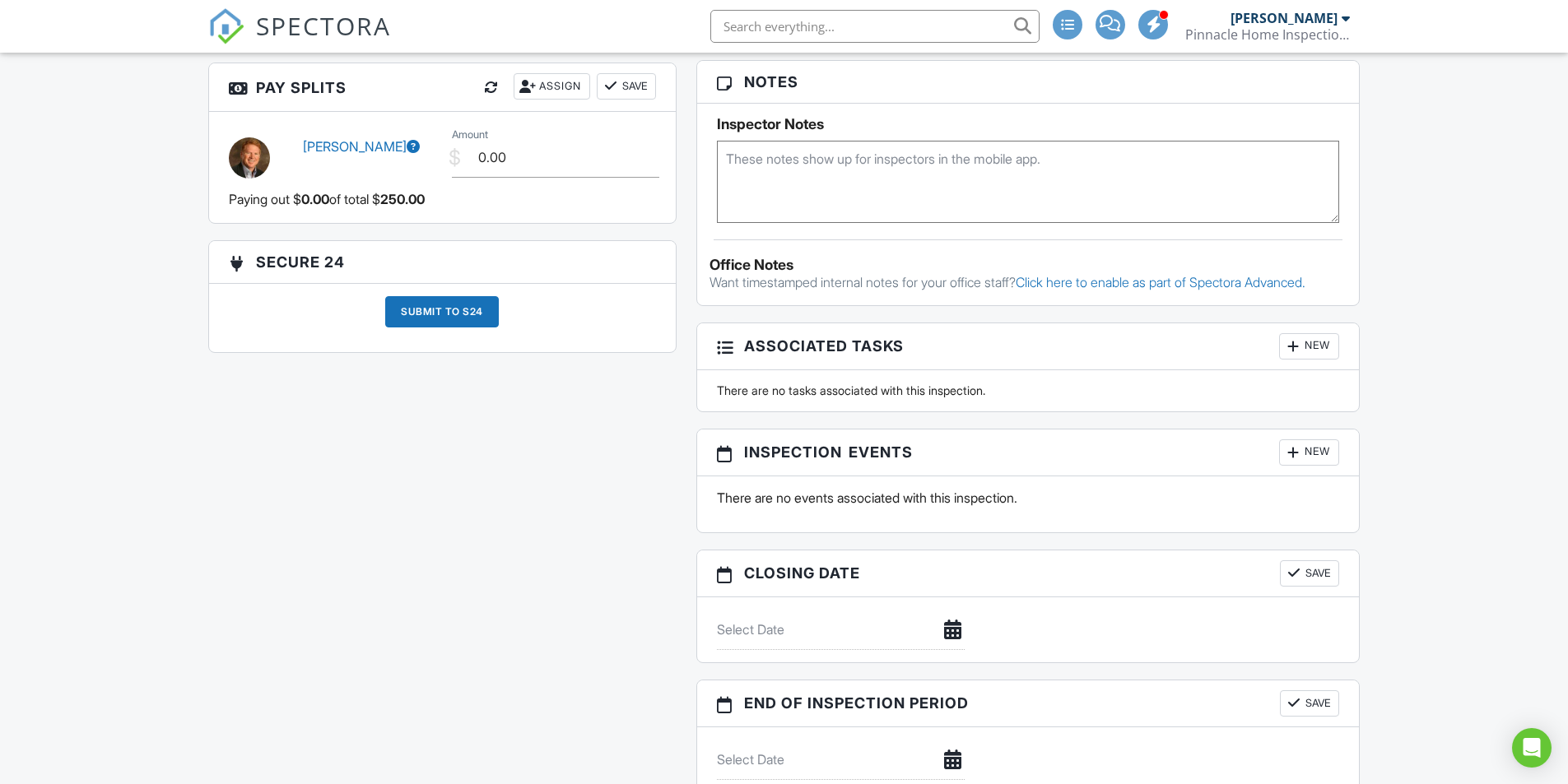
scroll to position [1593, 0]
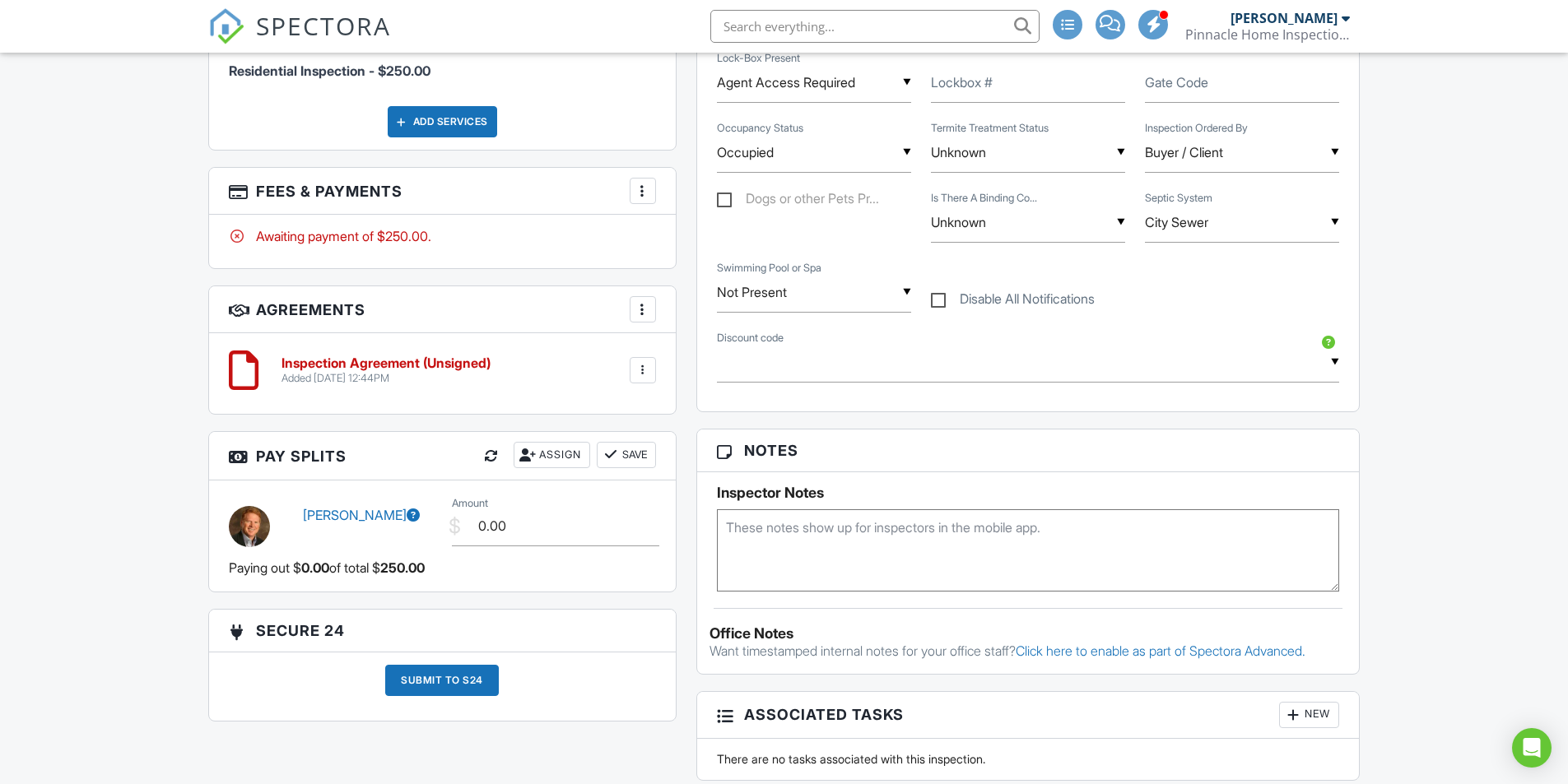
scroll to position [848, 0]
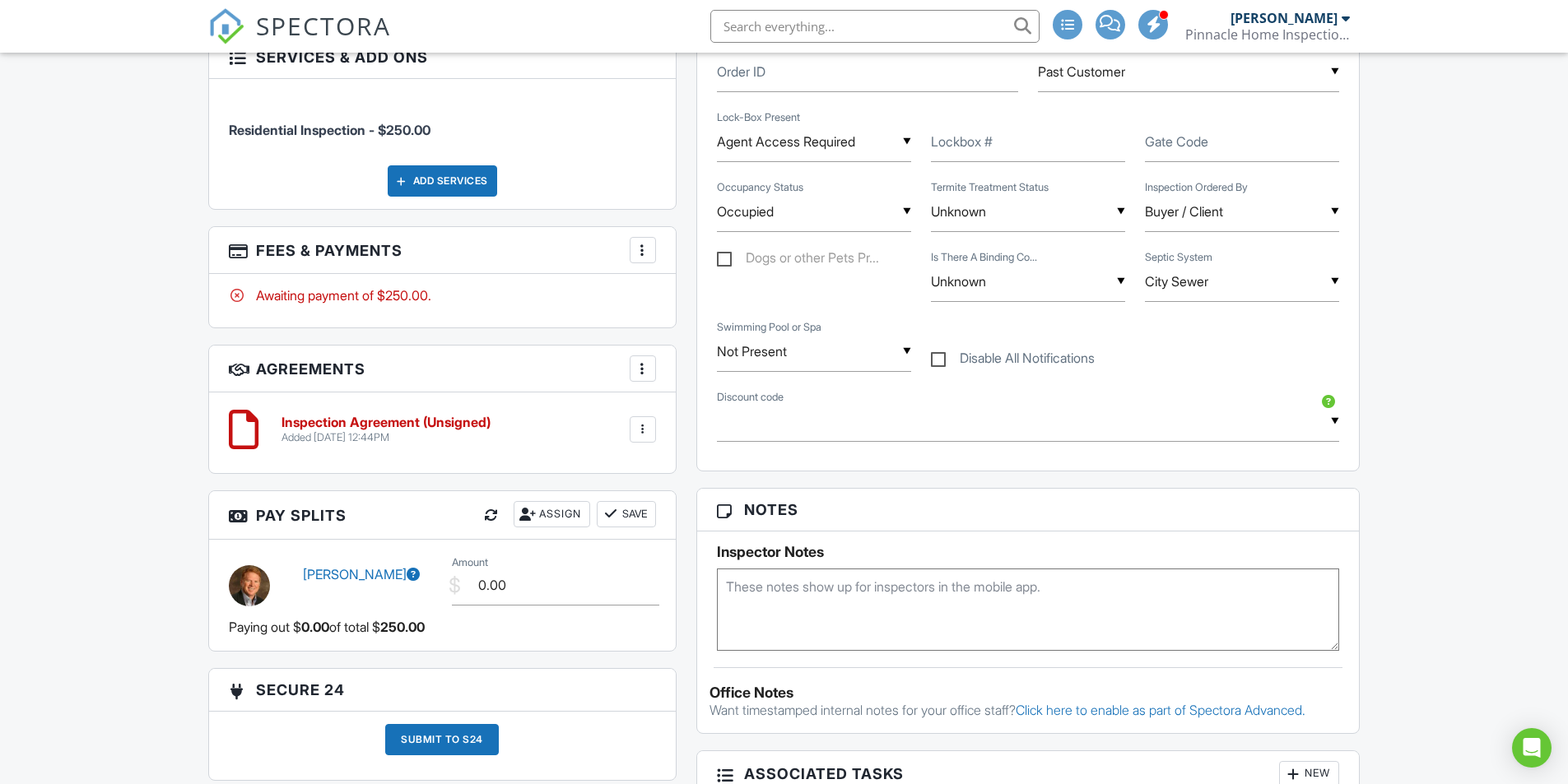
click at [937, 357] on label "Disable All Notifications" at bounding box center [1013, 361] width 164 height 20
click at [937, 356] on input "Disable All Notifications" at bounding box center [937, 350] width 11 height 11
checkbox input "true"
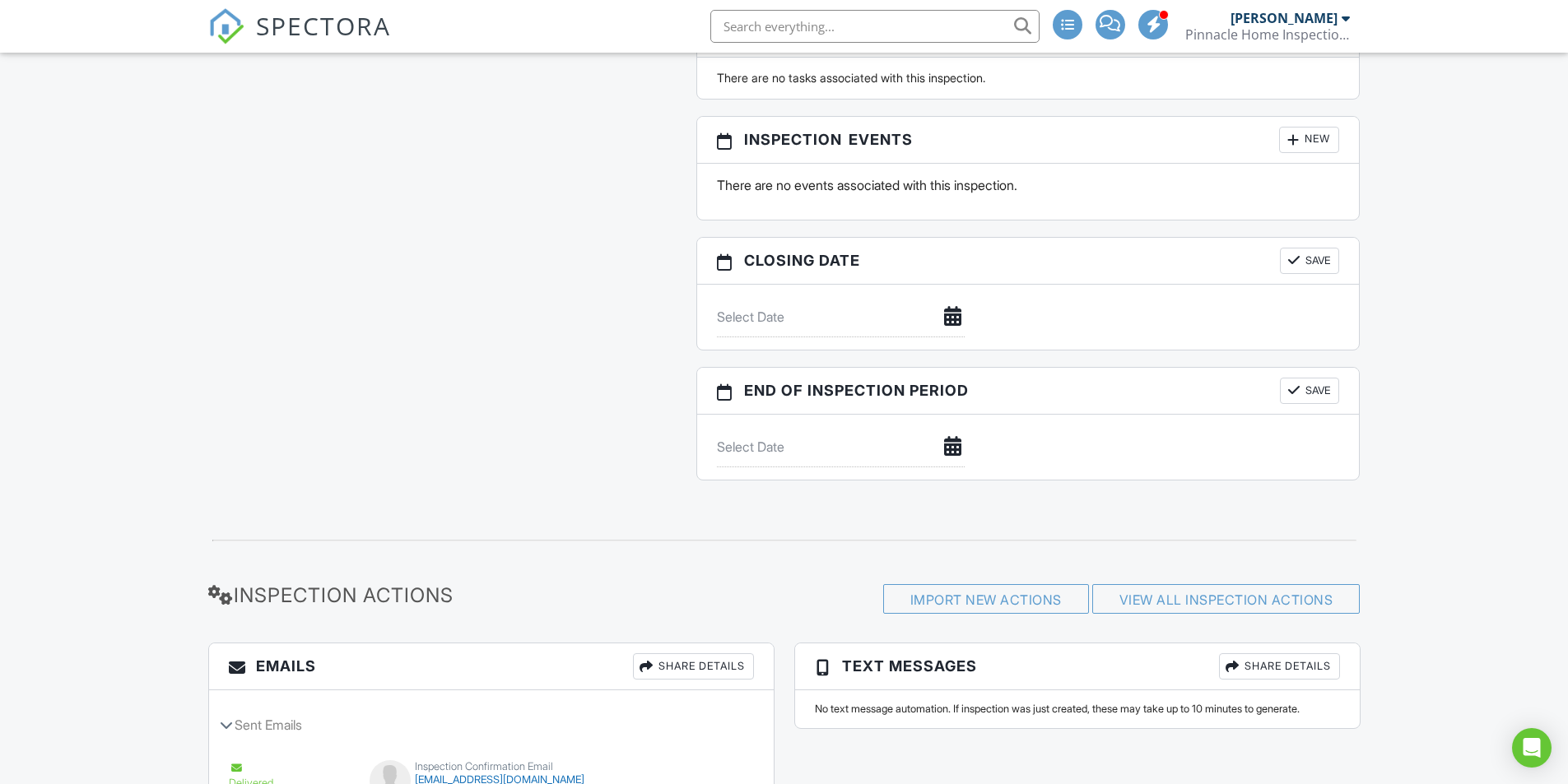
scroll to position [2096, 0]
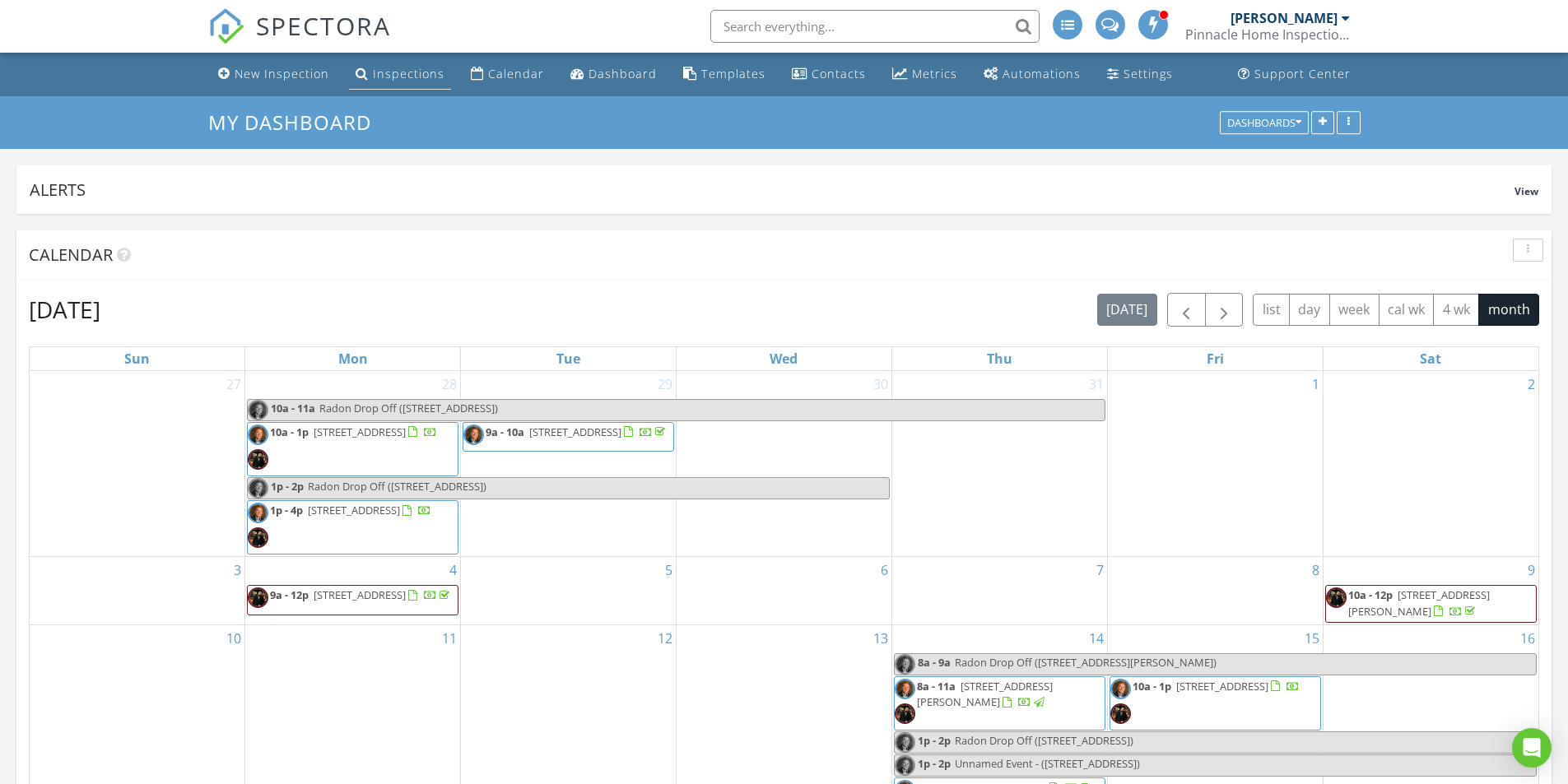
click at [393, 81] on link "Inspections" at bounding box center [400, 74] width 102 height 30
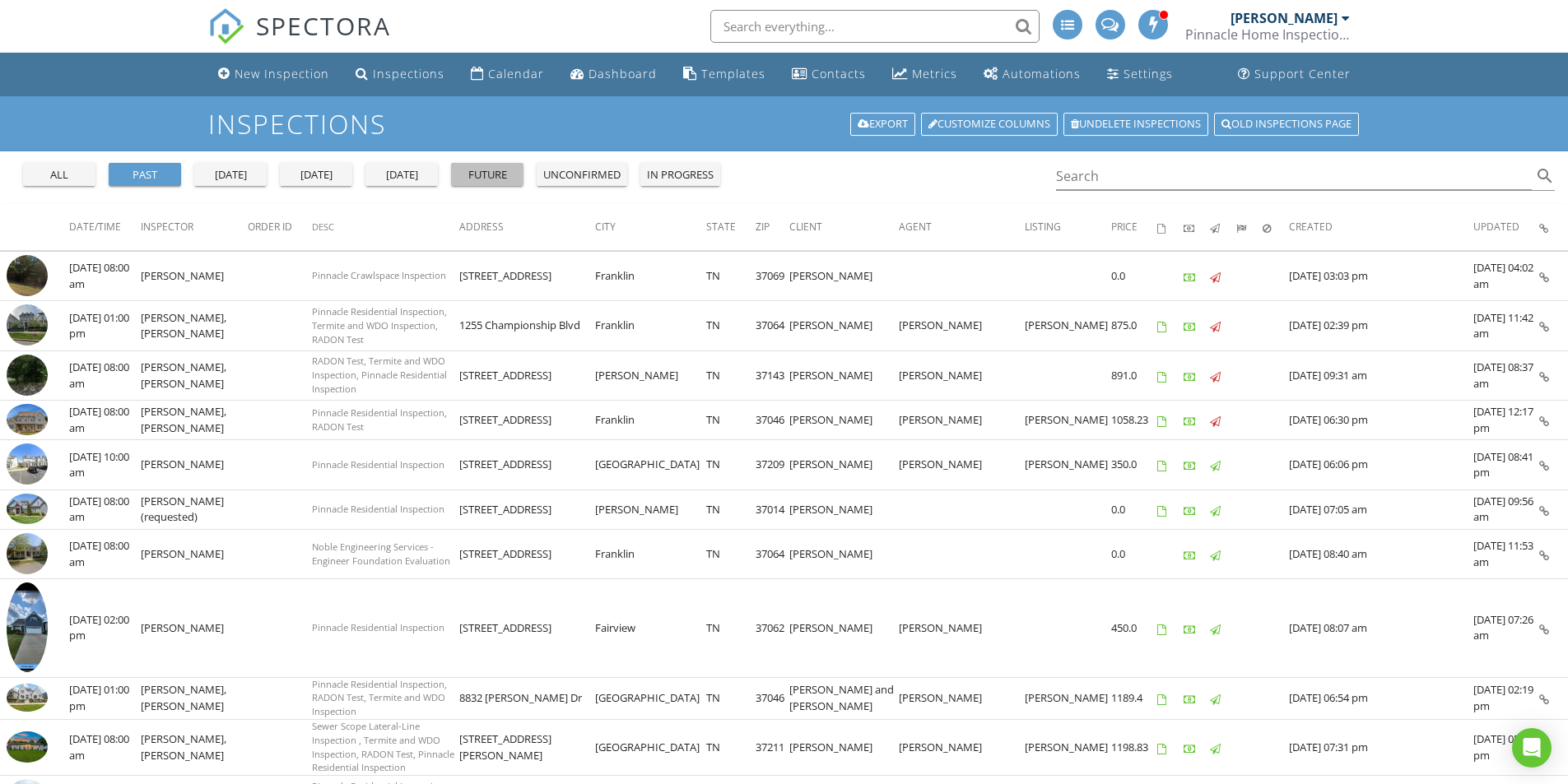
click at [497, 176] on div "future" at bounding box center [488, 175] width 59 height 16
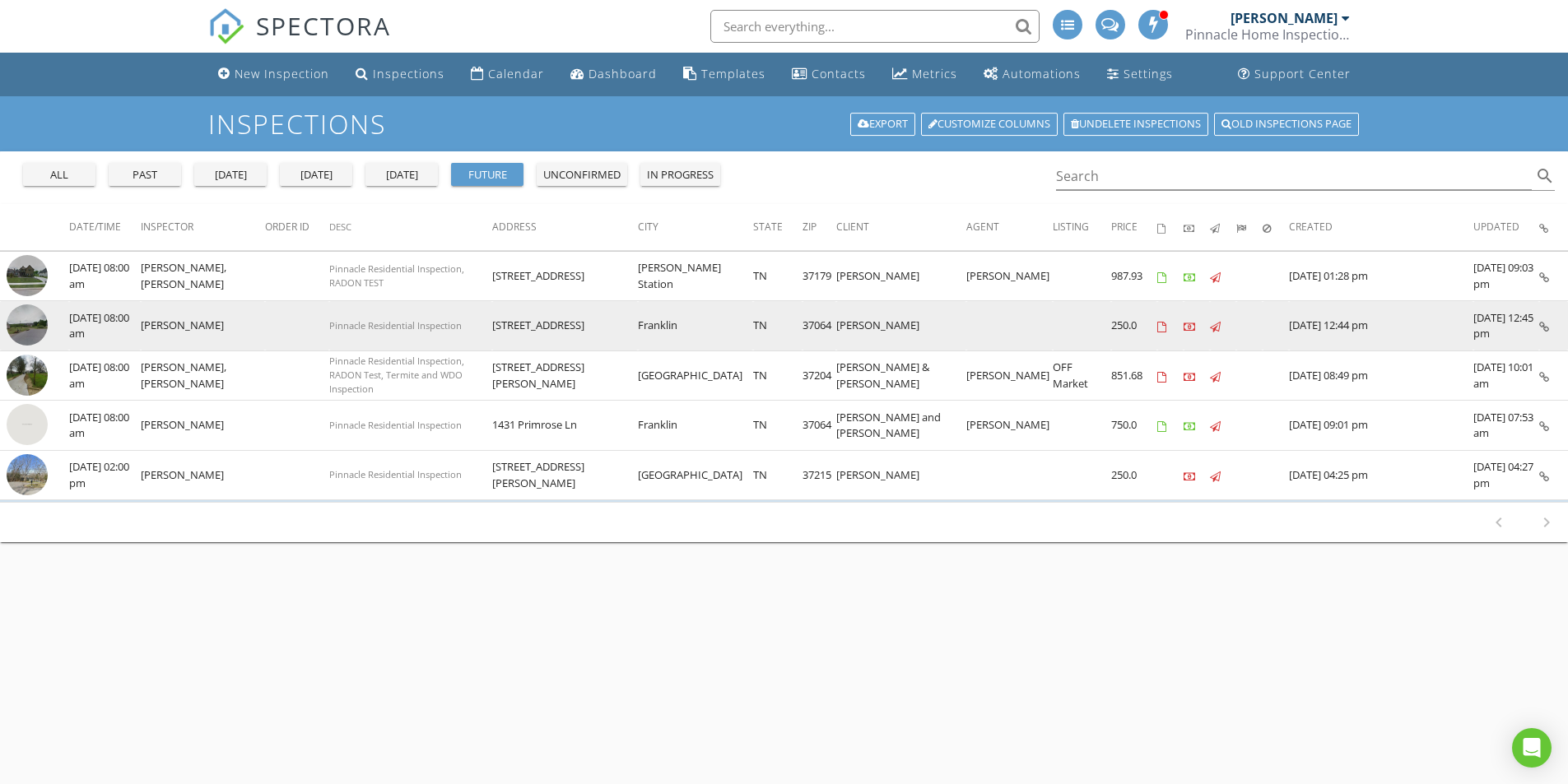
click at [30, 328] on img at bounding box center [27, 324] width 41 height 41
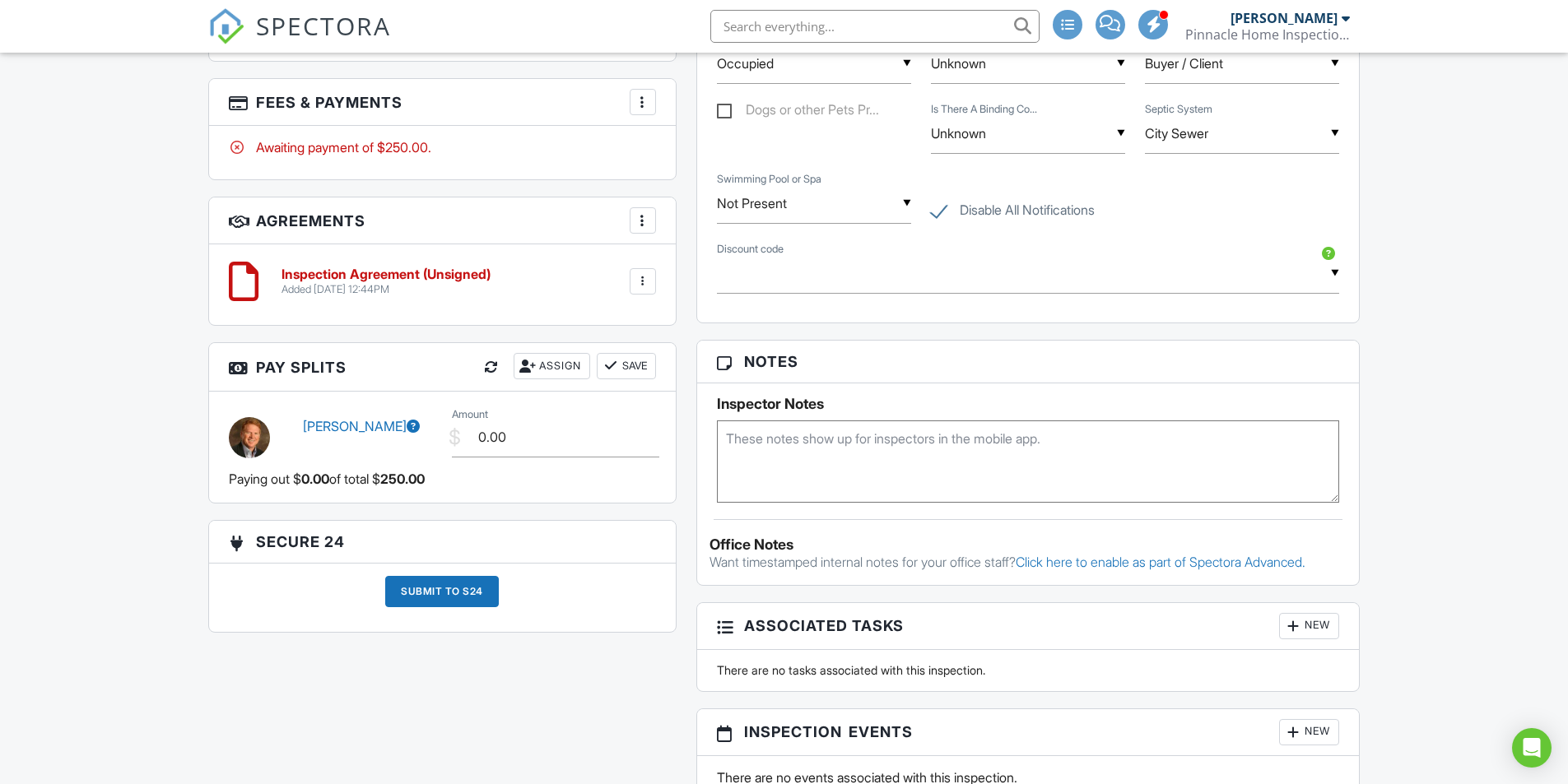
scroll to position [1316, 0]
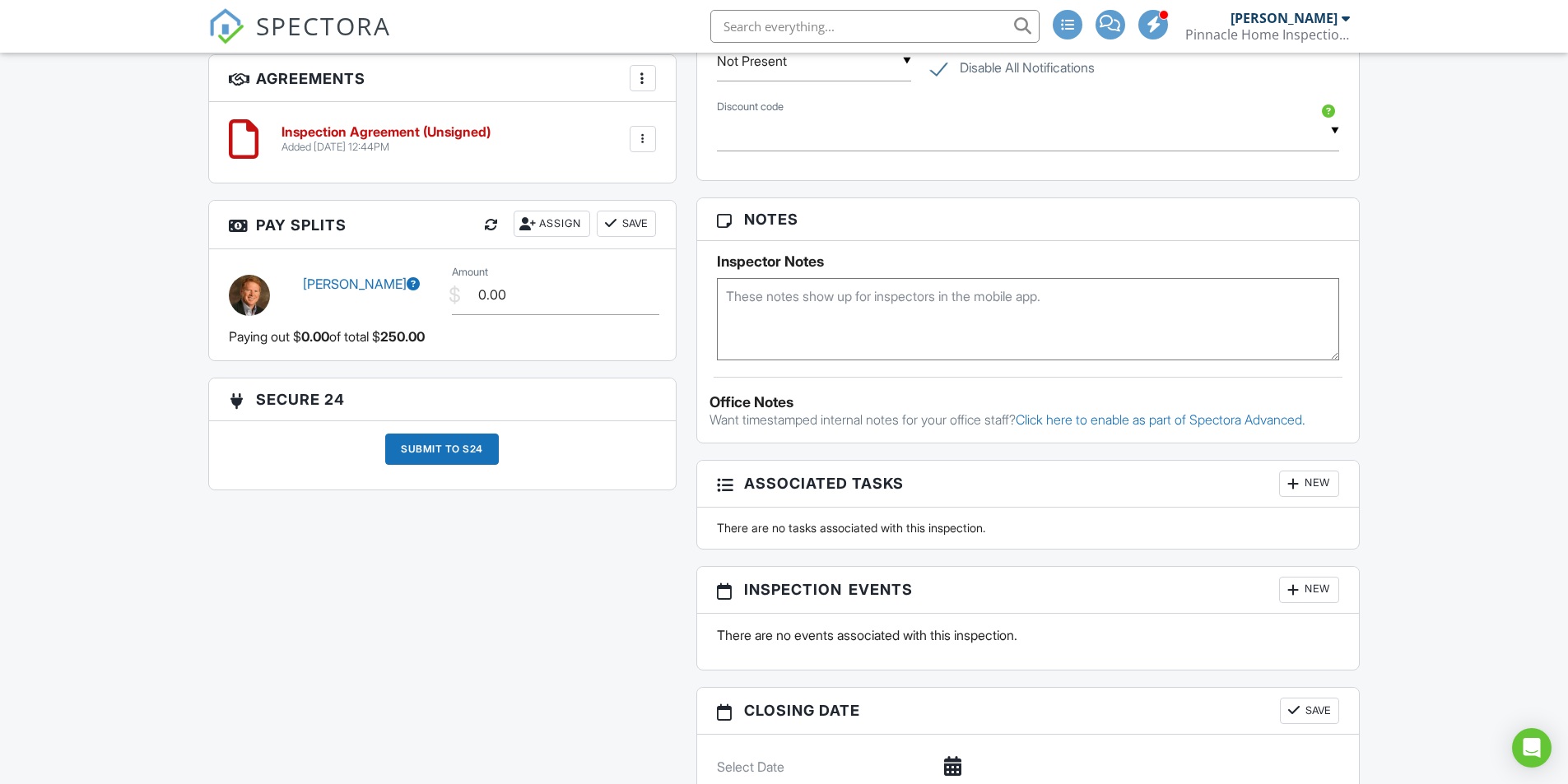
click at [861, 291] on textarea at bounding box center [1028, 318] width 623 height 82
click at [1065, 299] on textarea "baseboards seem to be moving due to humidity under teh back bay window." at bounding box center [1028, 318] width 623 height 82
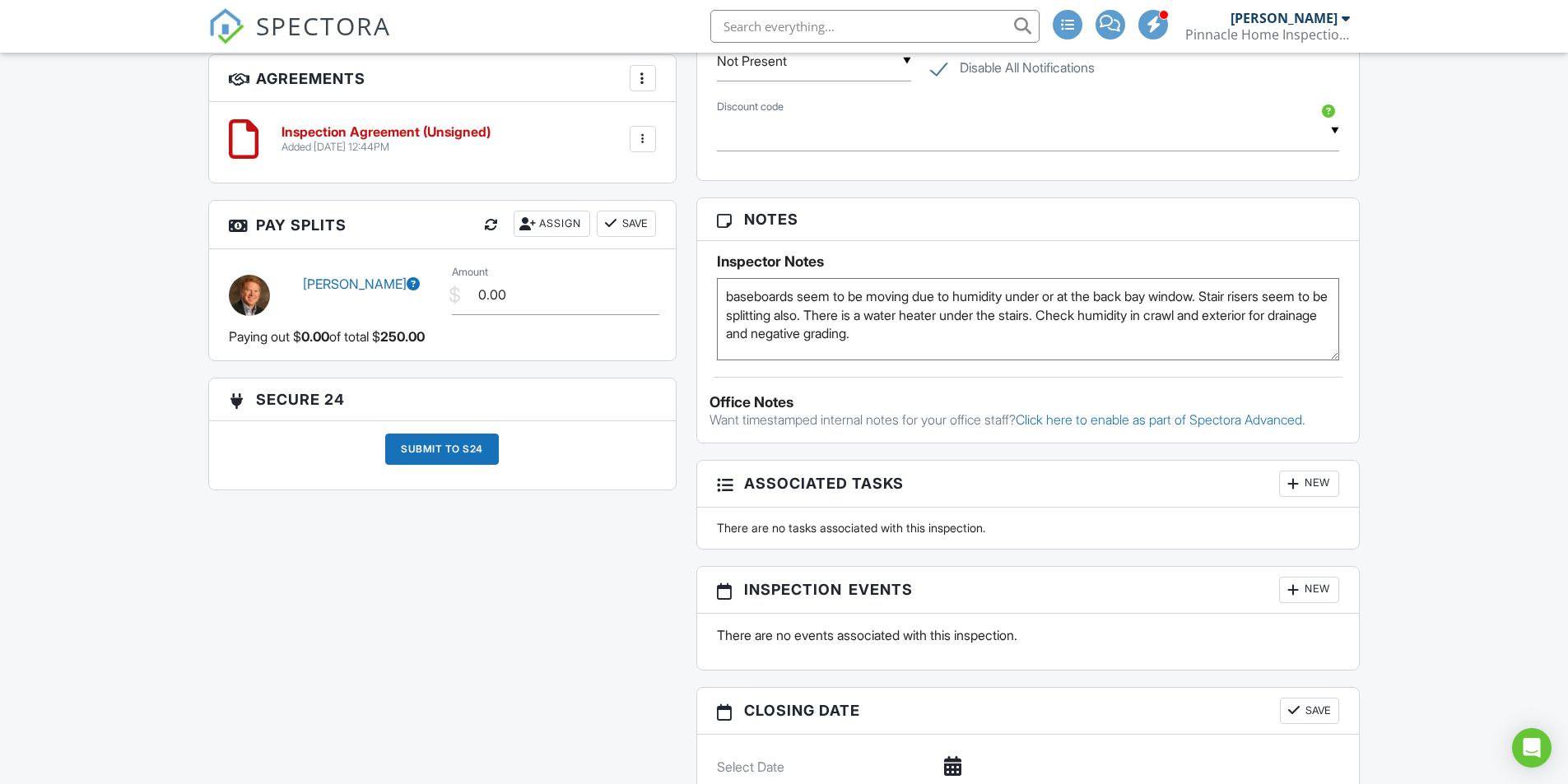
type textarea "baseboards seem to be moving due to humidity under or at the back bay window. S…"
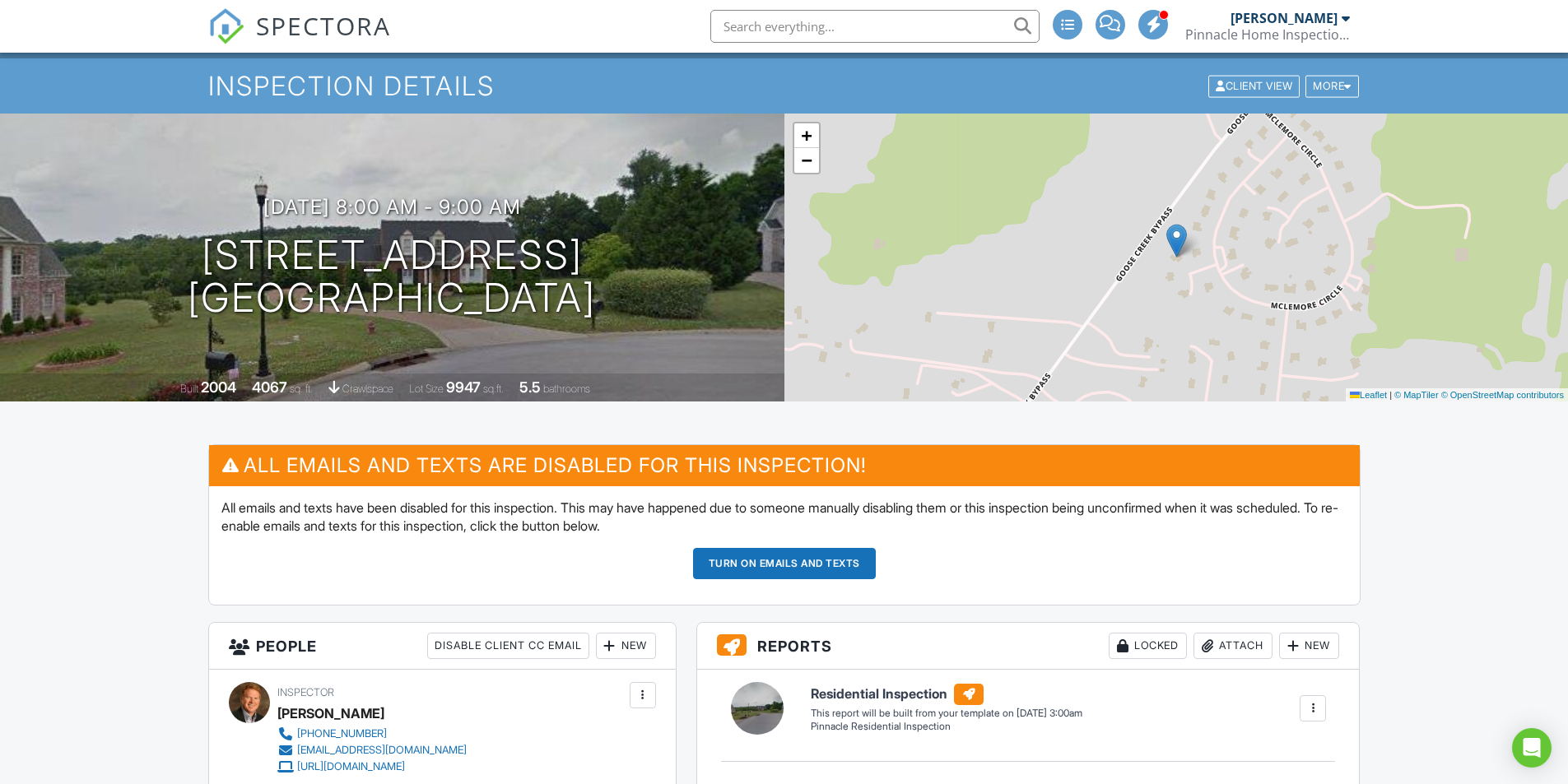
scroll to position [0, 0]
